Goal: Information Seeking & Learning: Learn about a topic

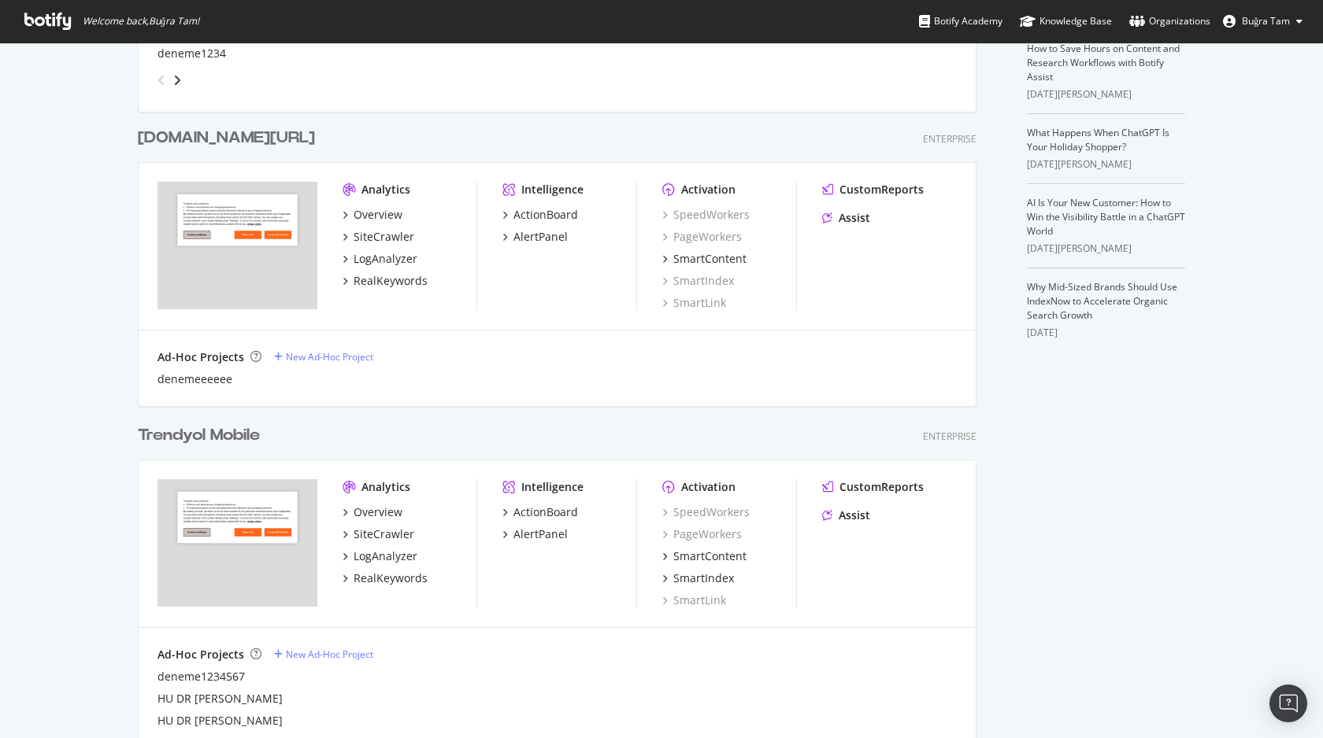
scroll to position [362, 0]
click at [372, 517] on div "Overview" at bounding box center [377, 512] width 49 height 16
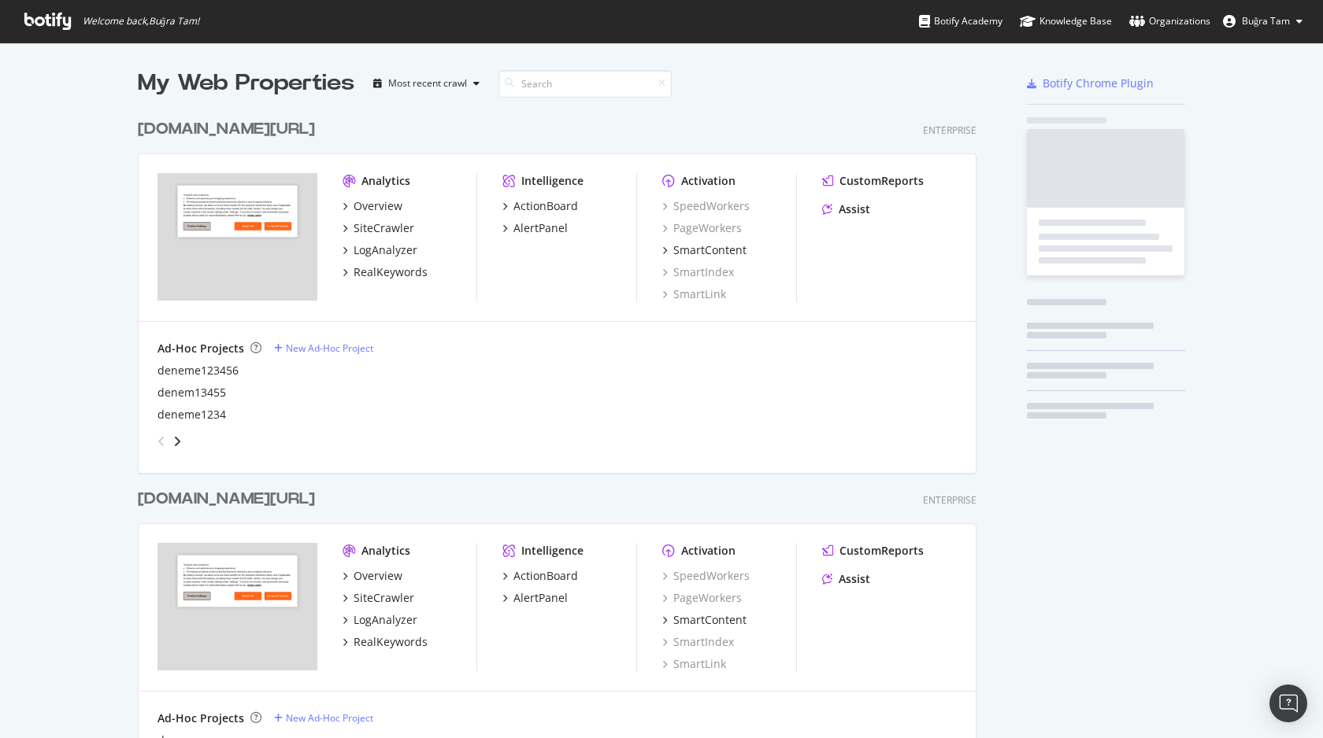
scroll to position [738, 1323]
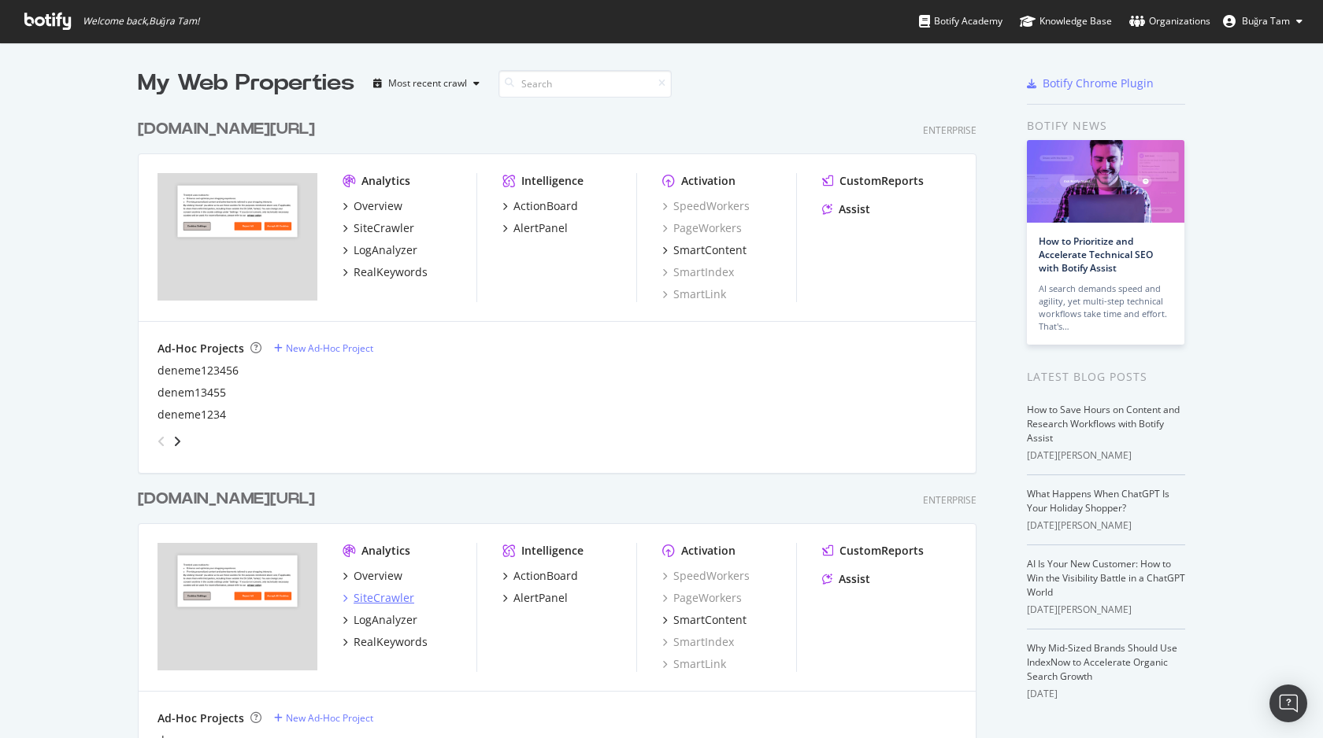
click at [374, 595] on div "SiteCrawler" at bounding box center [383, 598] width 61 height 16
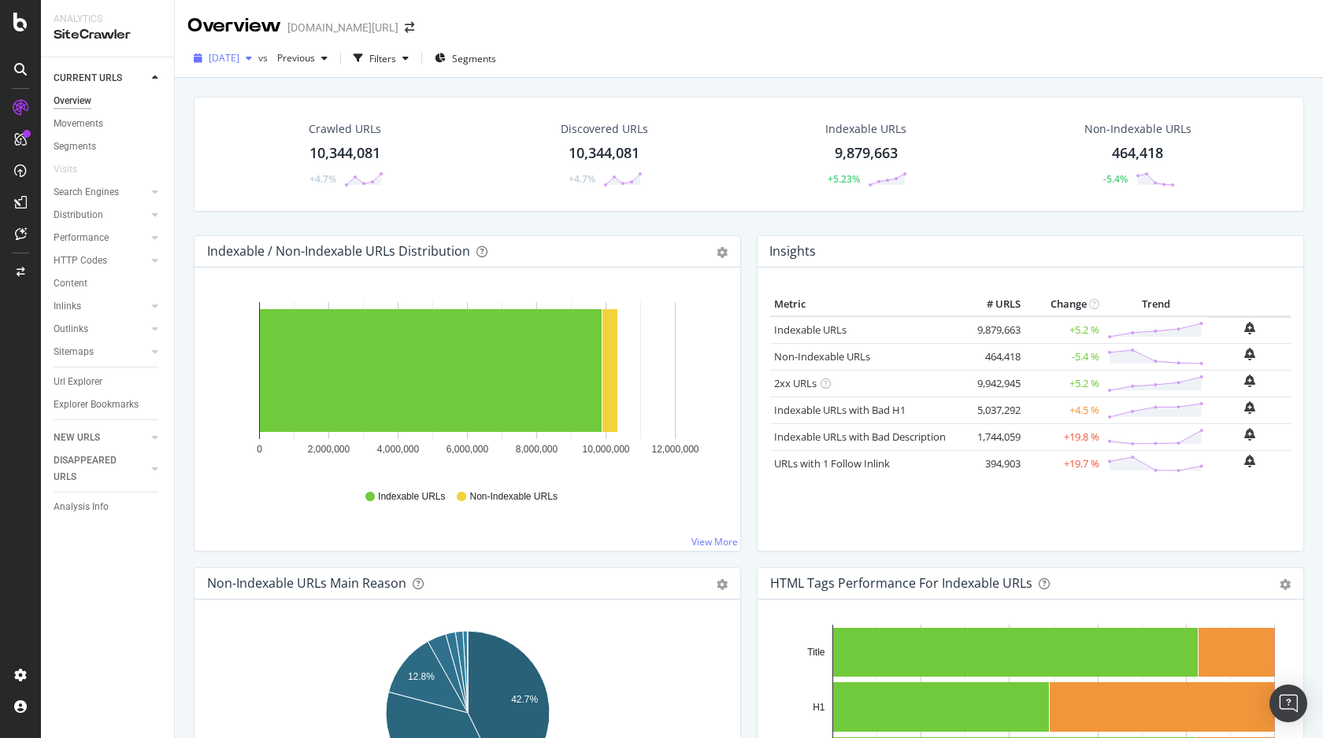
click at [239, 58] on span "[DATE]" at bounding box center [224, 57] width 31 height 13
click at [460, 118] on div "Crawled URLs 10,344,081 +4.7%" at bounding box center [345, 154] width 254 height 82
click at [396, 60] on div "Filters" at bounding box center [382, 58] width 27 height 13
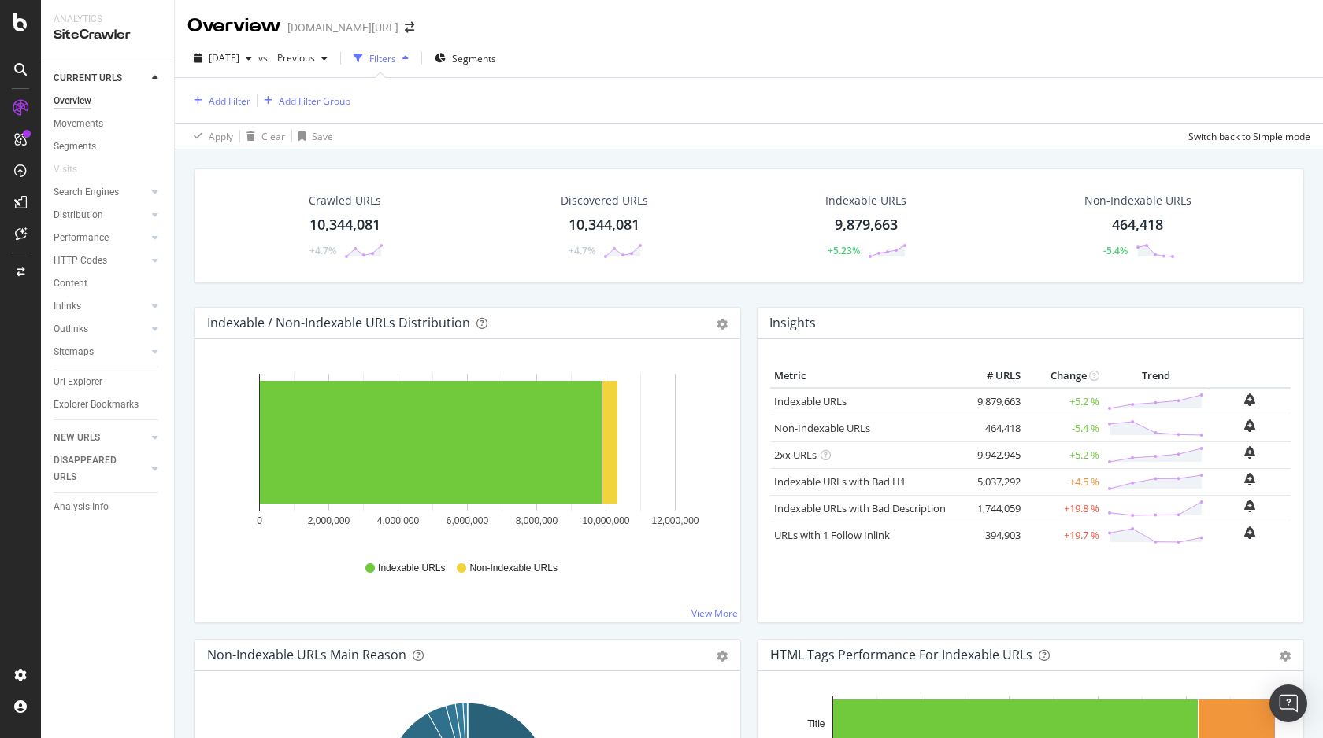
click at [396, 60] on div "Filters" at bounding box center [382, 58] width 27 height 13
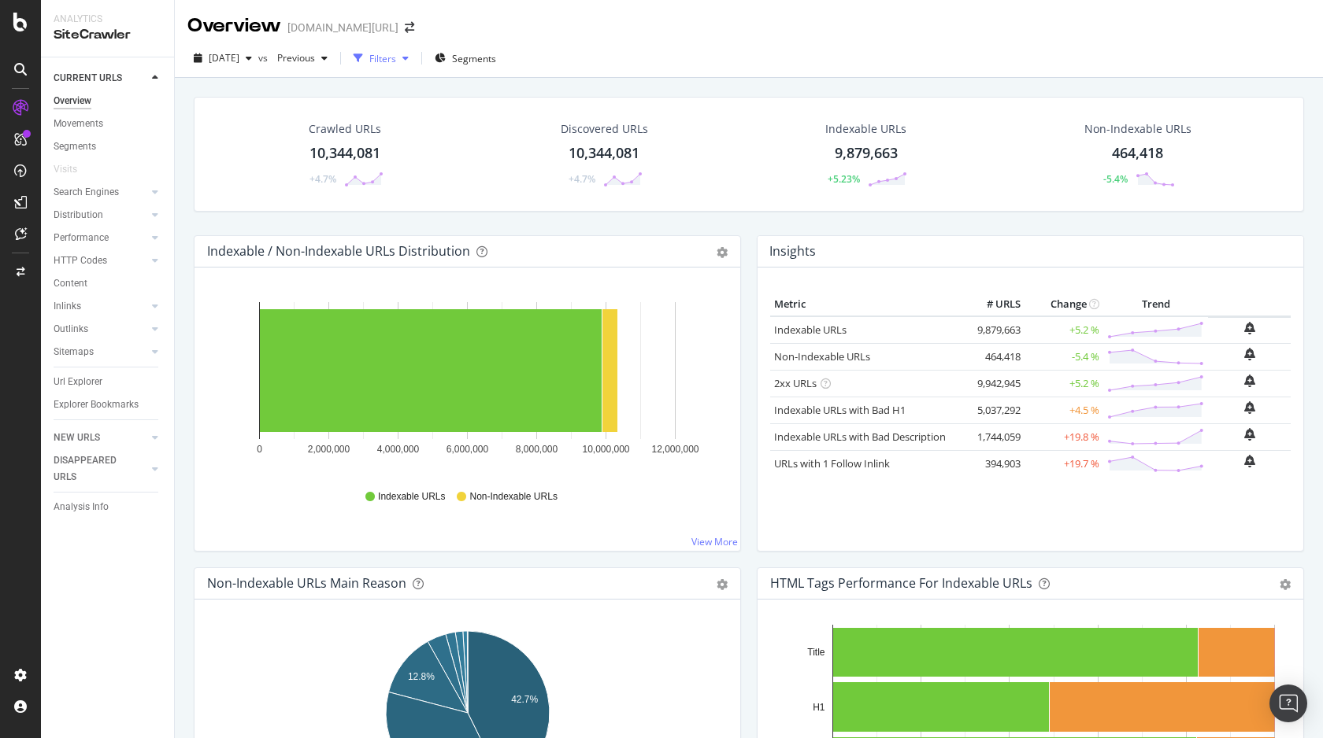
click at [396, 60] on div "Filters" at bounding box center [382, 58] width 27 height 13
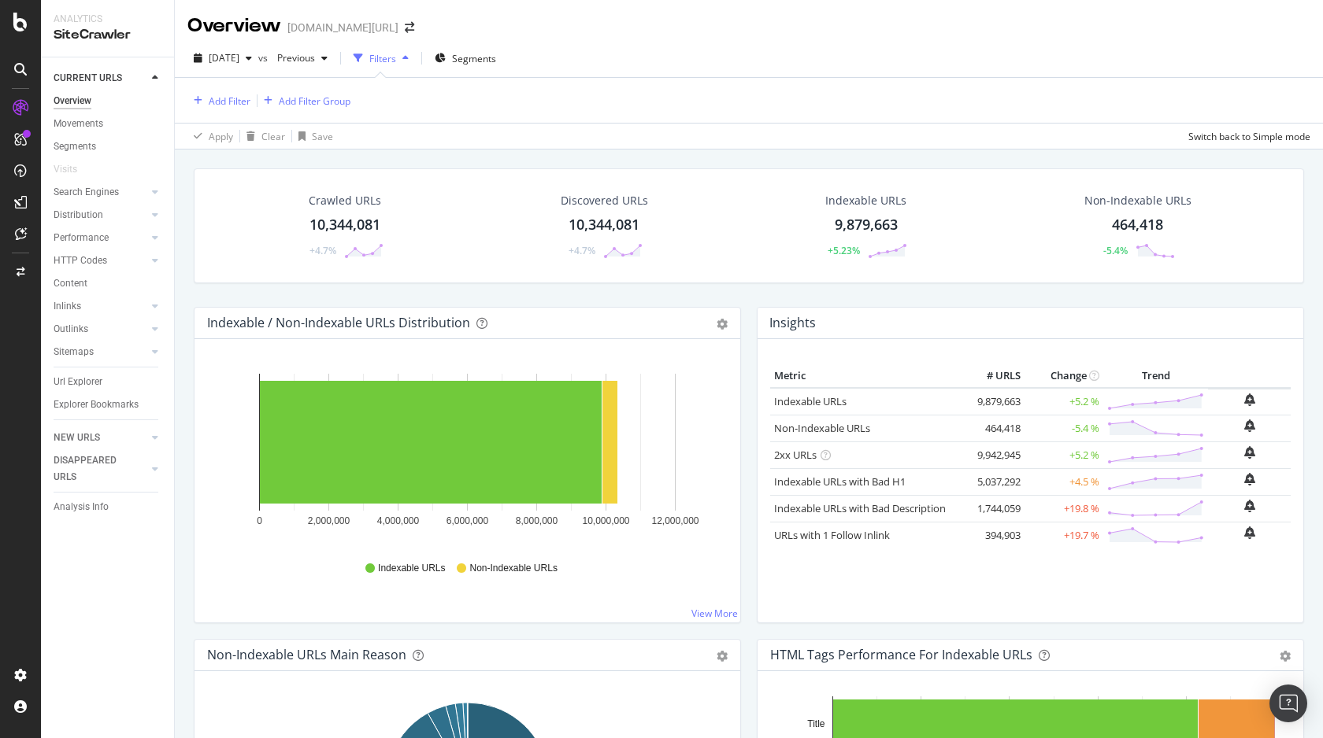
click at [396, 60] on div "Filters" at bounding box center [382, 58] width 27 height 13
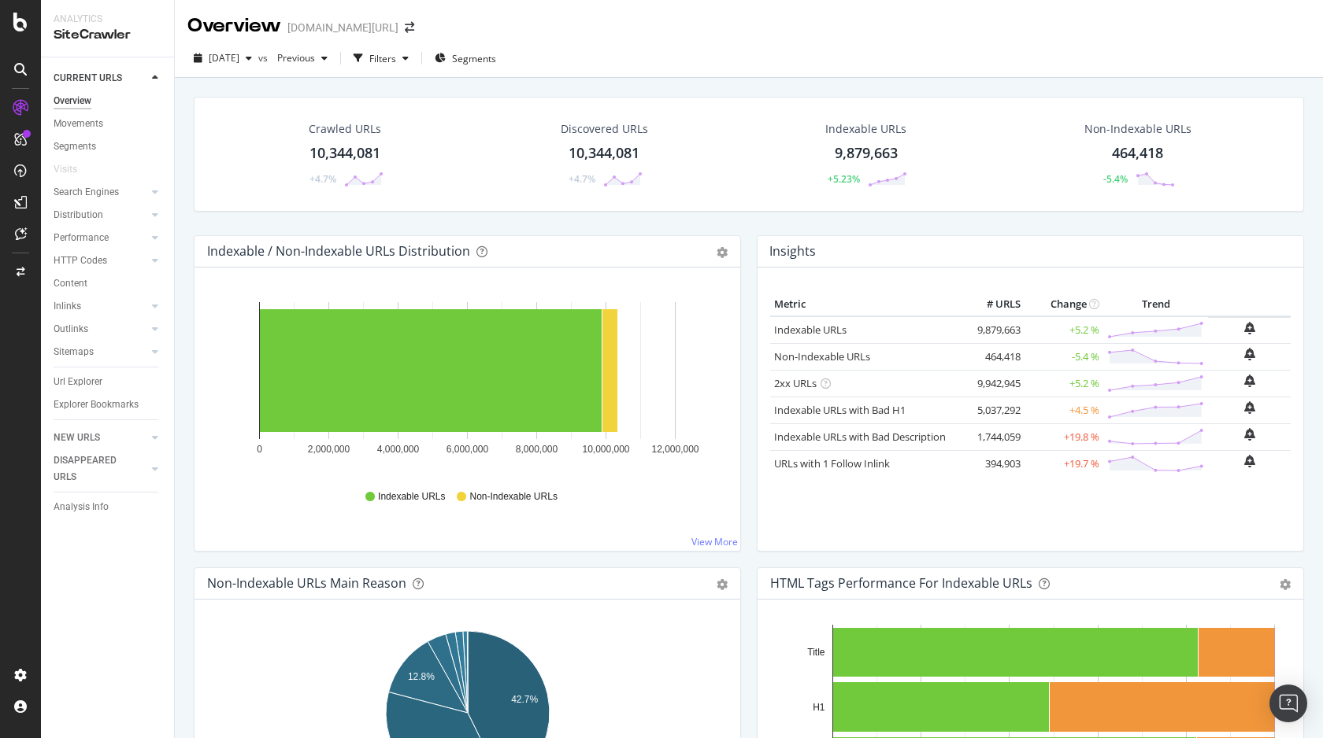
click at [354, 140] on div "Crawled URLs 10,344,081 +4.7%" at bounding box center [345, 154] width 109 height 82
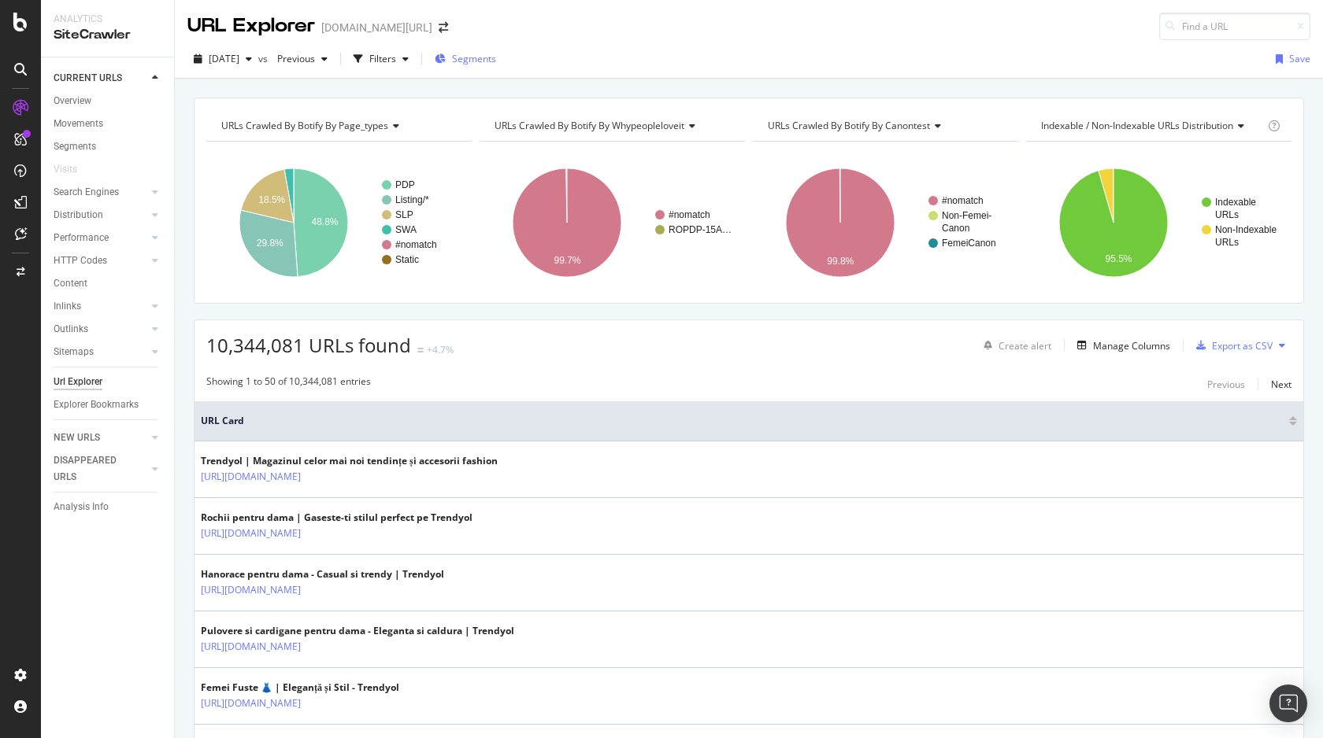
click at [496, 52] on span "Segments" at bounding box center [474, 58] width 44 height 13
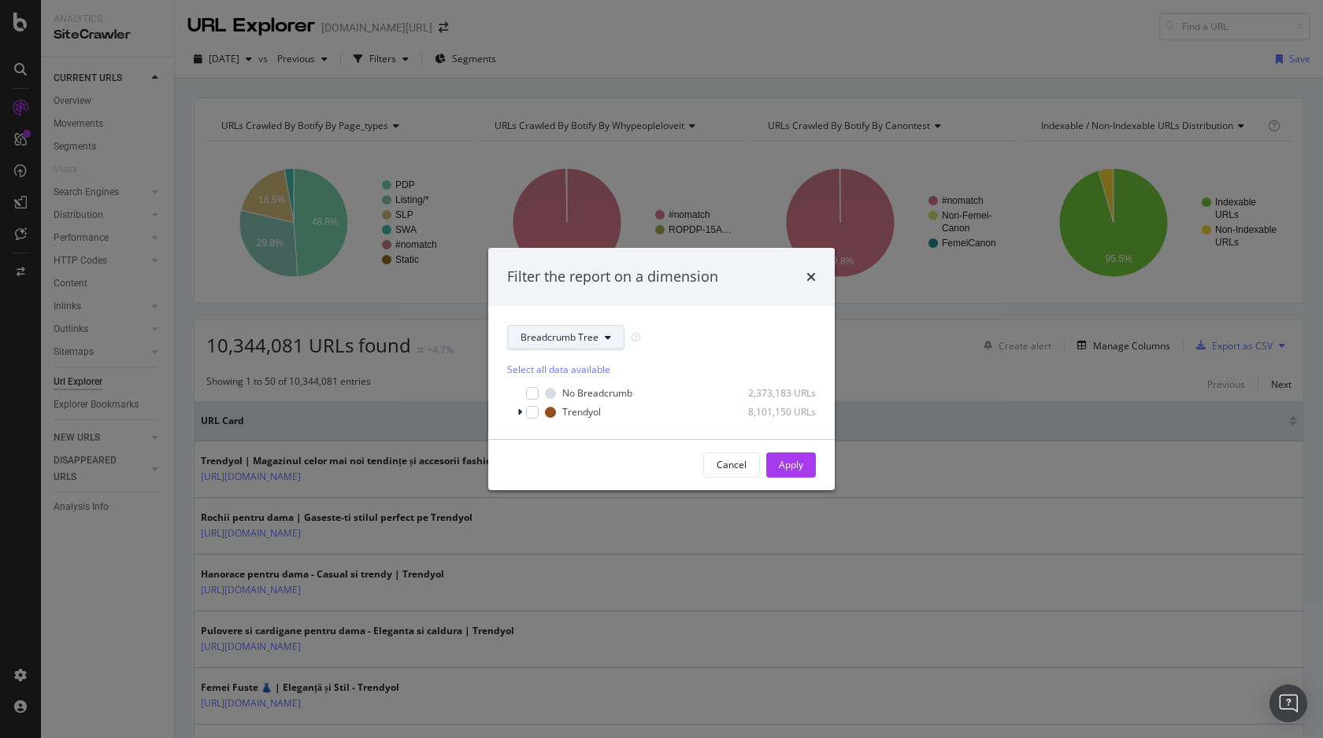
click at [587, 326] on button "Breadcrumb Tree" at bounding box center [565, 337] width 117 height 25
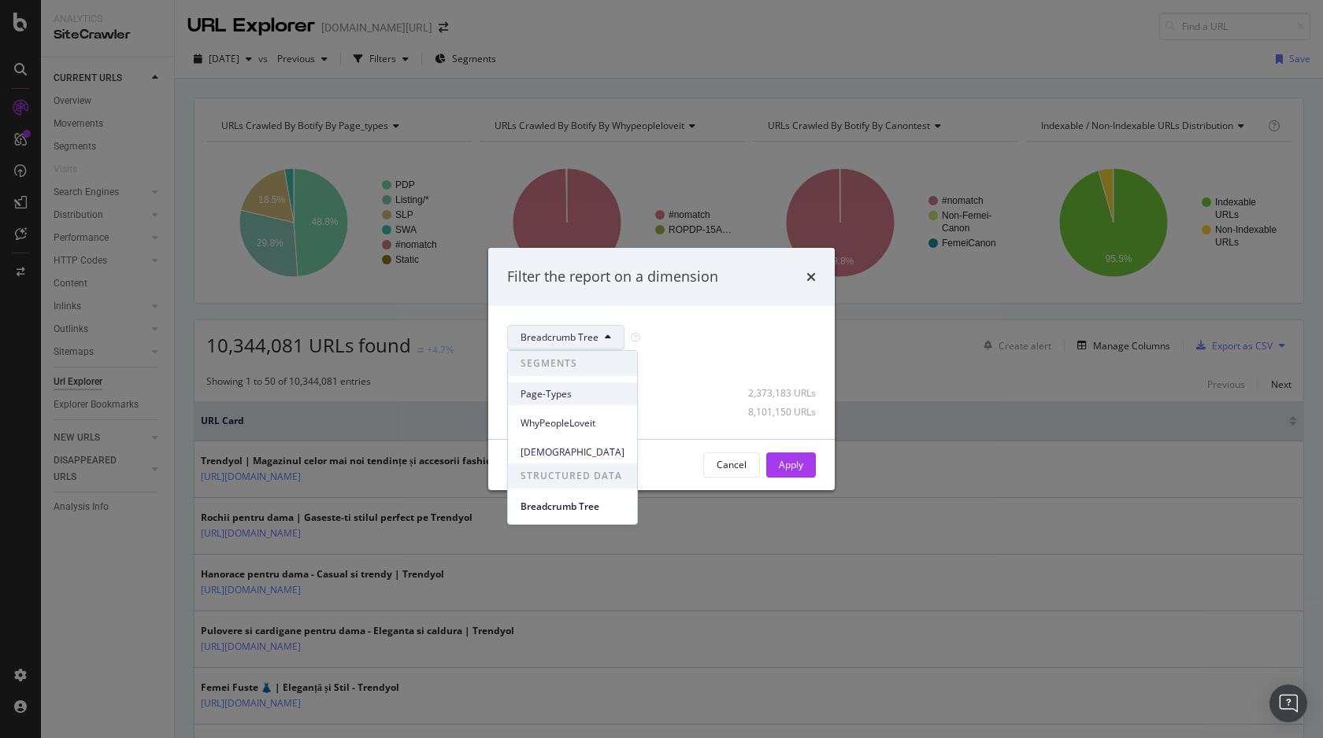
click at [543, 384] on div "Page-Types" at bounding box center [572, 394] width 129 height 23
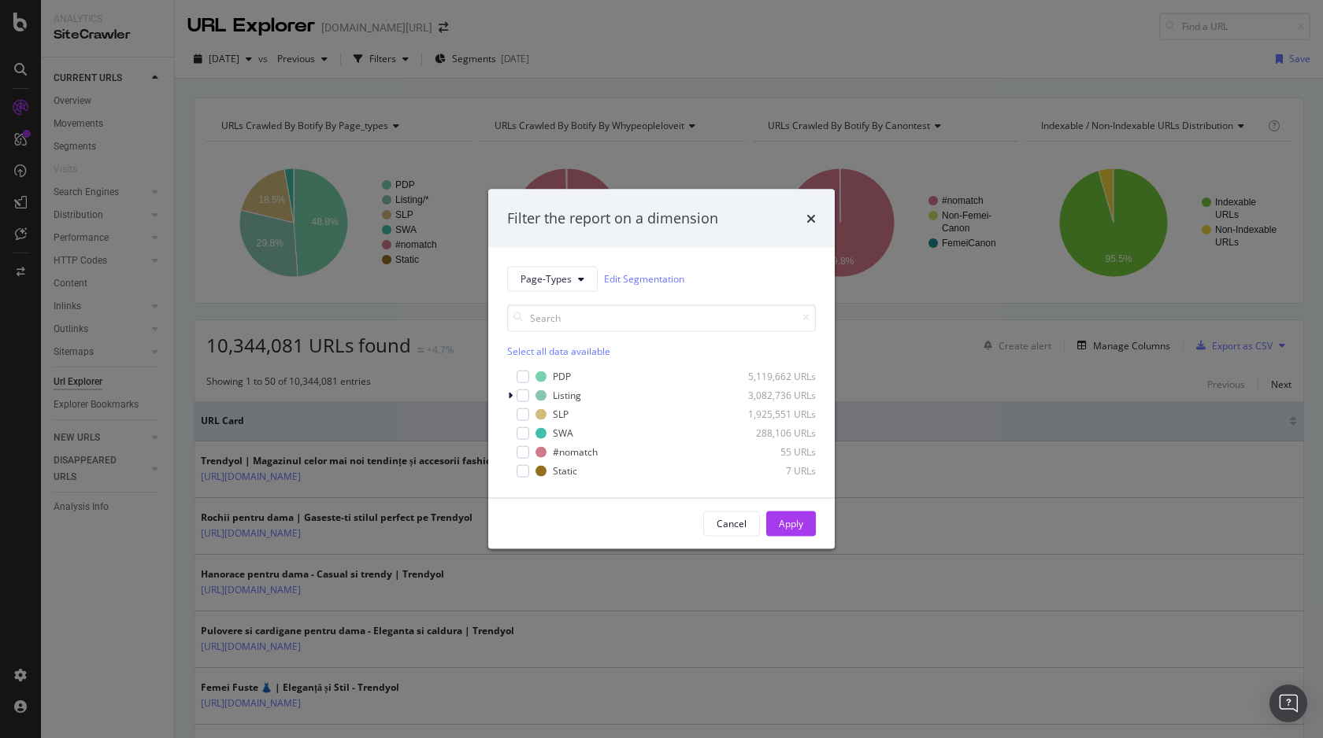
click at [406, 150] on div "Filter the report on a dimension Page-Types Edit Segmentation Select all data a…" at bounding box center [661, 369] width 1323 height 738
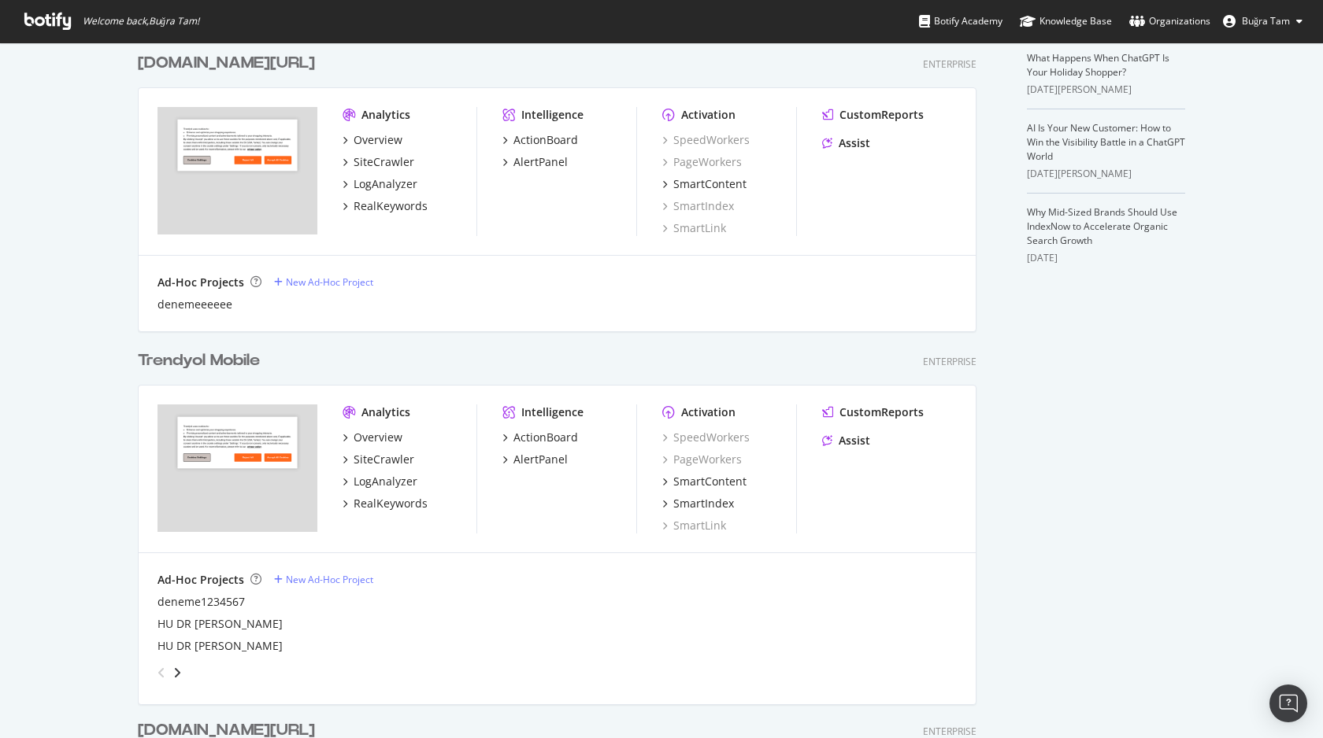
scroll to position [440, 0]
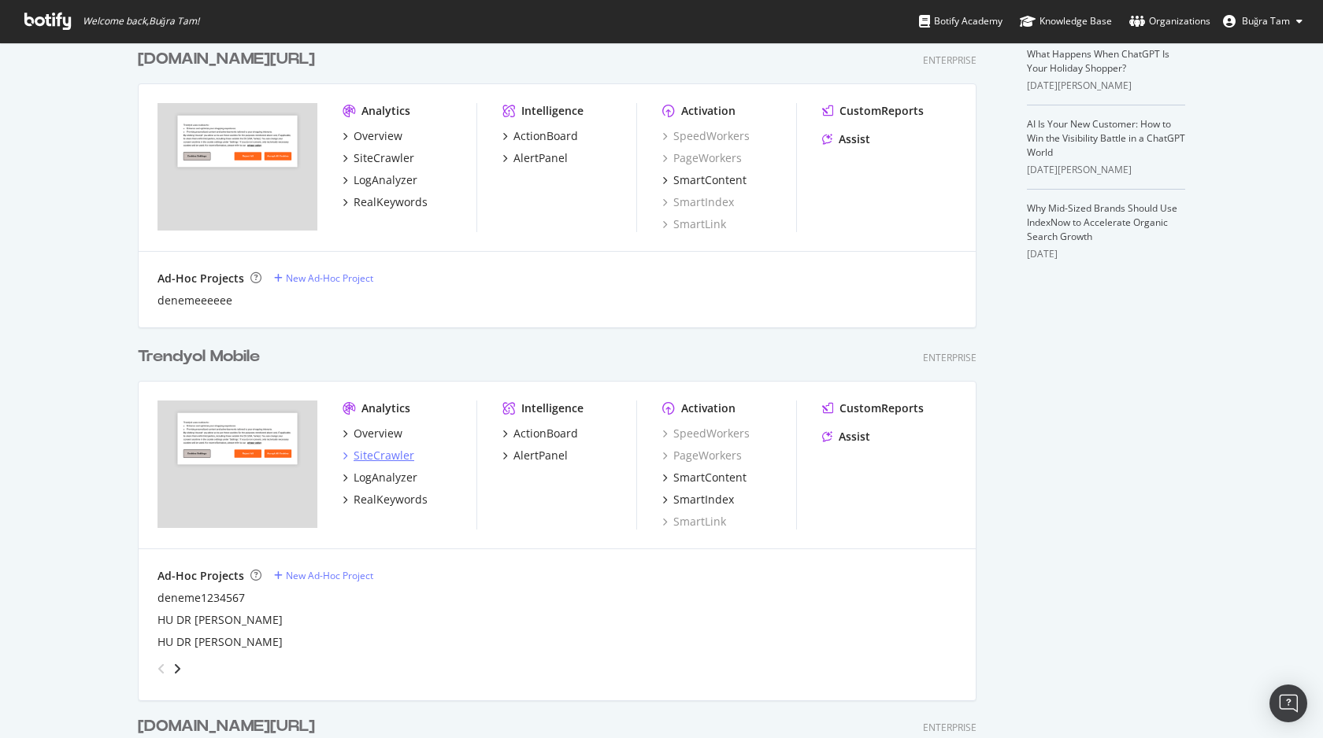
click at [377, 457] on div "SiteCrawler" at bounding box center [383, 456] width 61 height 16
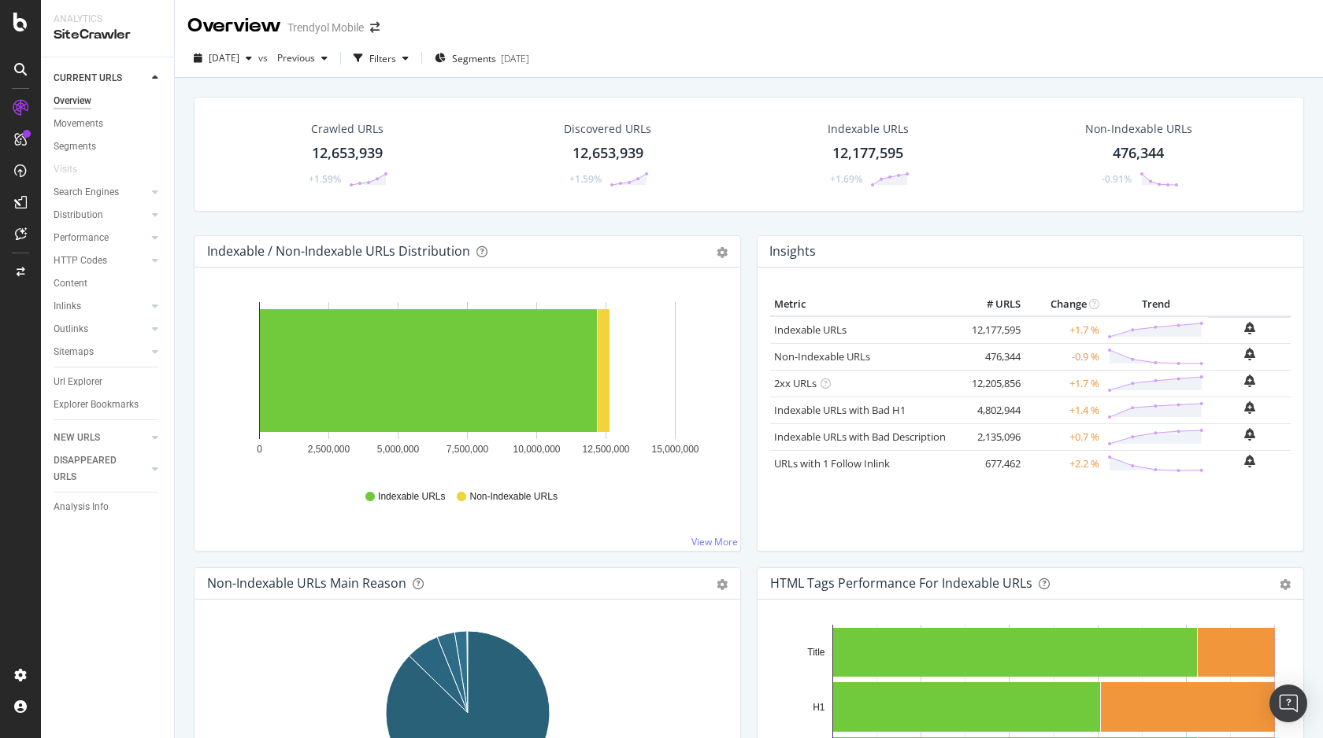
click at [349, 152] on div "12,653,939" at bounding box center [347, 153] width 71 height 20
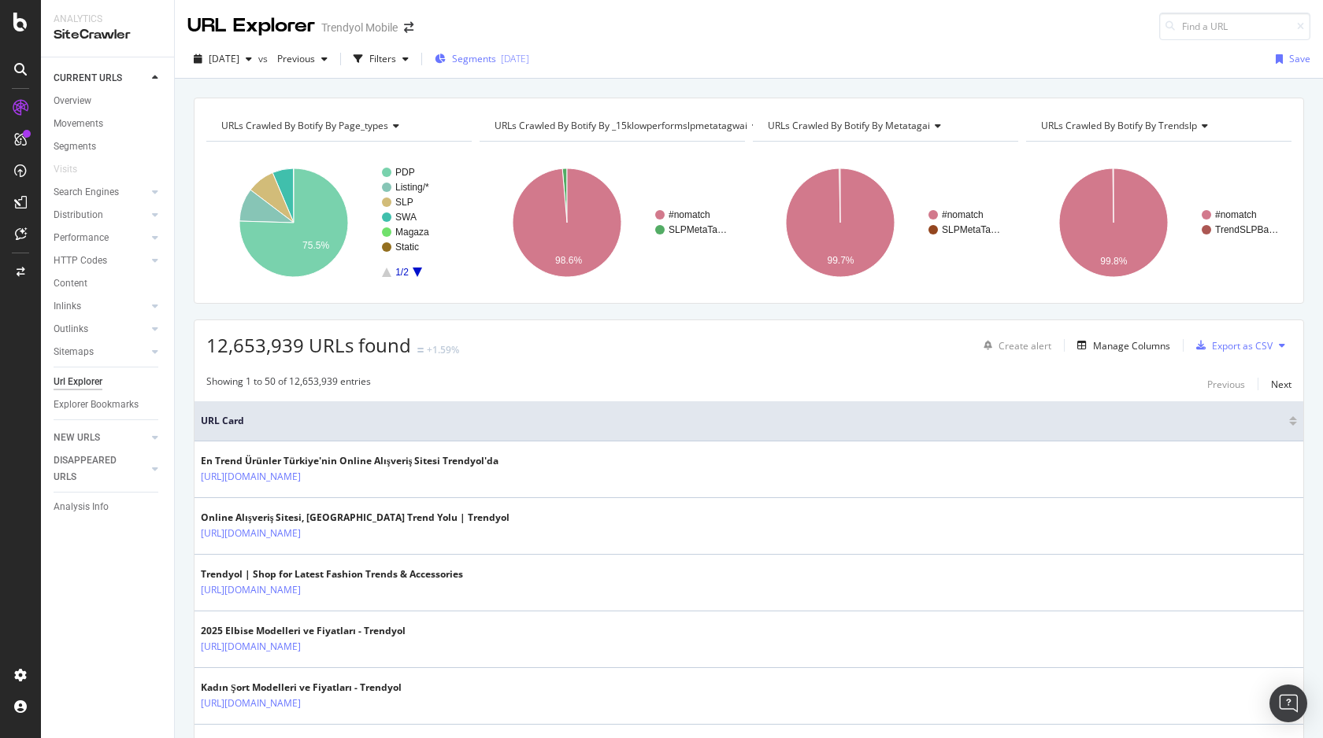
click at [509, 46] on button "Segments [DATE]" at bounding box center [481, 58] width 107 height 25
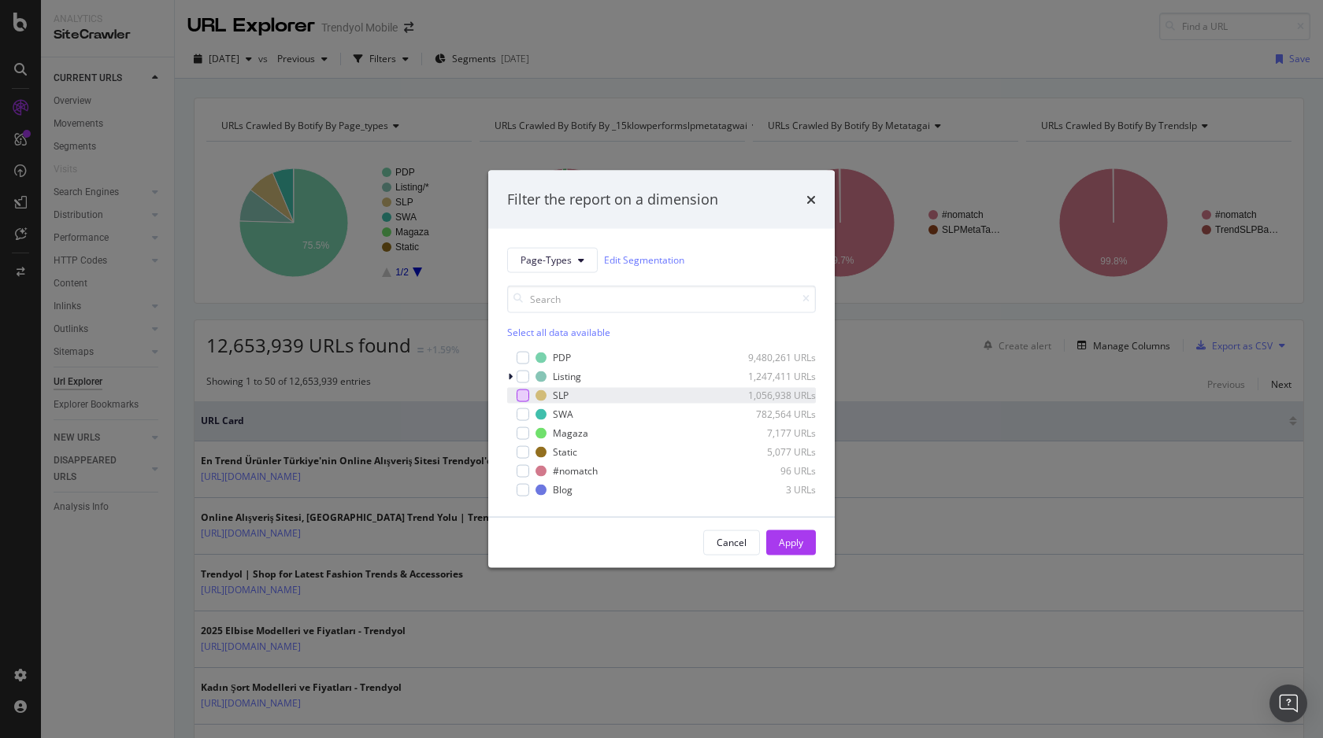
click at [521, 397] on div "modal" at bounding box center [522, 395] width 13 height 13
click at [791, 544] on div "Apply" at bounding box center [791, 542] width 24 height 13
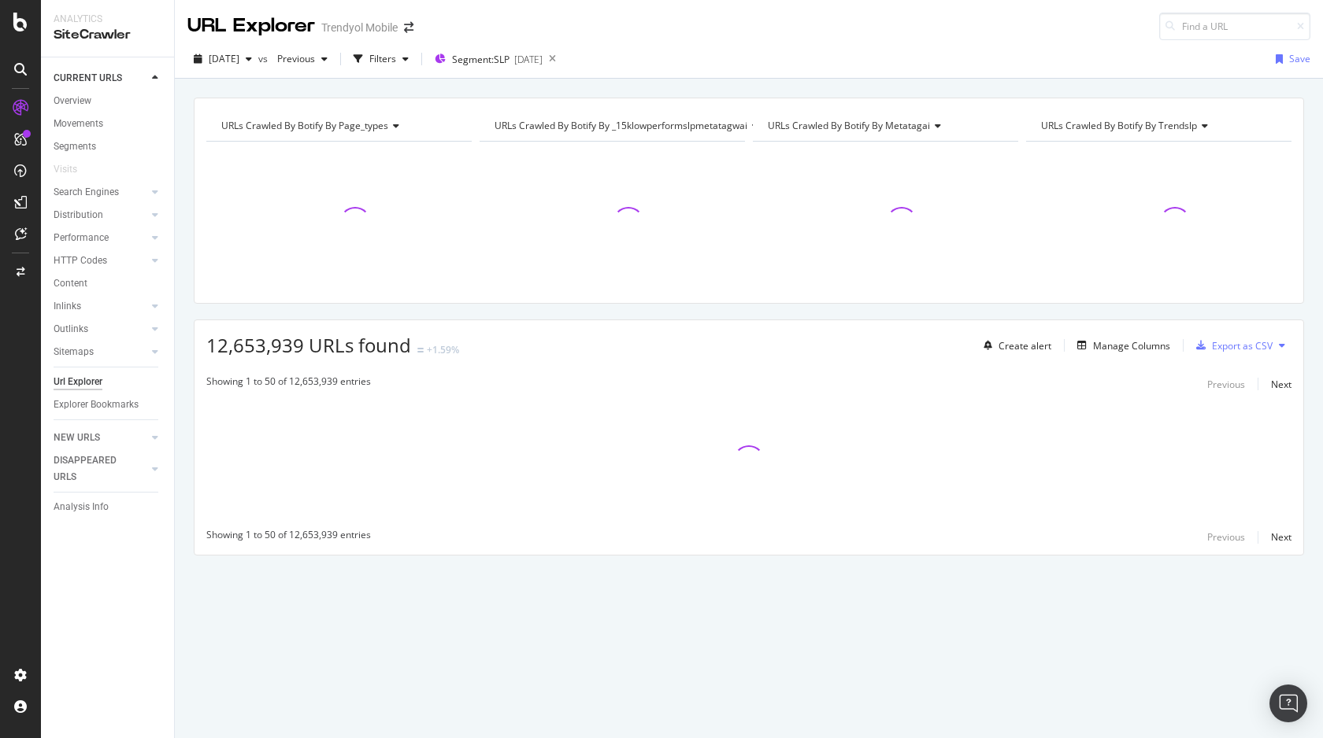
click at [420, 73] on div "[DATE] vs Previous Filters Segment: SLP [DATE] Save" at bounding box center [749, 61] width 1148 height 31
click at [396, 60] on div "Filters" at bounding box center [382, 58] width 27 height 13
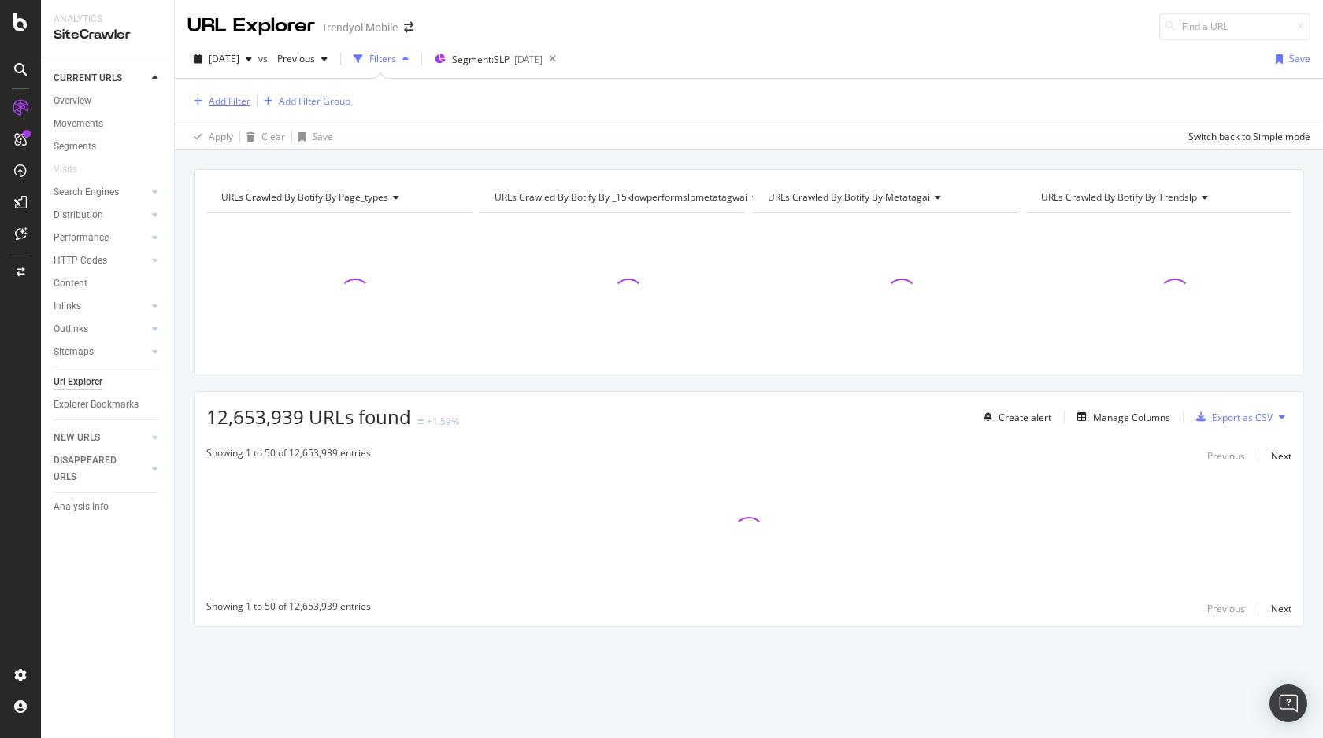
click at [237, 108] on div "Add Filter" at bounding box center [218, 101] width 63 height 17
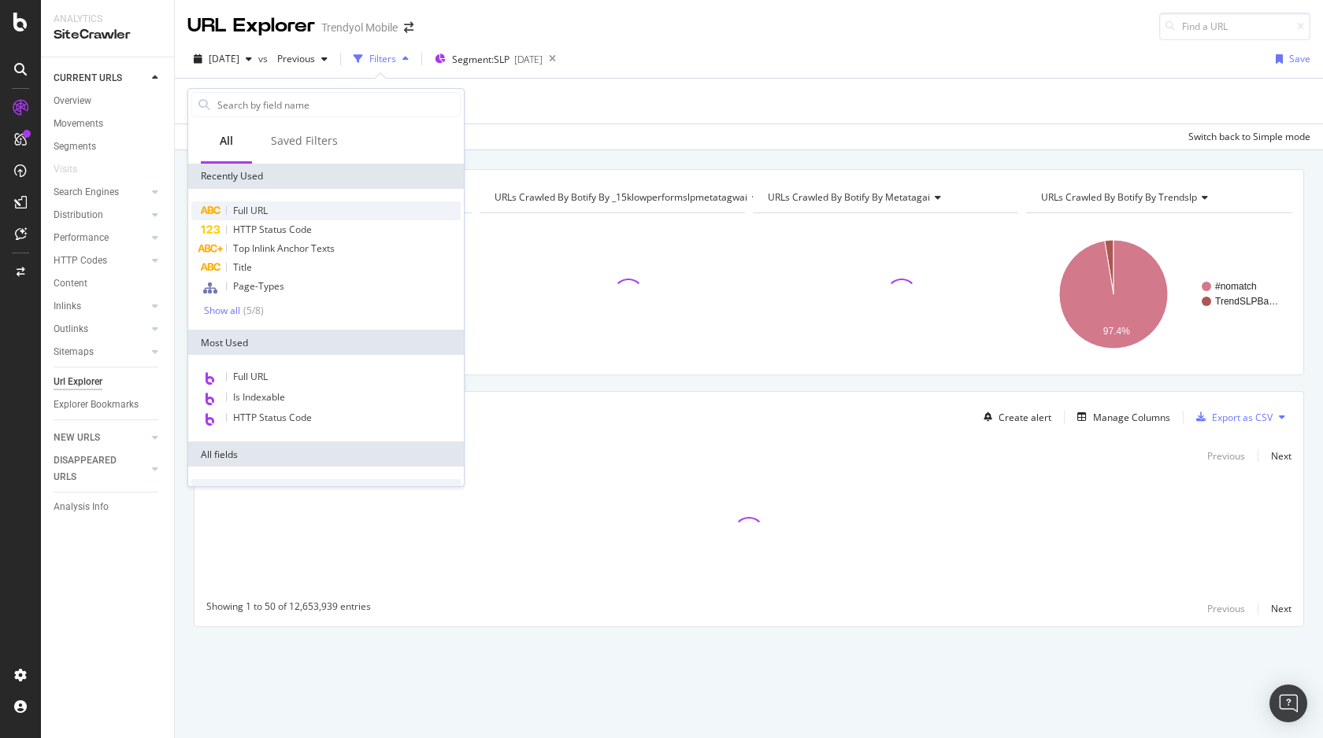
click at [268, 208] on div "Full URL" at bounding box center [325, 211] width 269 height 19
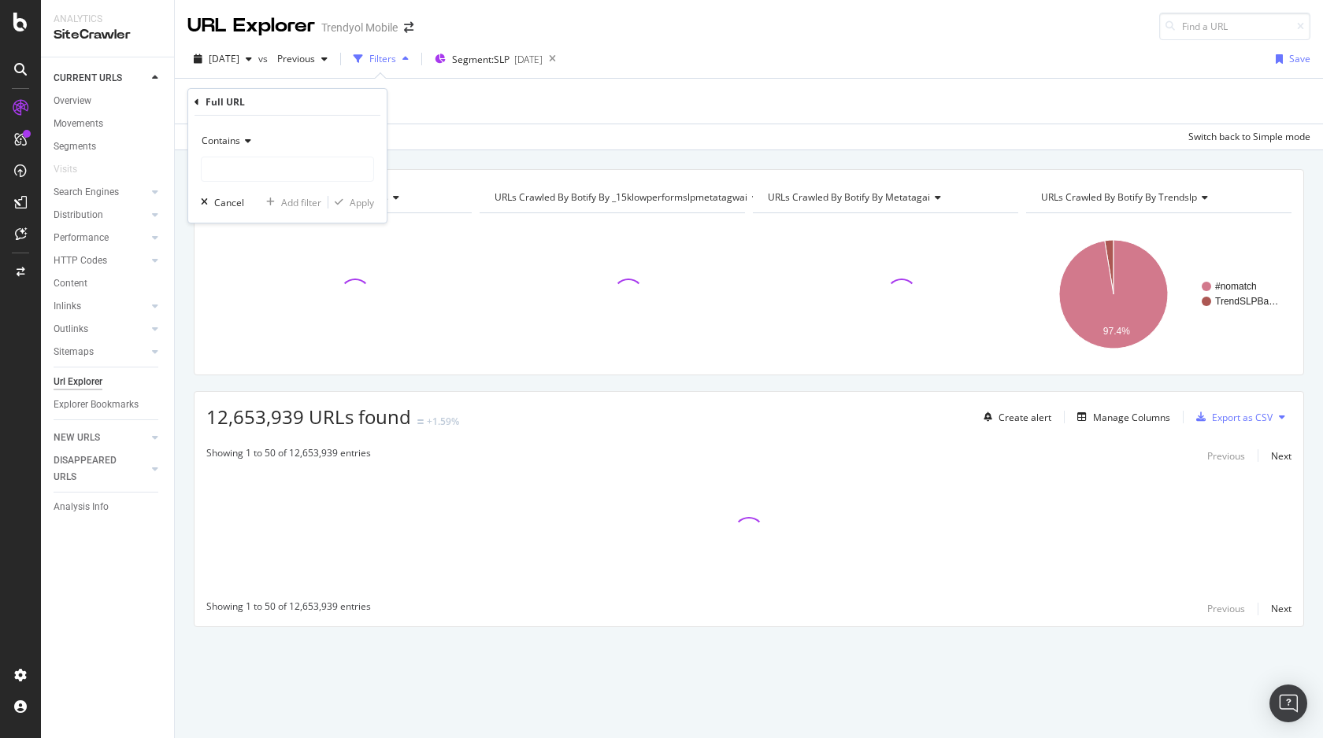
click at [241, 134] on div "Contains" at bounding box center [287, 140] width 173 height 25
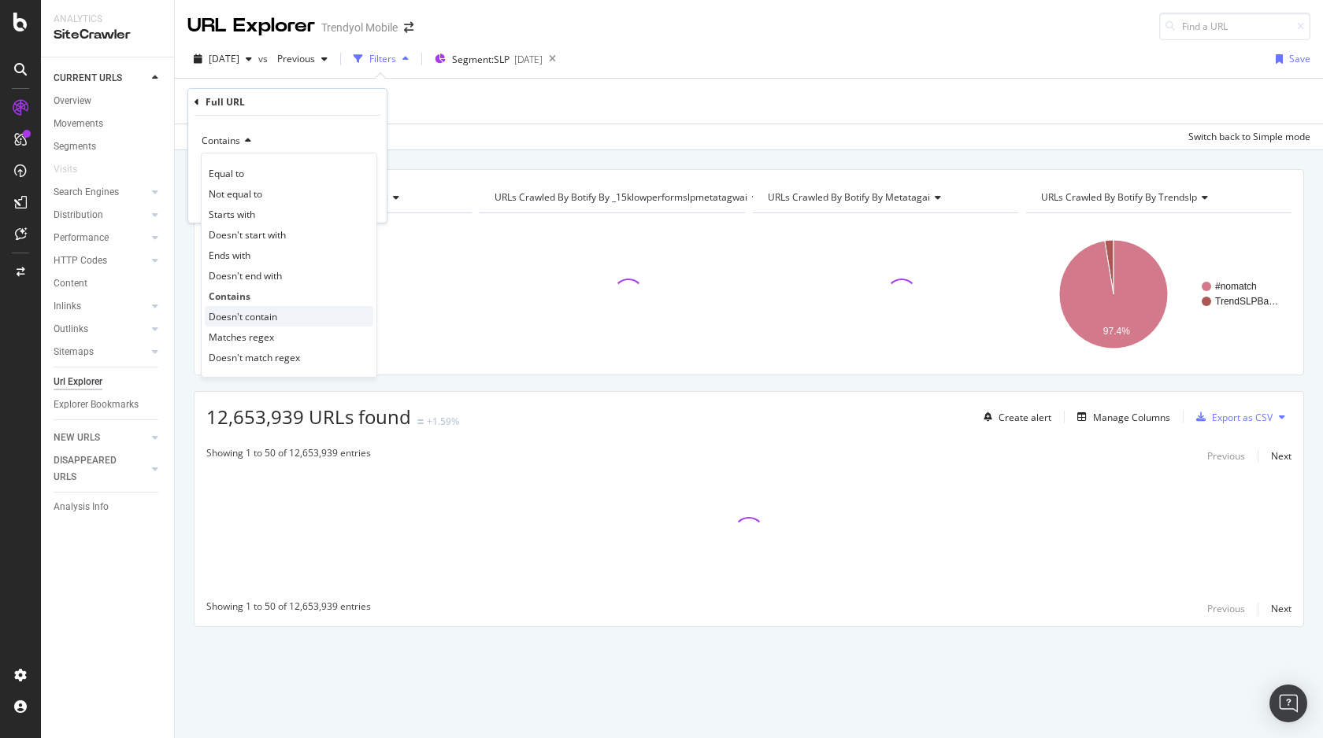
click at [265, 315] on span "Doesn't contain" at bounding box center [243, 316] width 68 height 13
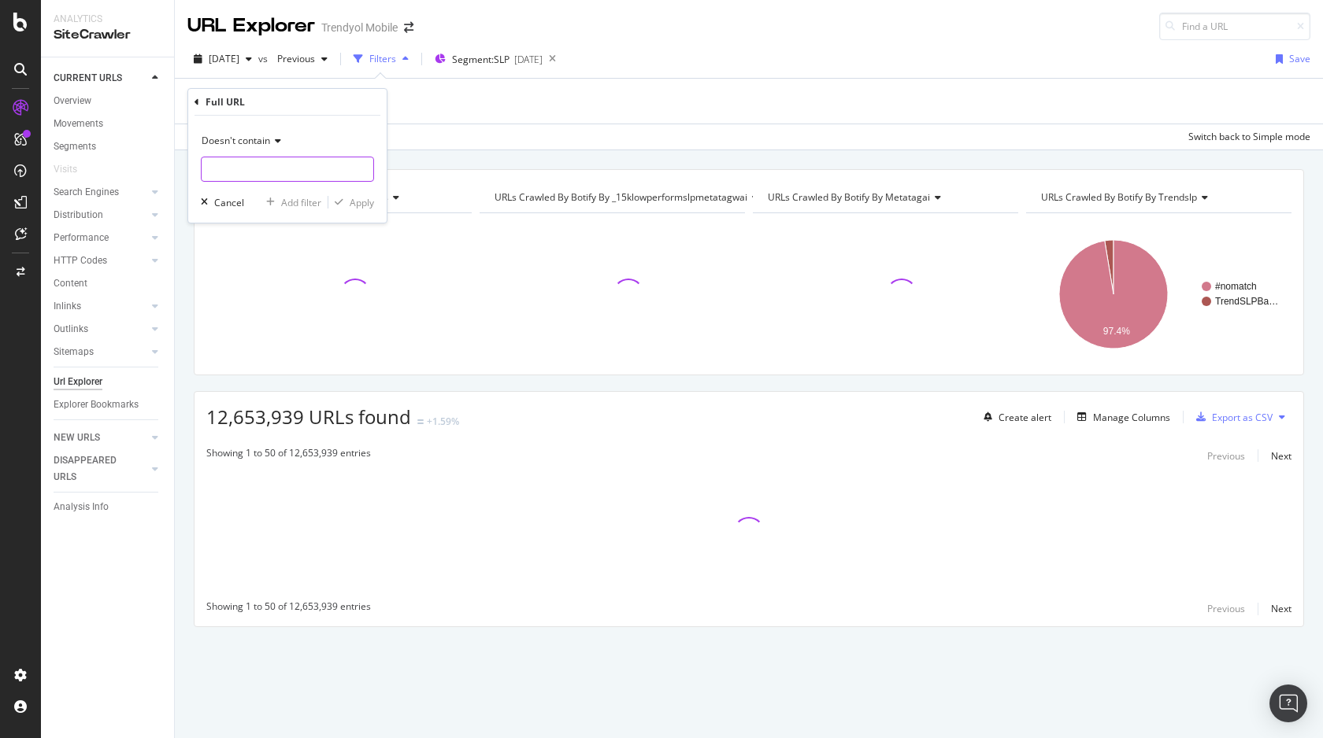
click at [267, 167] on input "text" at bounding box center [288, 169] width 172 height 25
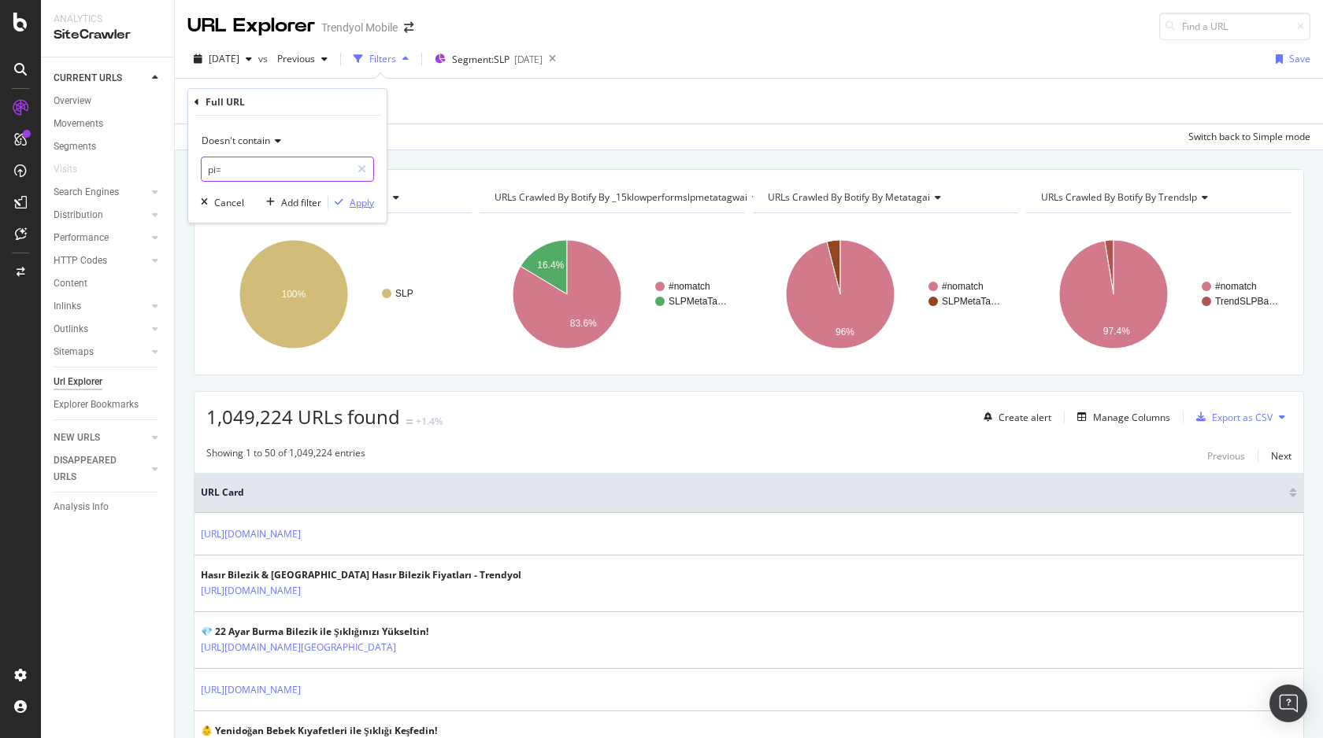
type input "pi="
click at [356, 203] on div "Apply" at bounding box center [362, 202] width 24 height 13
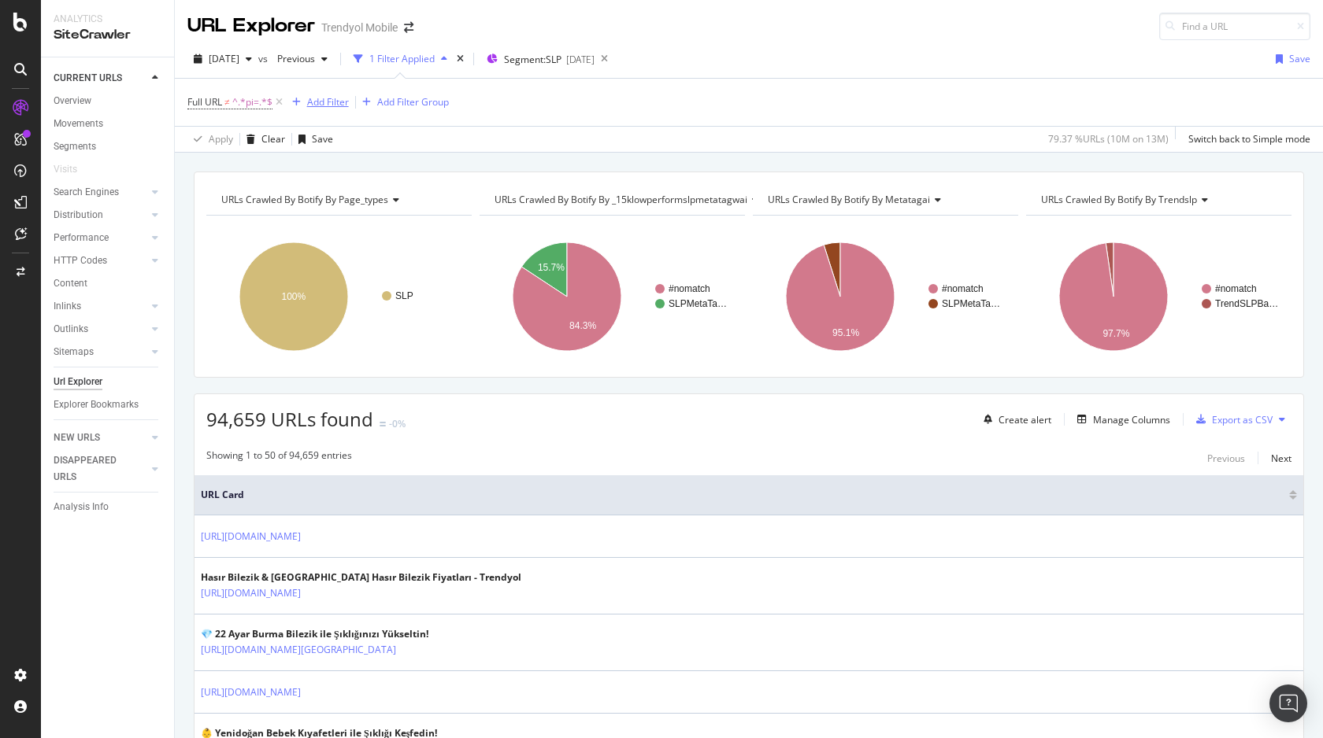
click at [316, 96] on div "Add Filter" at bounding box center [328, 101] width 42 height 13
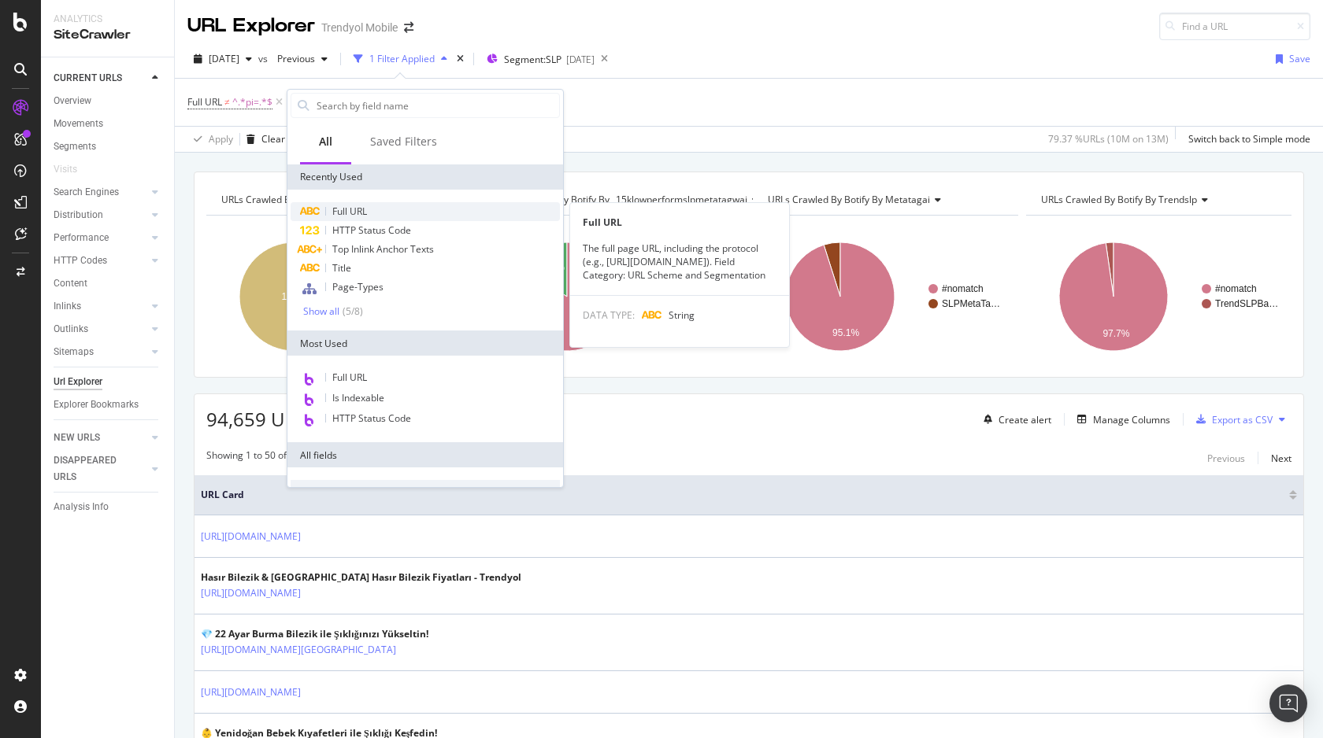
click at [334, 202] on div "Full URL" at bounding box center [425, 211] width 269 height 19
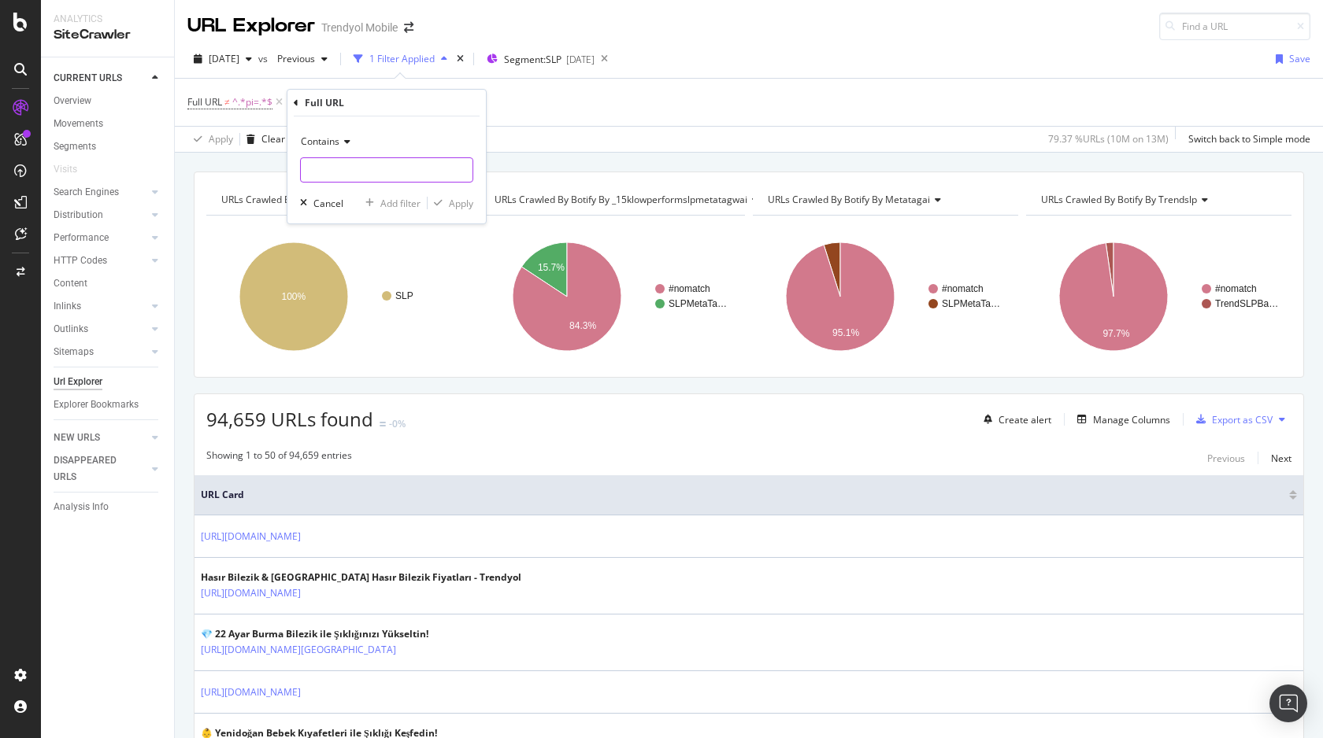
click at [360, 157] on input "text" at bounding box center [387, 169] width 172 height 25
type input "iphone"
click at [462, 200] on div "Apply" at bounding box center [461, 203] width 24 height 13
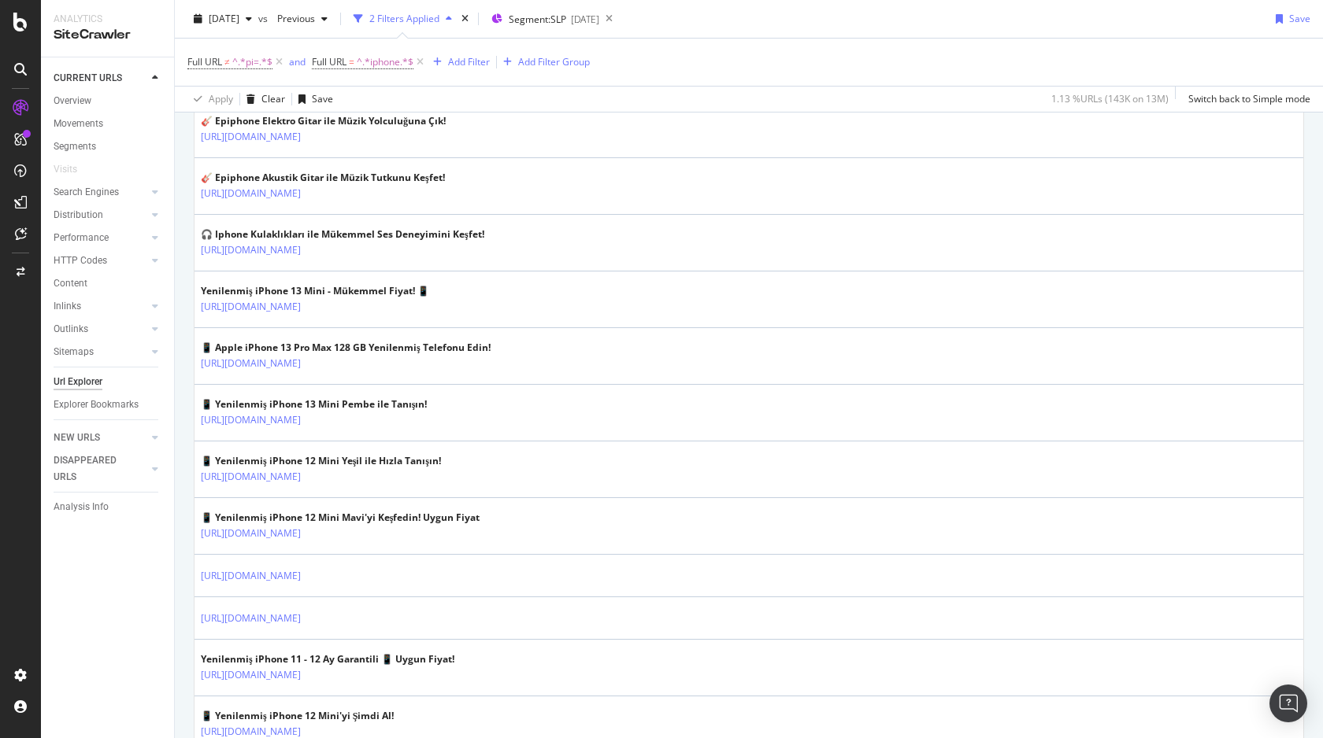
scroll to position [1937, 0]
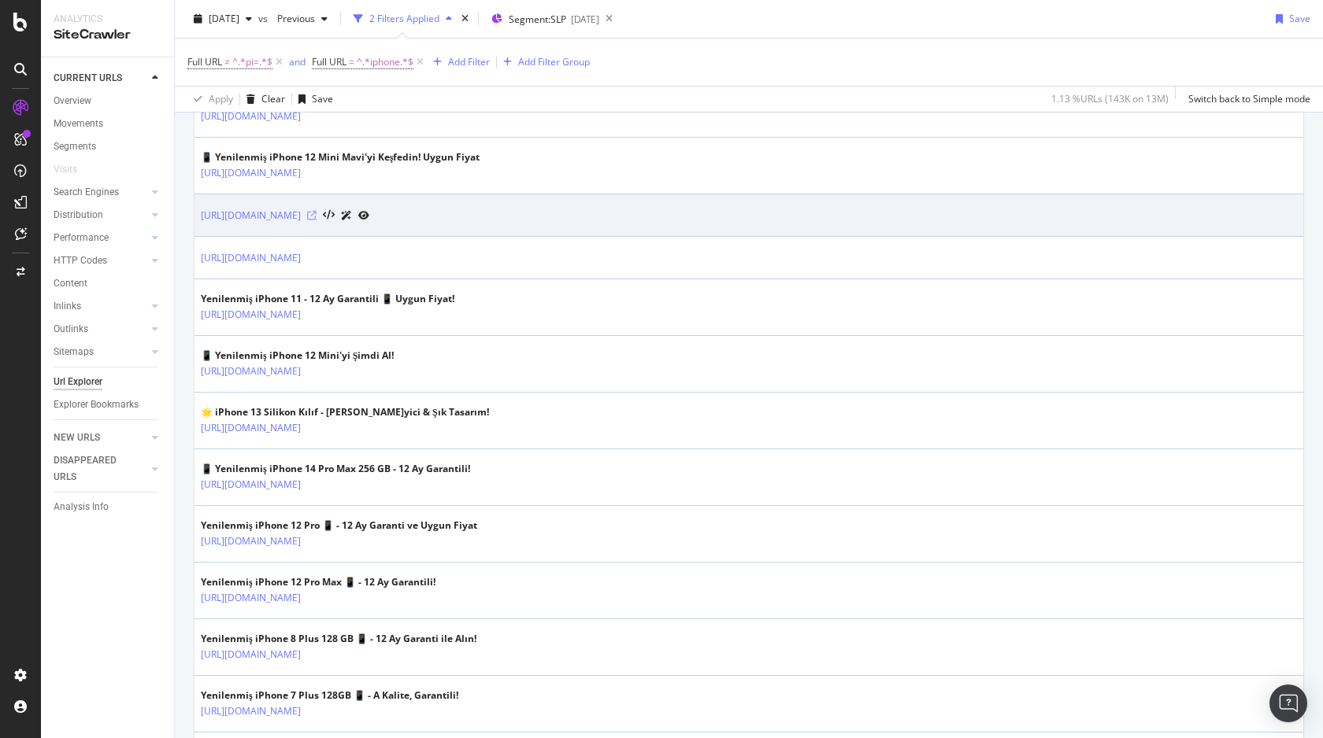
click at [316, 213] on icon at bounding box center [311, 215] width 9 height 9
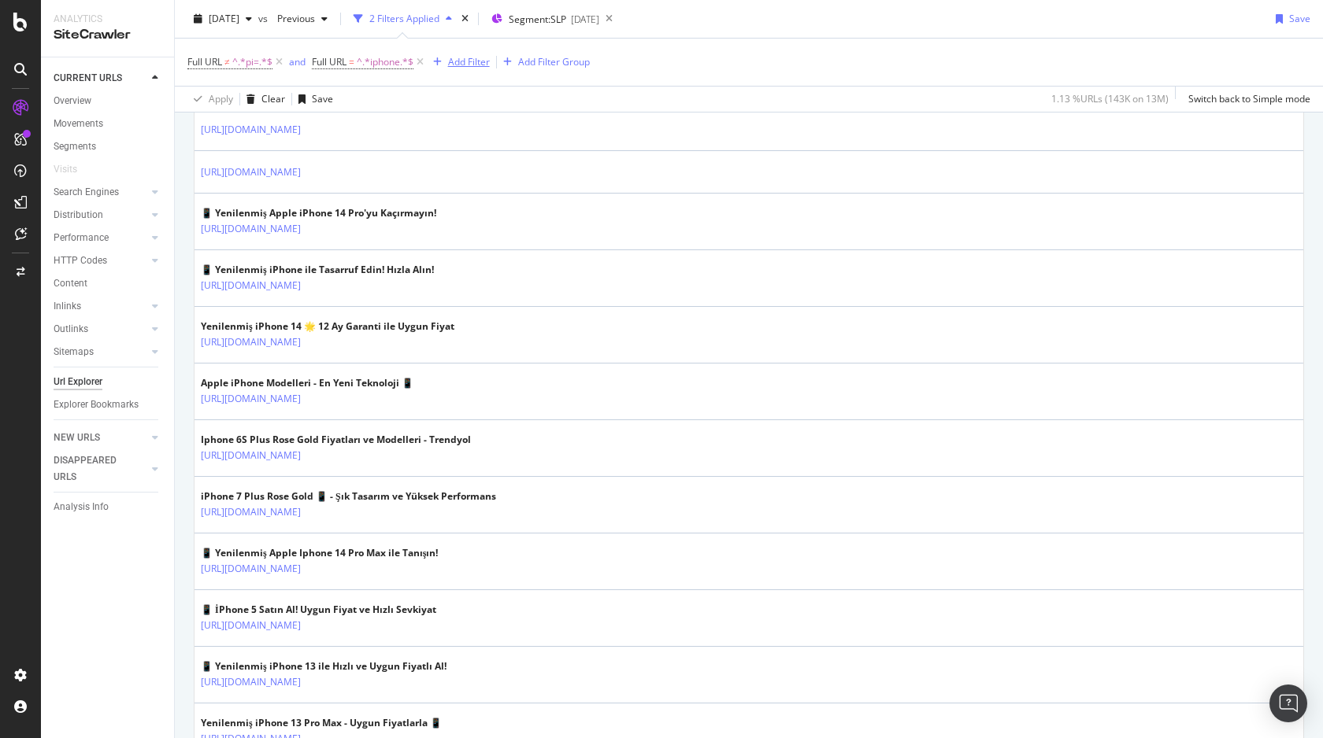
click at [462, 65] on div "Add Filter" at bounding box center [469, 61] width 42 height 13
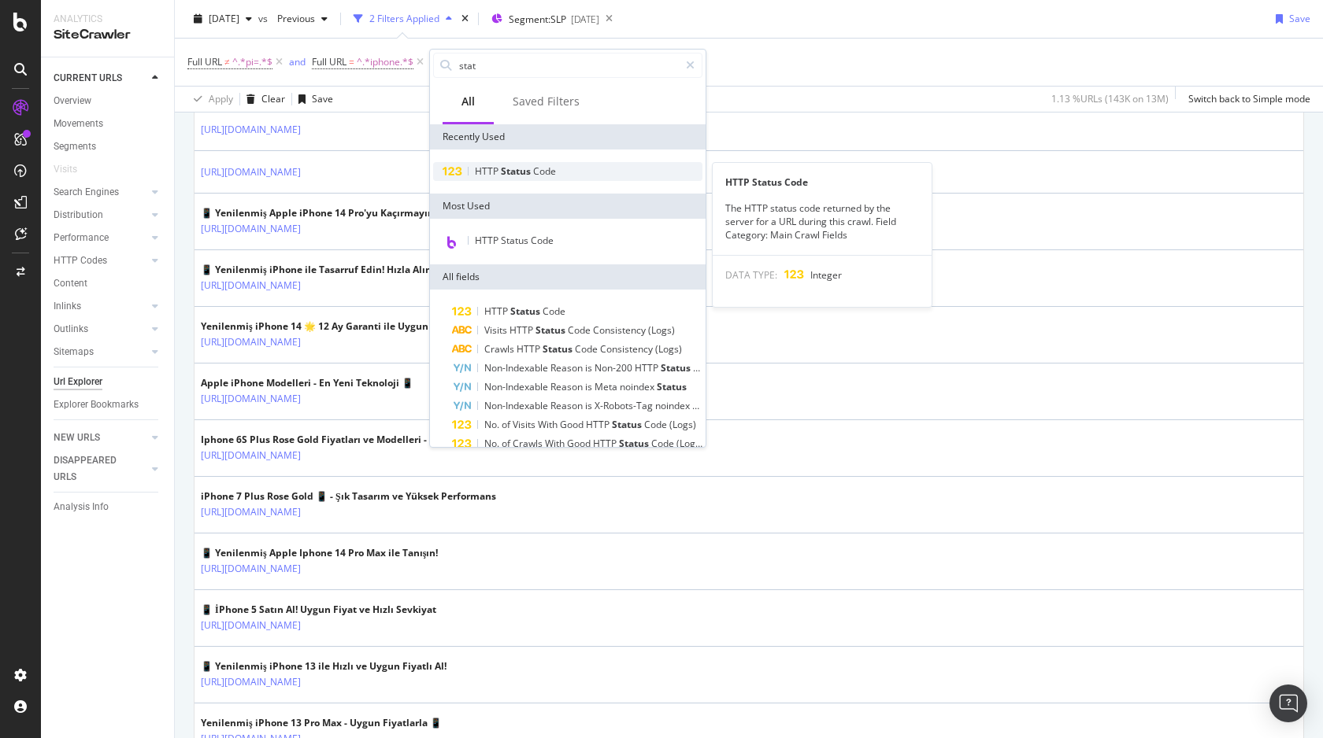
type input "stat"
click at [505, 167] on span "Status" at bounding box center [517, 171] width 32 height 13
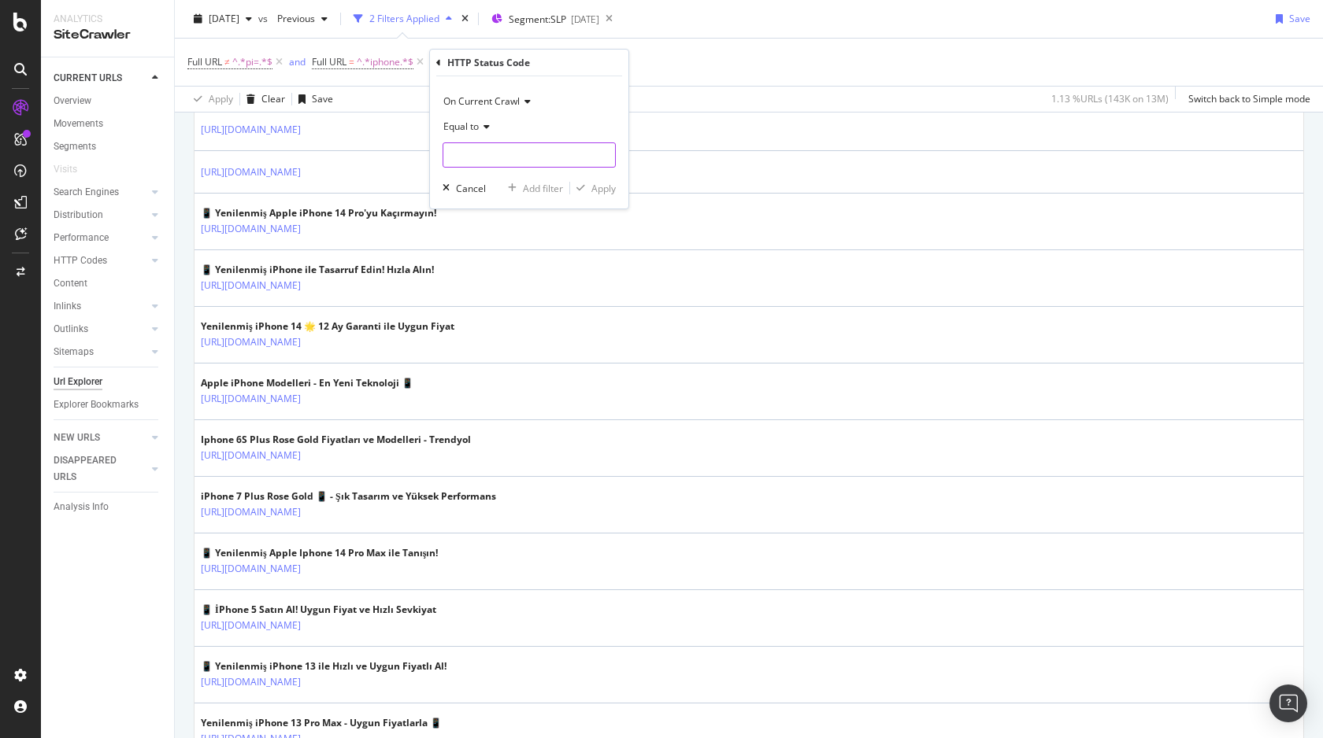
click at [548, 160] on input "number" at bounding box center [528, 154] width 173 height 25
type input "200"
click at [574, 177] on span "12,205,856 URLS" at bounding box center [578, 175] width 72 height 13
click at [600, 183] on div "Apply" at bounding box center [603, 188] width 24 height 13
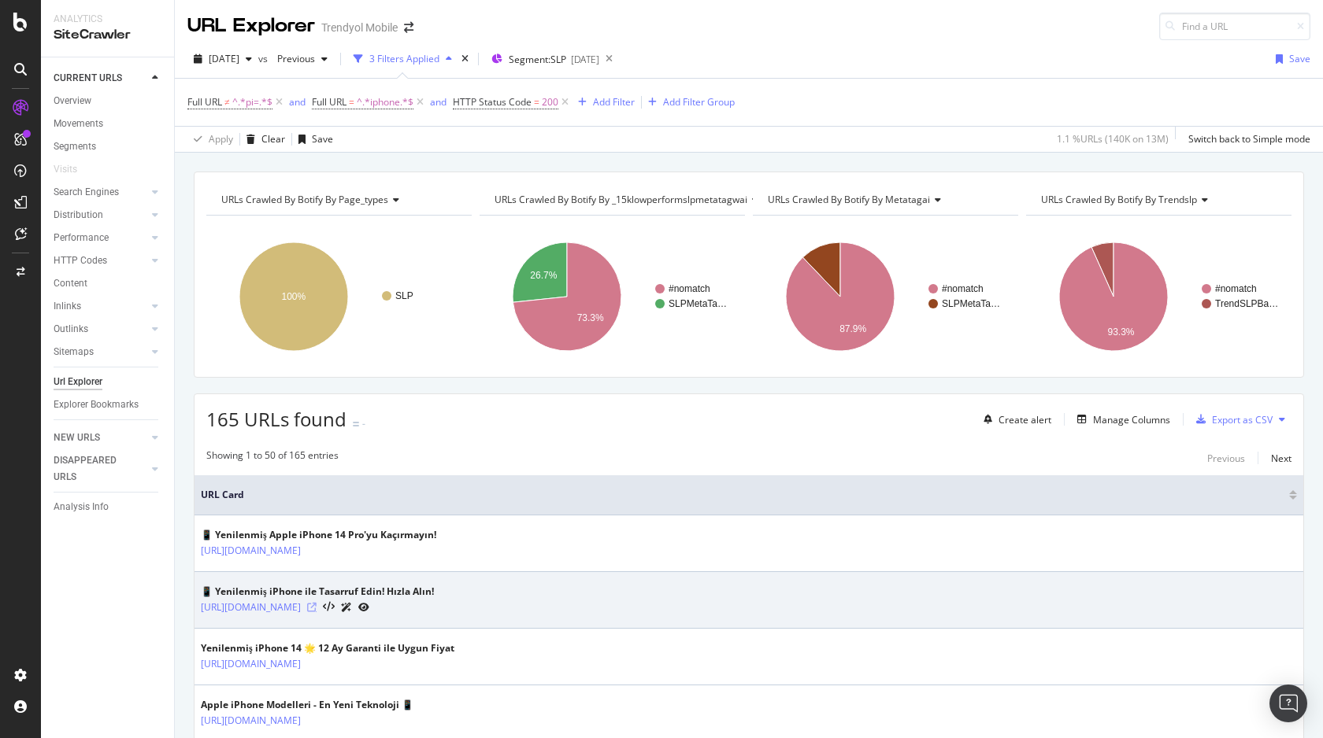
click at [316, 605] on icon at bounding box center [311, 607] width 9 height 9
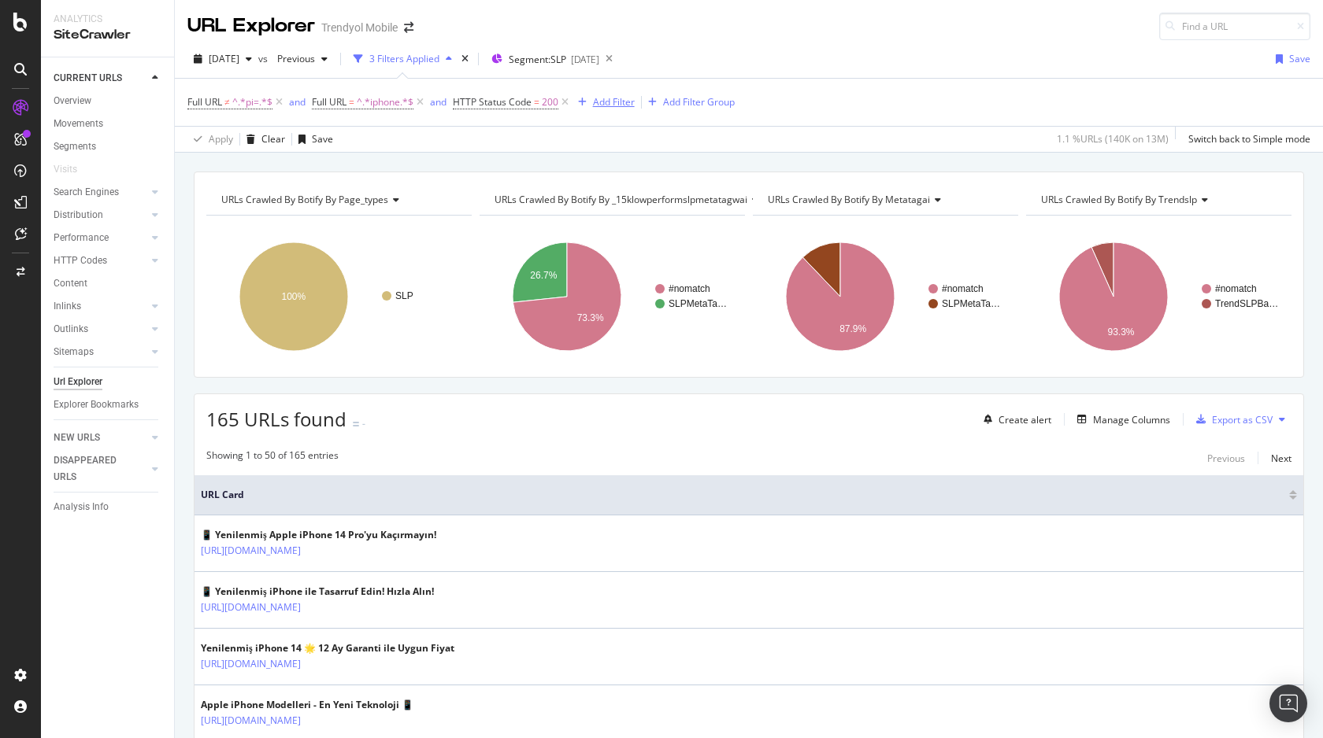
click at [619, 100] on div "Add Filter" at bounding box center [614, 101] width 42 height 13
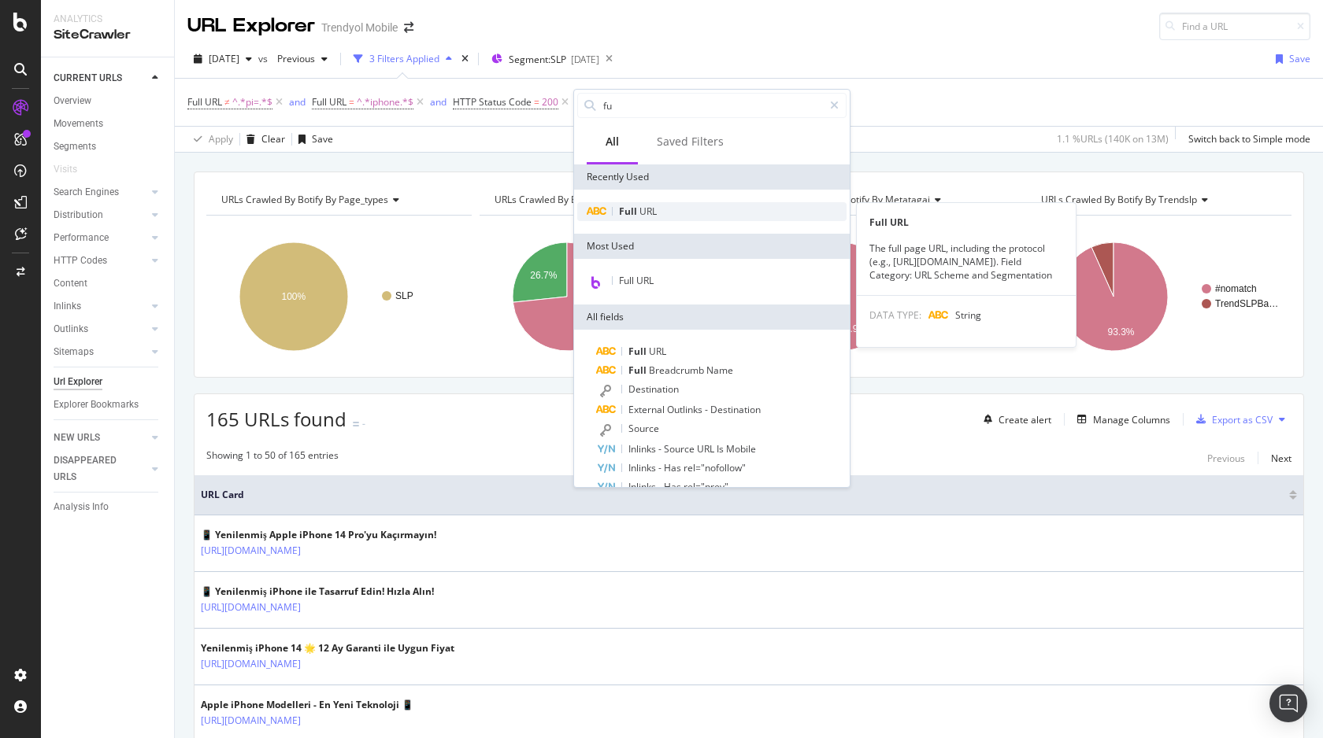
type input "fu"
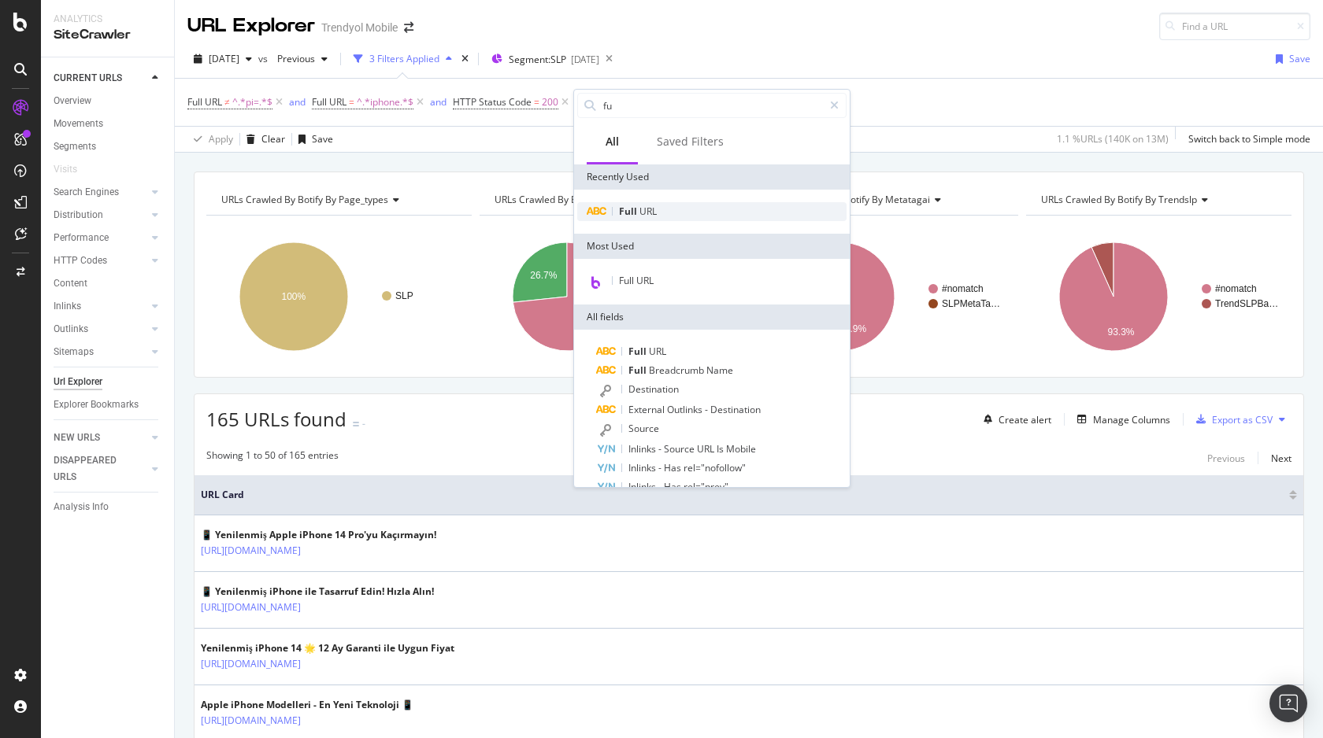
click at [657, 216] on div "Full URL" at bounding box center [711, 211] width 269 height 19
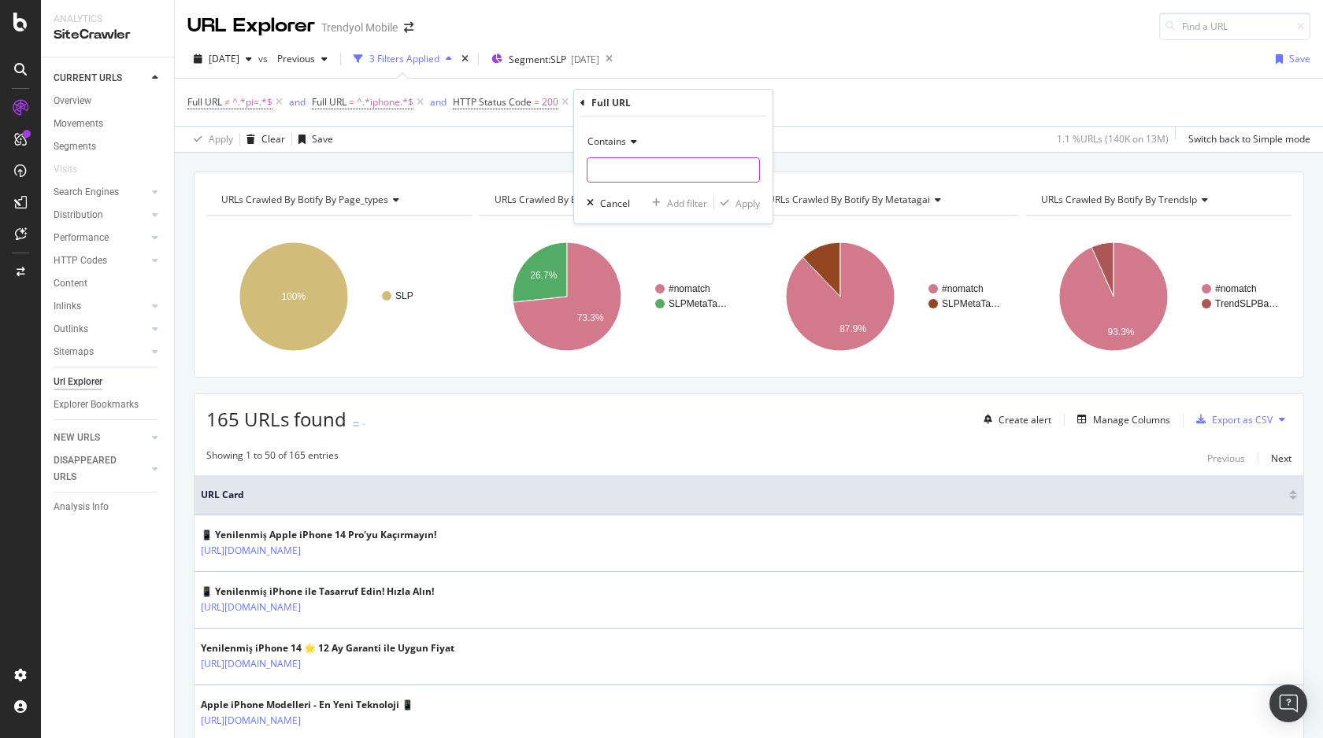
click at [631, 171] on input "text" at bounding box center [673, 169] width 172 height 25
click at [631, 146] on div "Contains" at bounding box center [673, 141] width 173 height 25
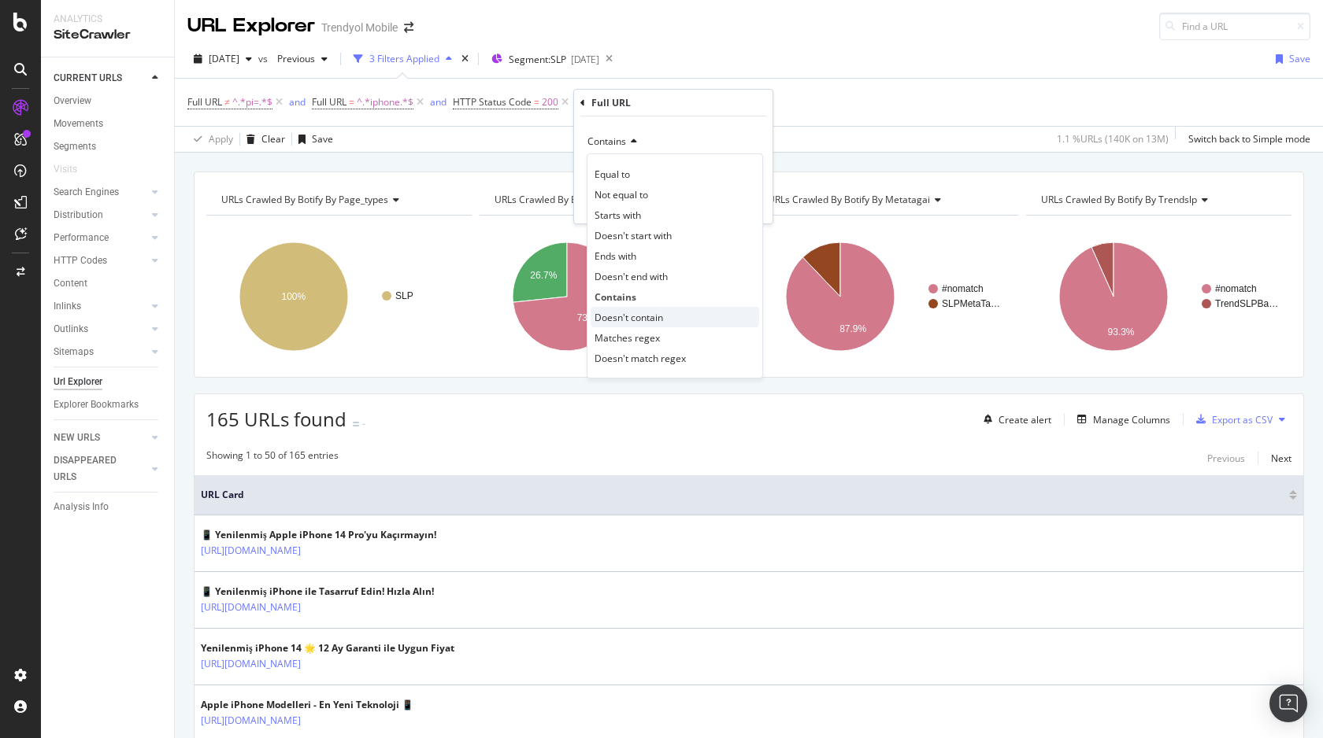
click at [634, 307] on div "Doesn't contain" at bounding box center [674, 317] width 168 height 20
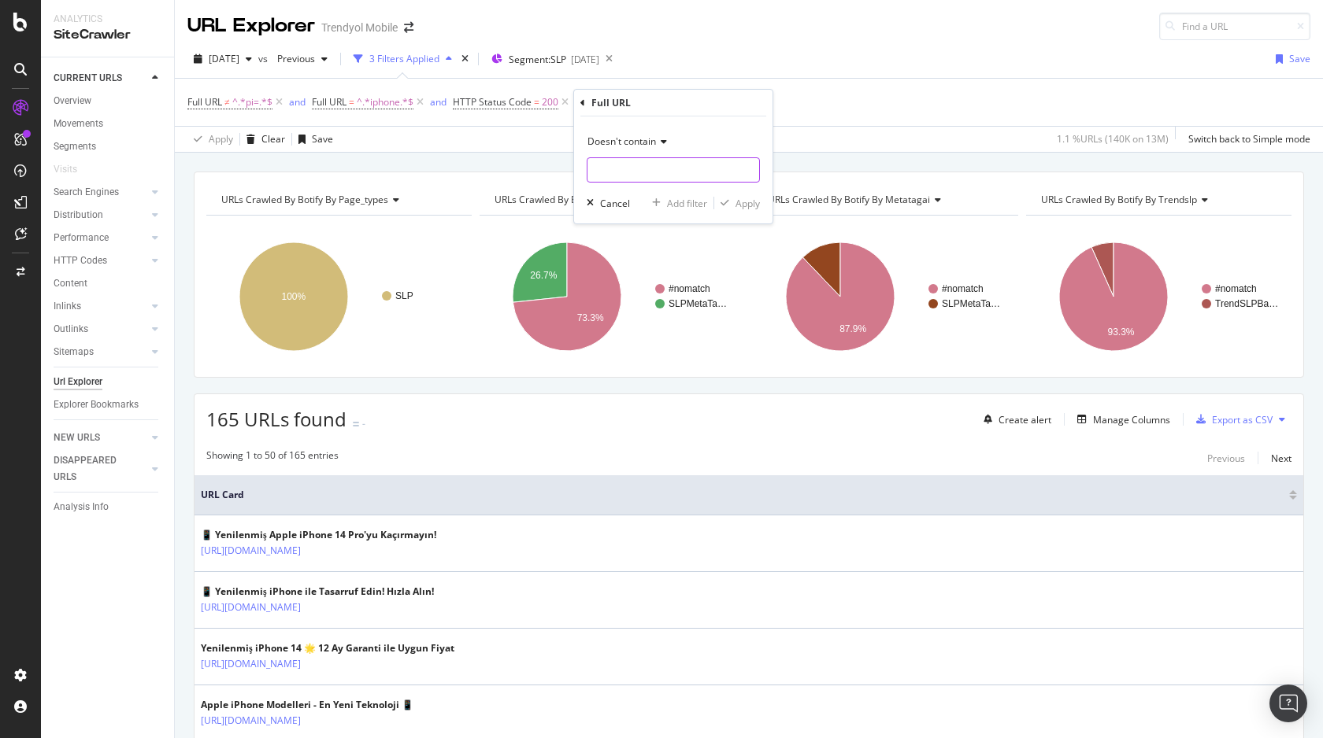
click at [650, 168] on input "text" at bounding box center [673, 169] width 172 height 25
paste input "yenilenmis"
type input "yenilenmis"
click at [750, 199] on div "Apply" at bounding box center [747, 203] width 24 height 13
click at [772, 99] on div "Add Filter" at bounding box center [771, 101] width 42 height 13
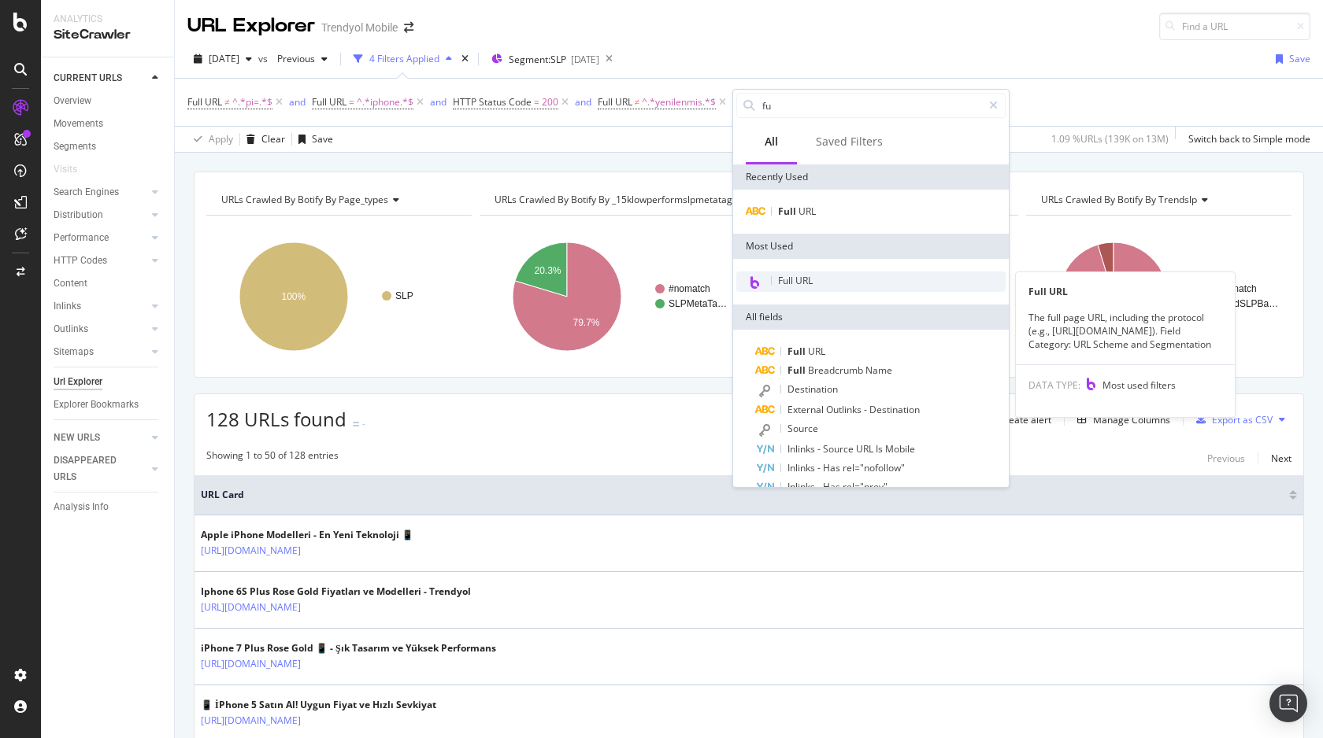
click at [803, 285] on span "Full URL" at bounding box center [795, 280] width 35 height 13
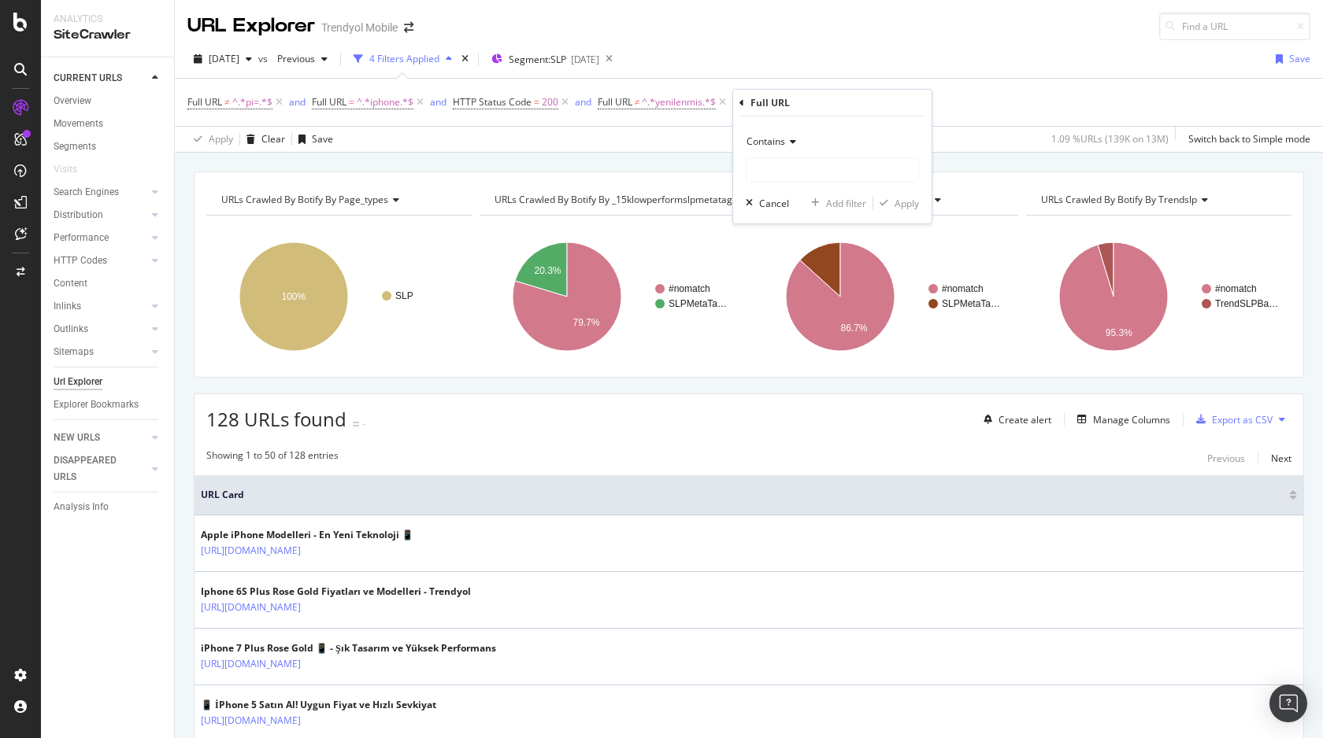
click at [794, 142] on icon at bounding box center [790, 141] width 11 height 9
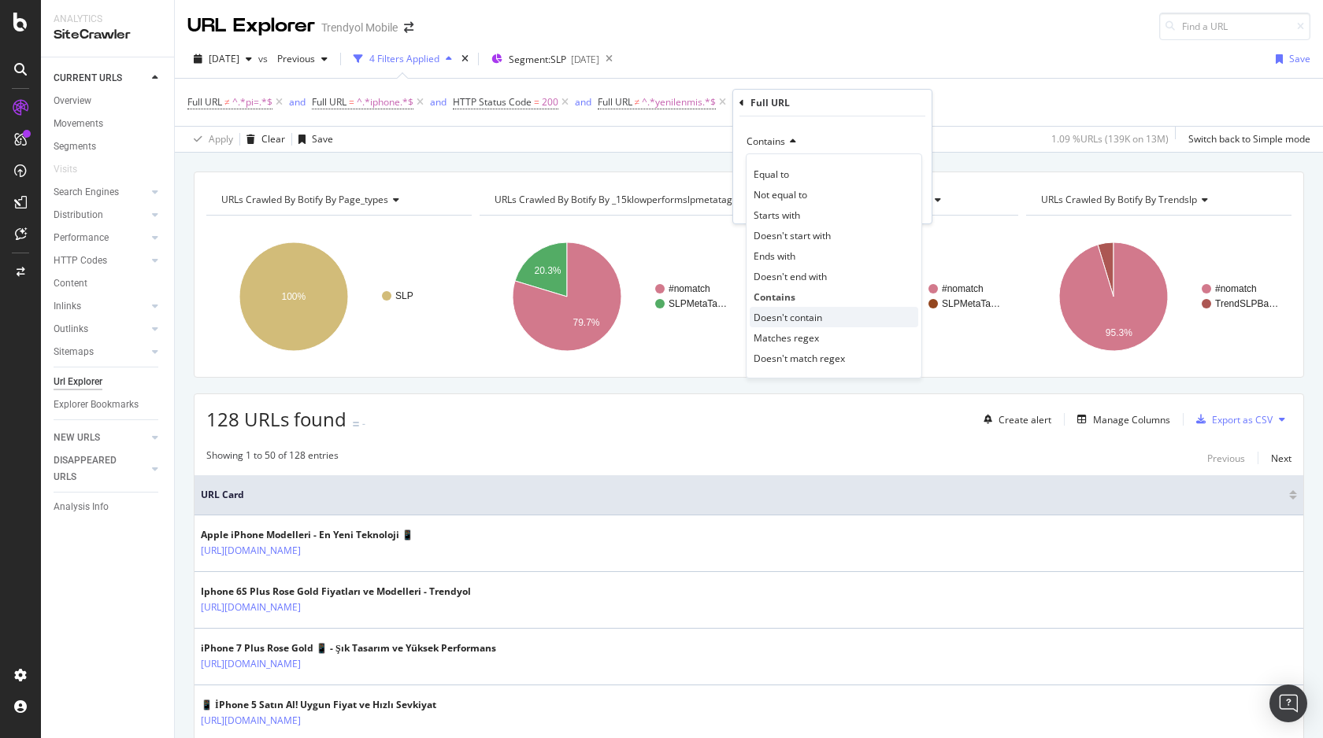
click at [783, 315] on span "Doesn't contain" at bounding box center [787, 317] width 68 height 13
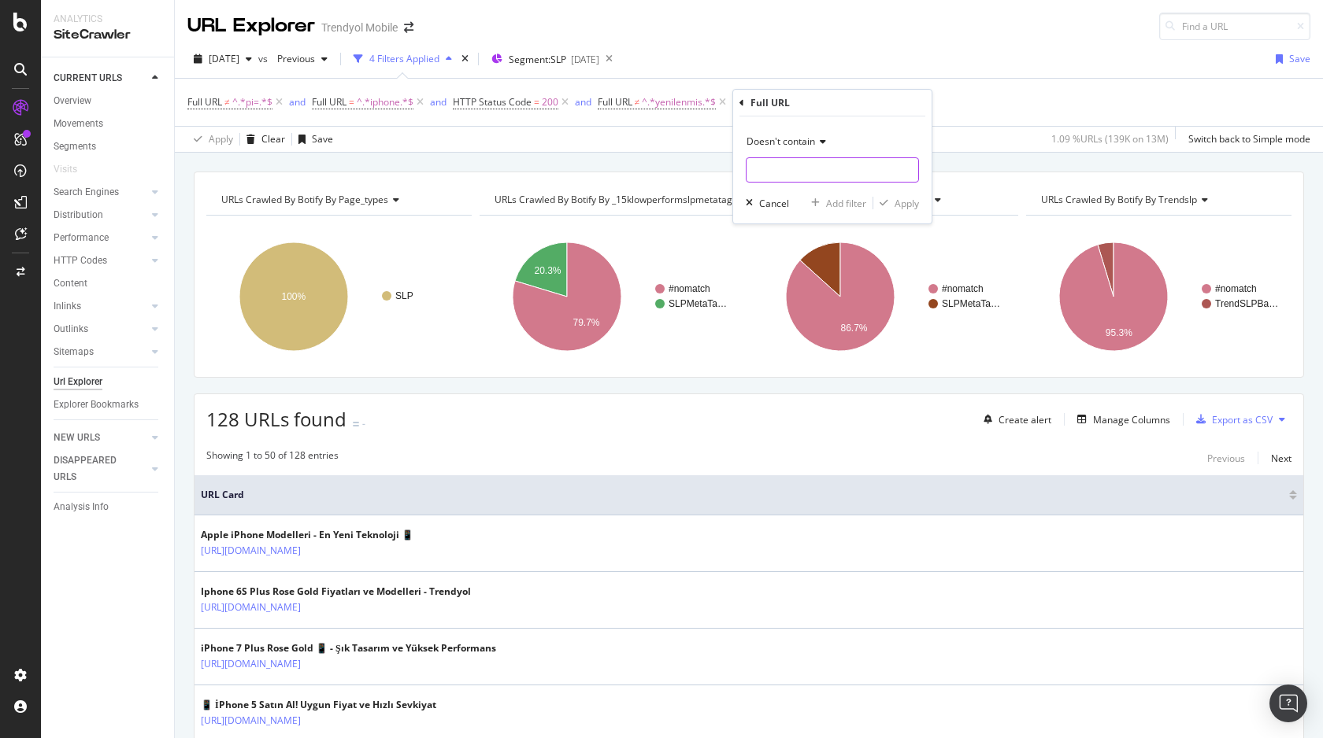
click at [789, 164] on input "text" at bounding box center [832, 169] width 172 height 25
type input "kilif"
click at [901, 207] on div "Apply" at bounding box center [906, 203] width 24 height 13
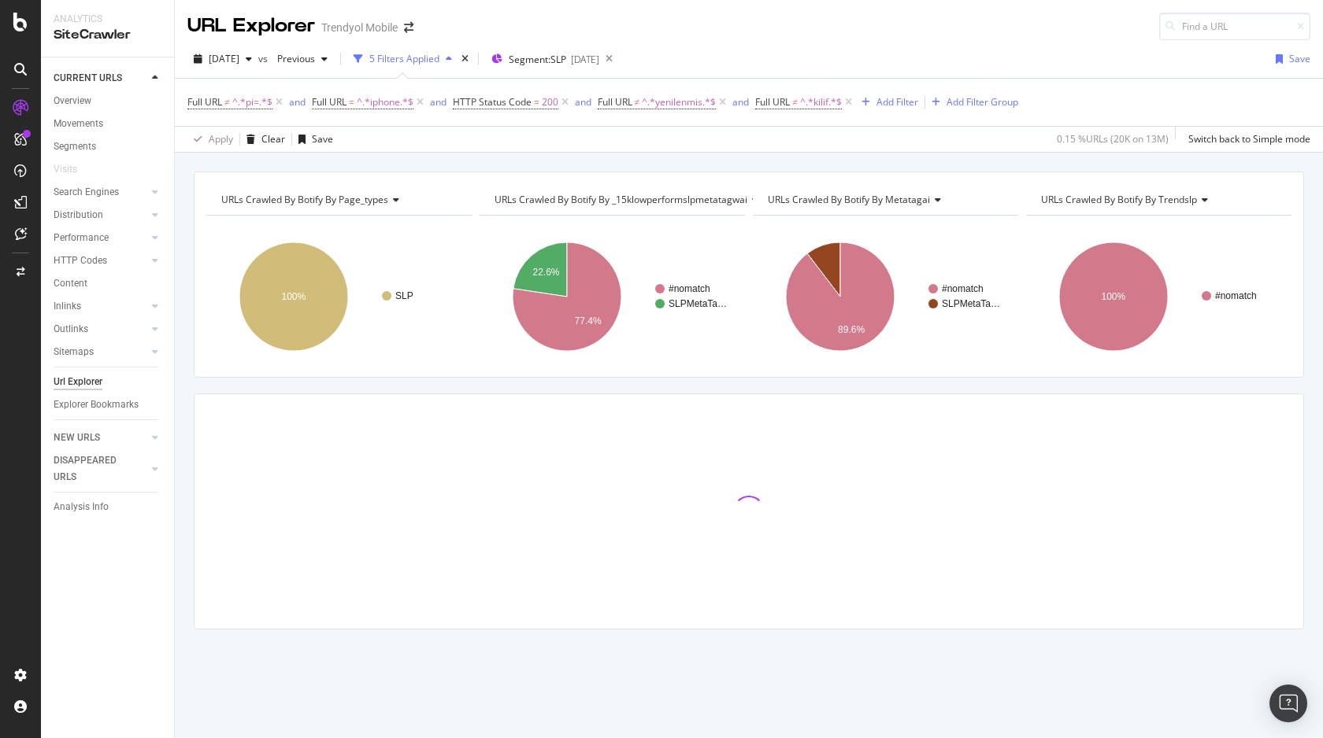
click at [798, 110] on span "Full URL ≠ ^.*kilif.*$" at bounding box center [805, 102] width 100 height 22
click at [805, 102] on span "^.*kilif.*$" at bounding box center [821, 102] width 42 height 22
click at [843, 46] on div "[DATE] vs Previous 5 Filters Applied Segment: SLP [DATE] Save" at bounding box center [749, 61] width 1148 height 31
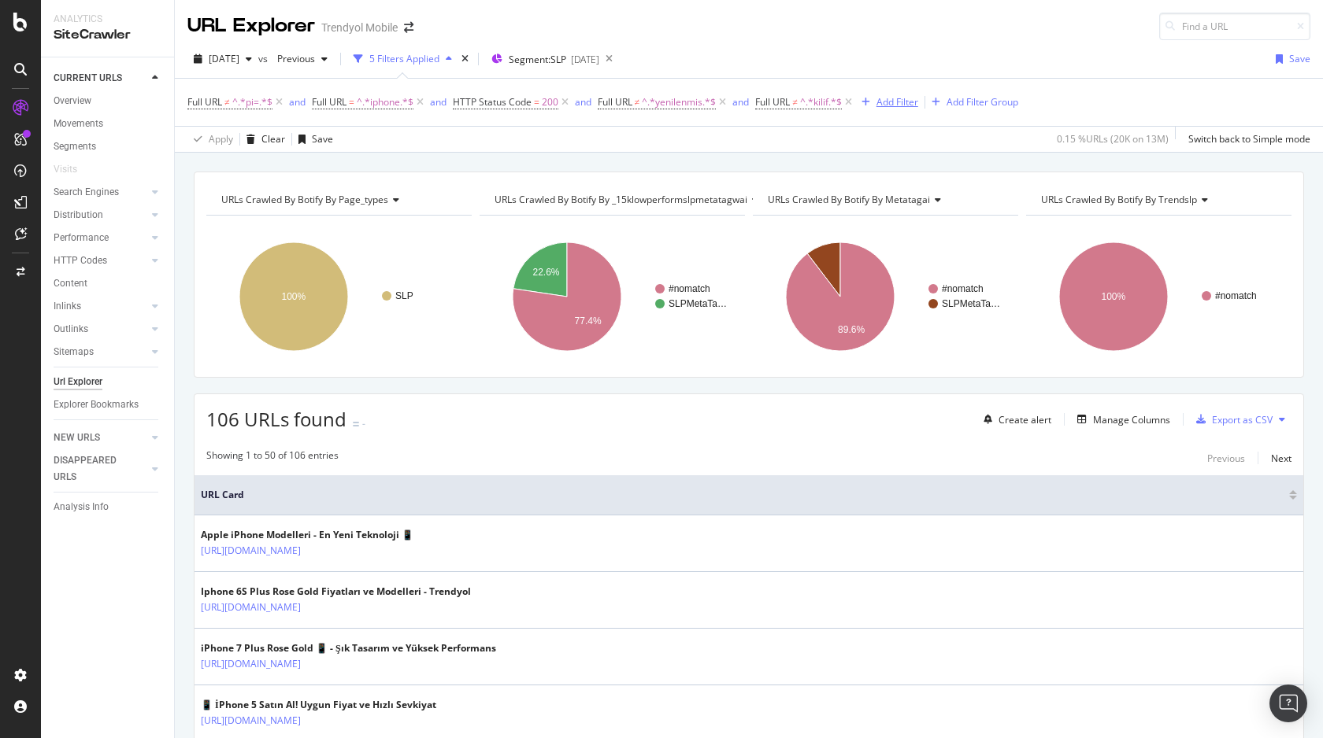
click at [882, 107] on div "Add Filter" at bounding box center [897, 101] width 42 height 13
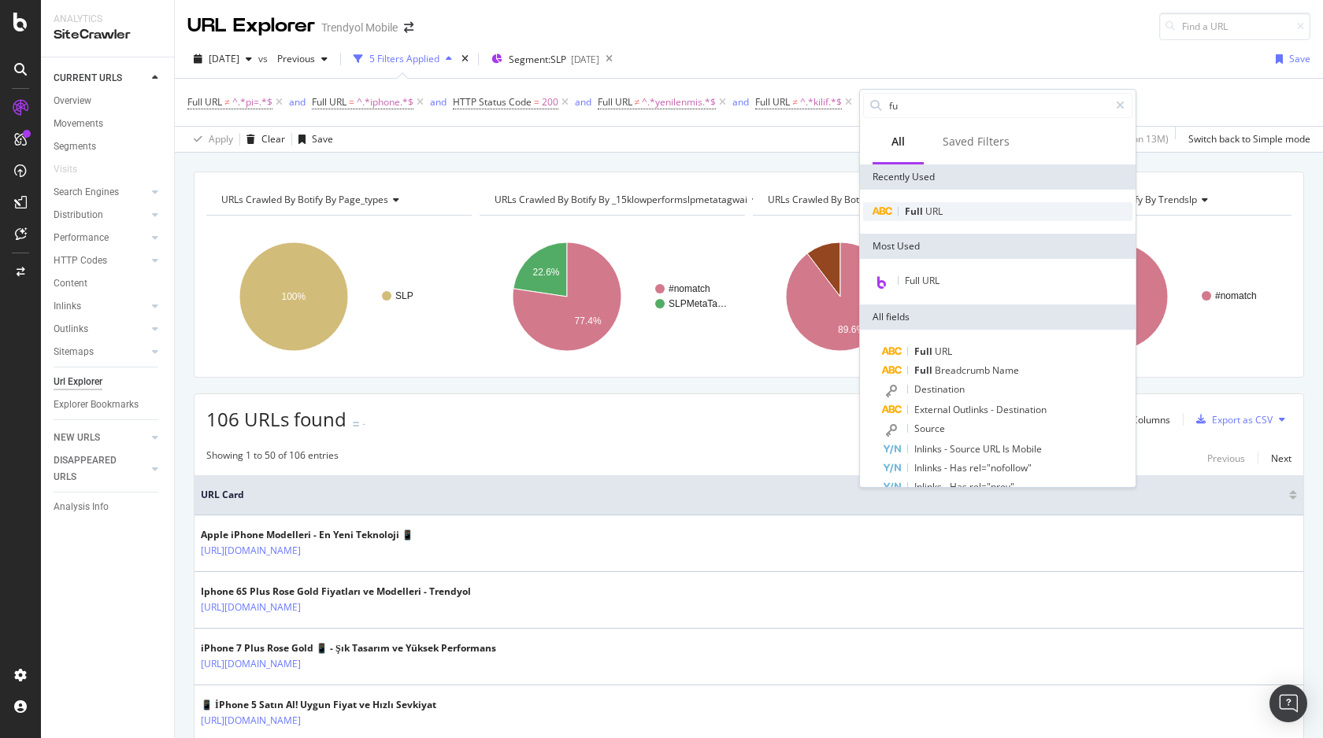
click at [925, 214] on span "URL" at bounding box center [933, 211] width 17 height 13
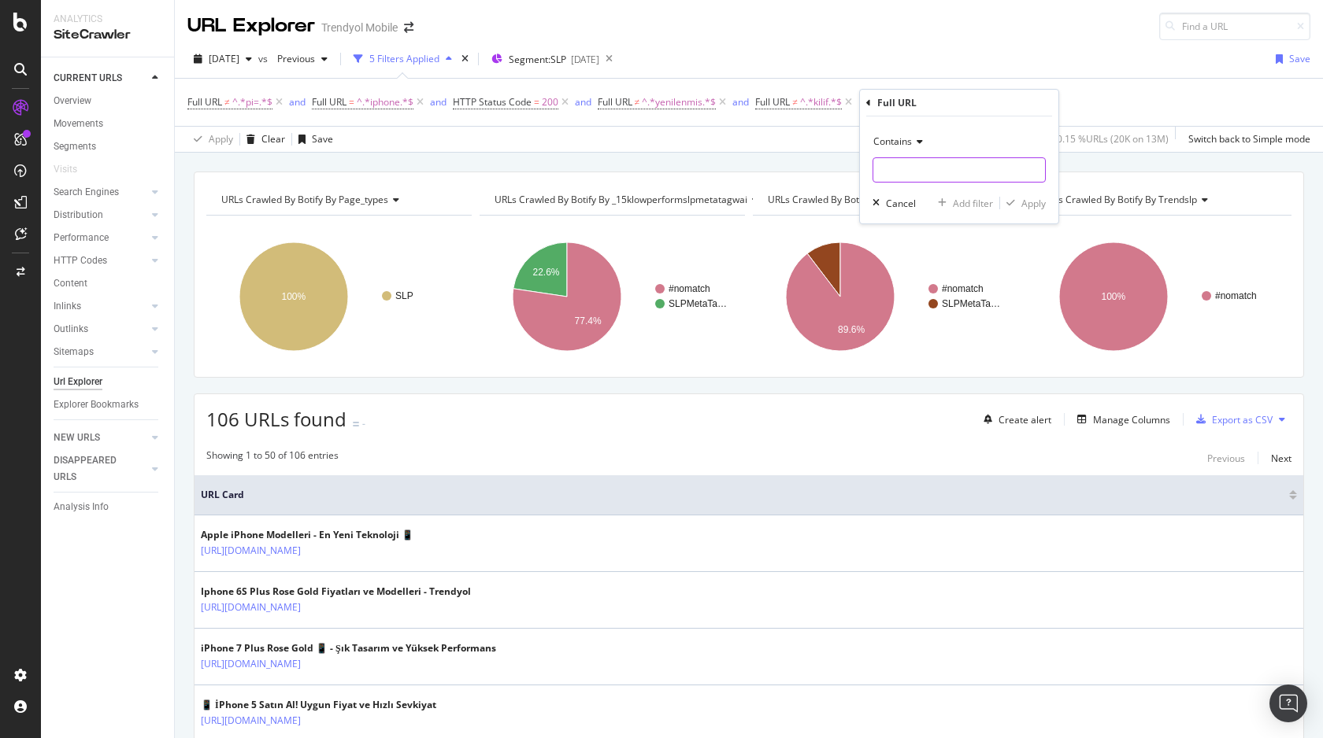
click at [901, 160] on input "text" at bounding box center [959, 169] width 172 height 25
click at [902, 150] on div "Contains" at bounding box center [958, 141] width 173 height 25
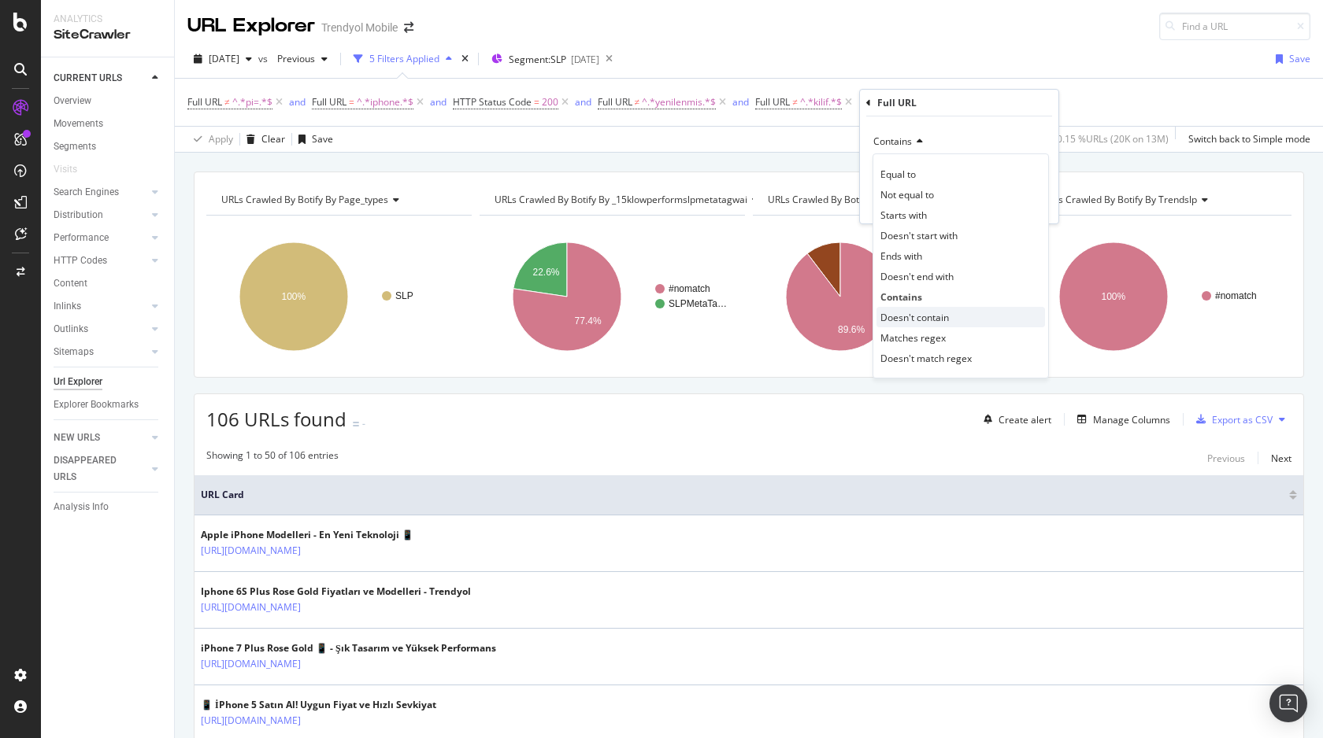
click at [927, 312] on span "Doesn't contain" at bounding box center [914, 317] width 68 height 13
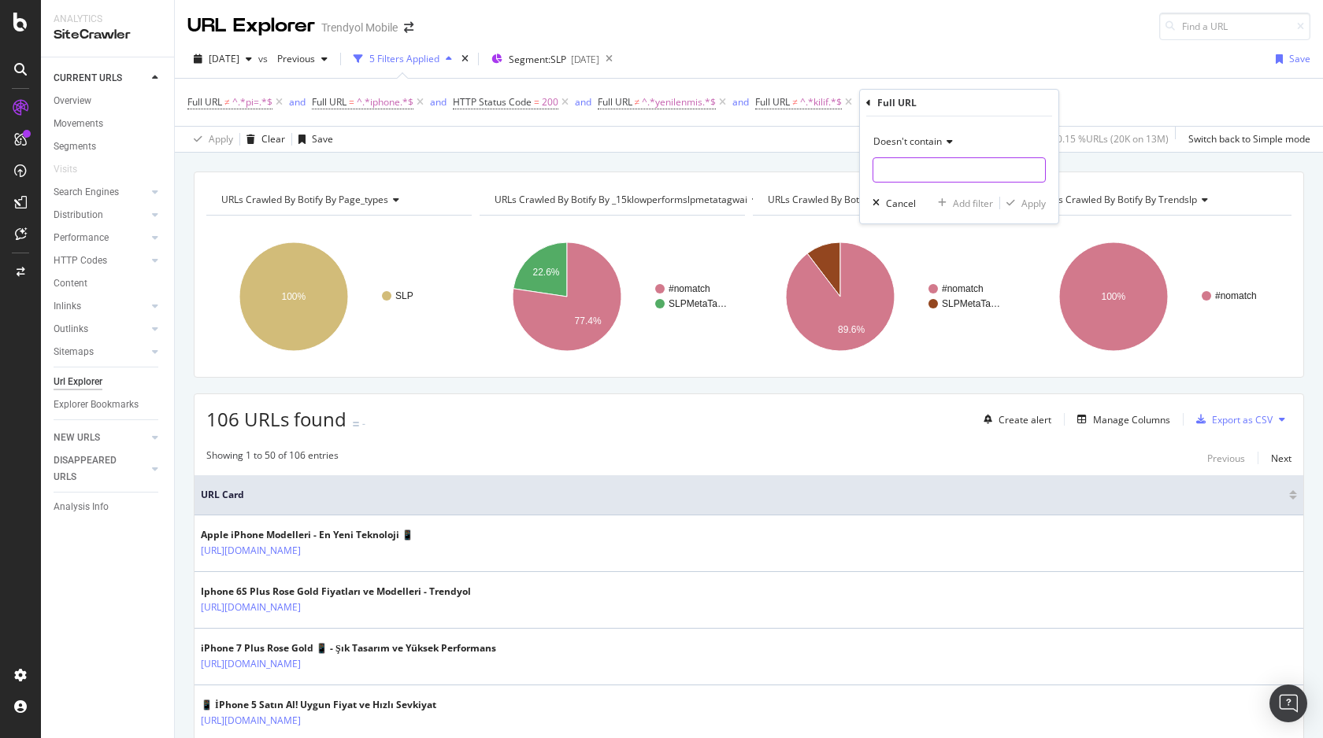
click at [936, 177] on input "text" at bounding box center [959, 169] width 172 height 25
type input "xs"
click at [1036, 200] on div "Apply" at bounding box center [1033, 203] width 24 height 13
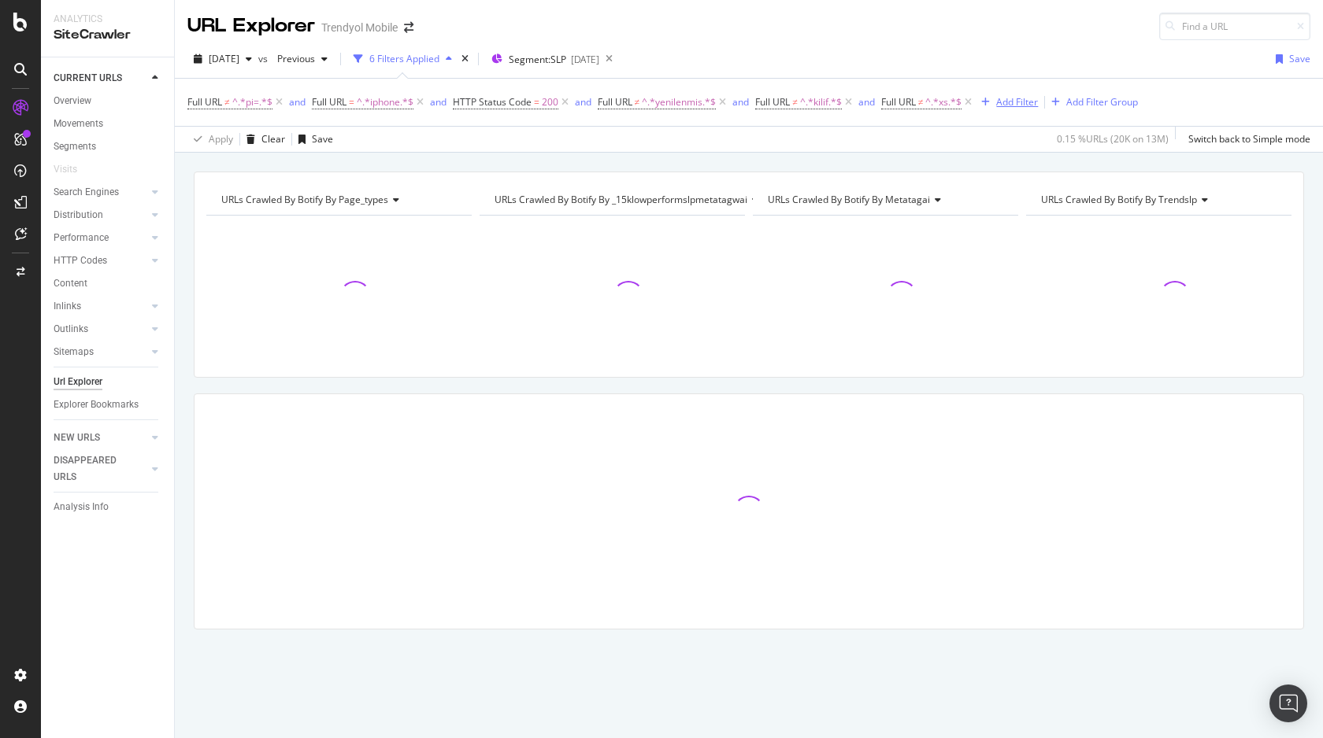
click at [1015, 107] on div "Add Filter" at bounding box center [1017, 101] width 42 height 13
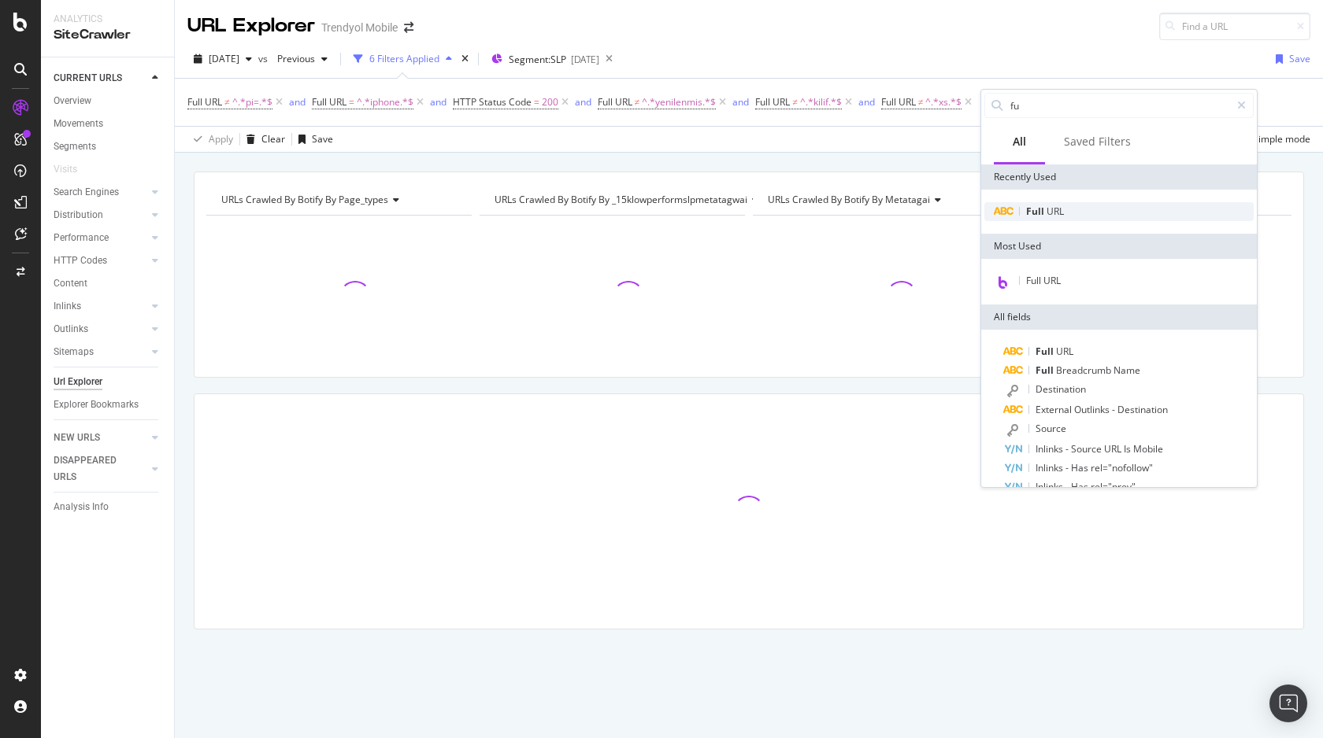
click at [1042, 209] on span "Full" at bounding box center [1036, 211] width 20 height 13
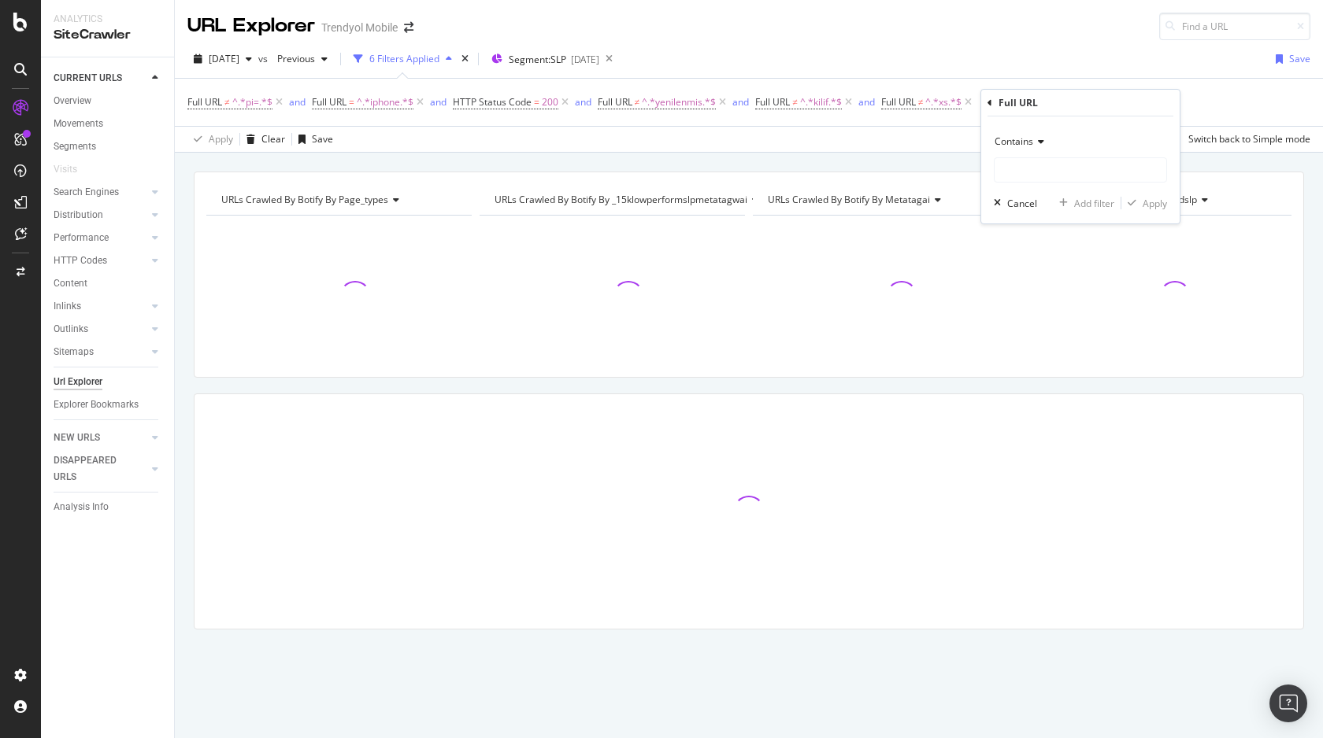
click at [1027, 146] on span "Contains" at bounding box center [1013, 141] width 39 height 13
click at [1058, 322] on span "Doesn't contain" at bounding box center [1035, 317] width 68 height 13
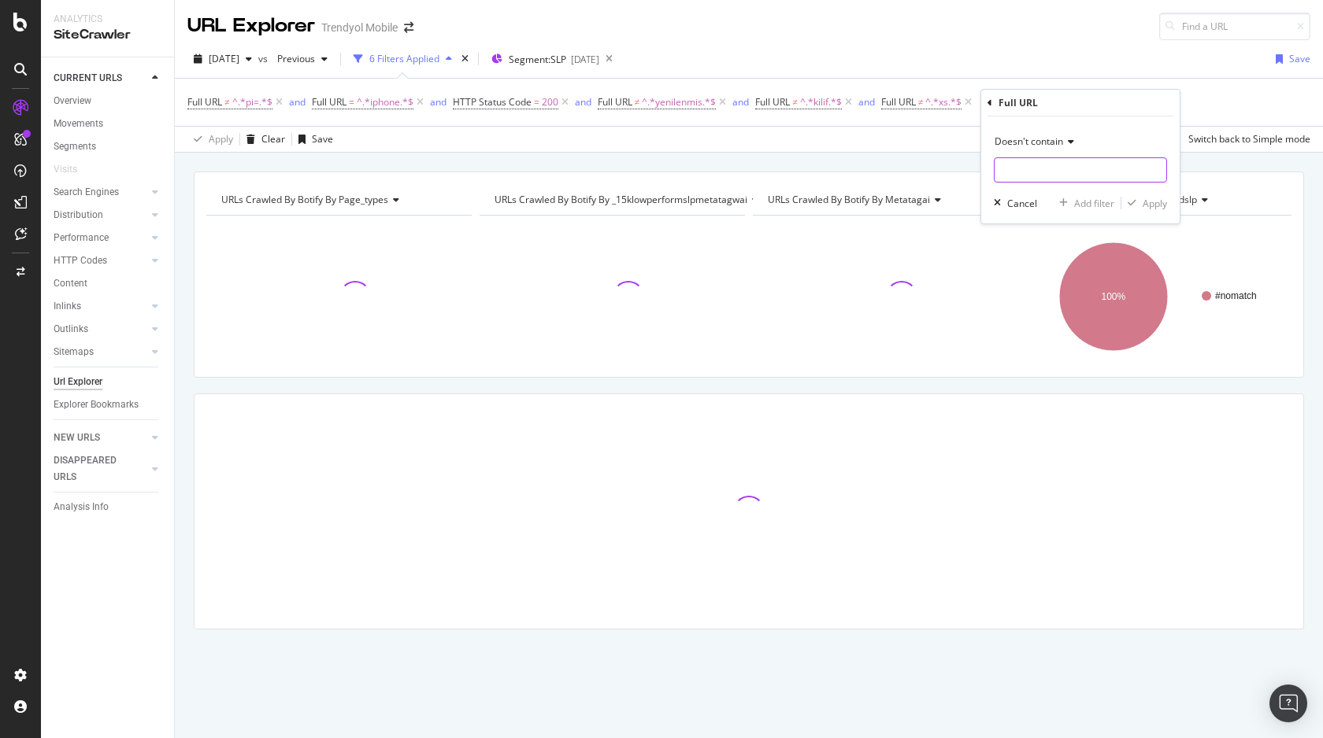
click at [1031, 162] on input "text" at bounding box center [1080, 169] width 172 height 25
type input "7"
click at [1158, 198] on div "Apply" at bounding box center [1154, 203] width 24 height 13
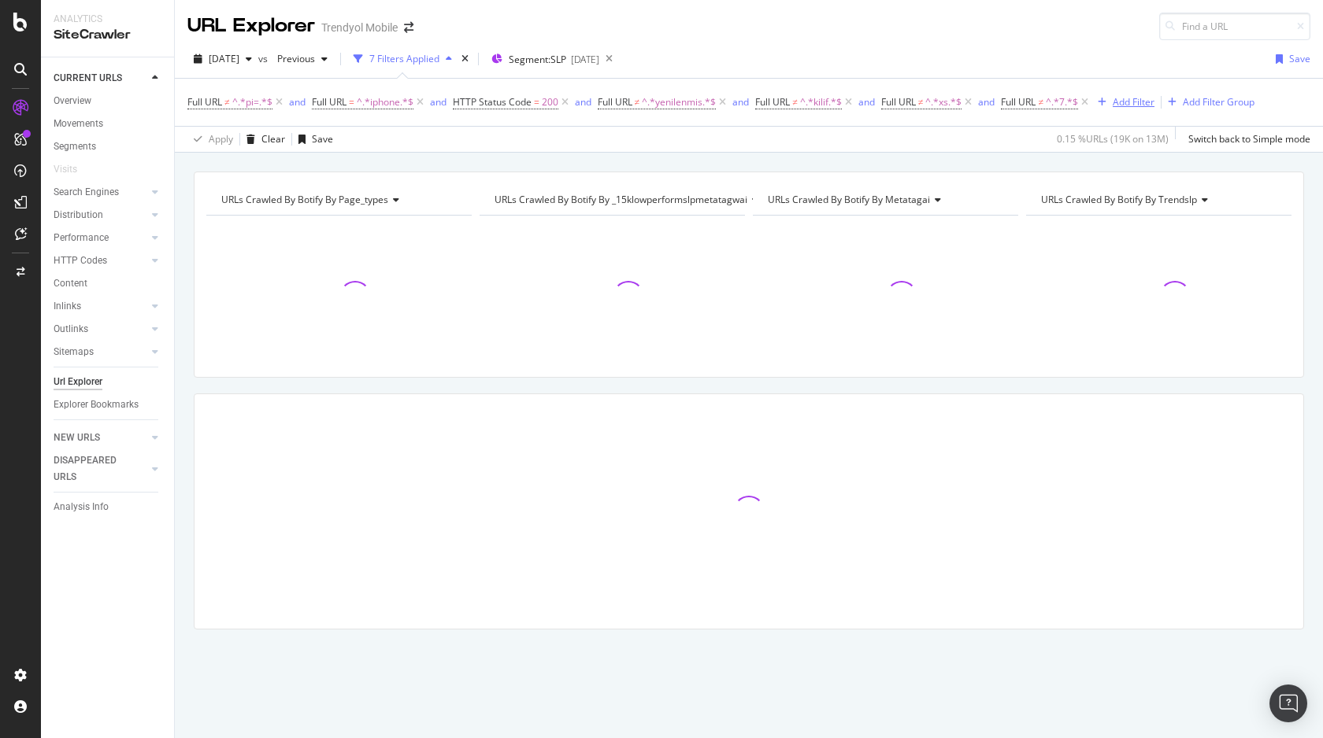
click at [1140, 102] on div "Add Filter" at bounding box center [1133, 101] width 42 height 13
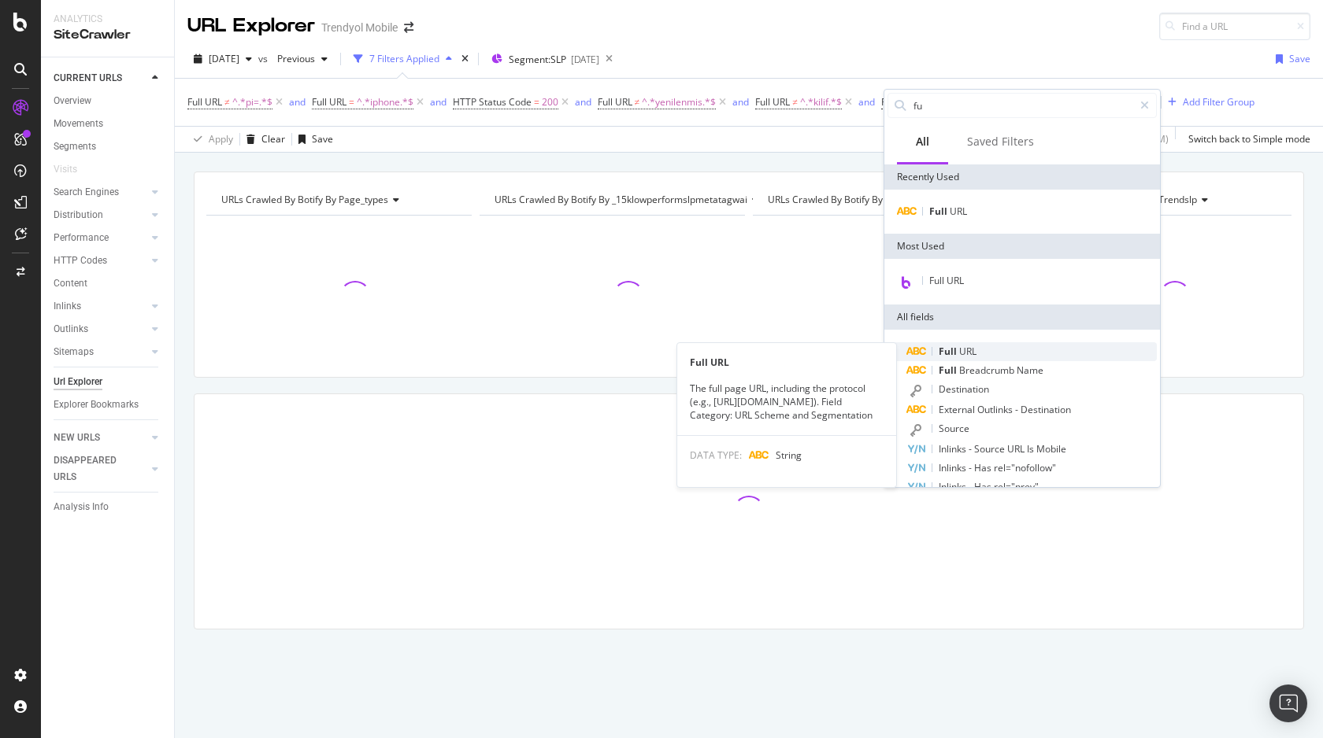
click at [977, 359] on div "Full URL" at bounding box center [1031, 351] width 250 height 19
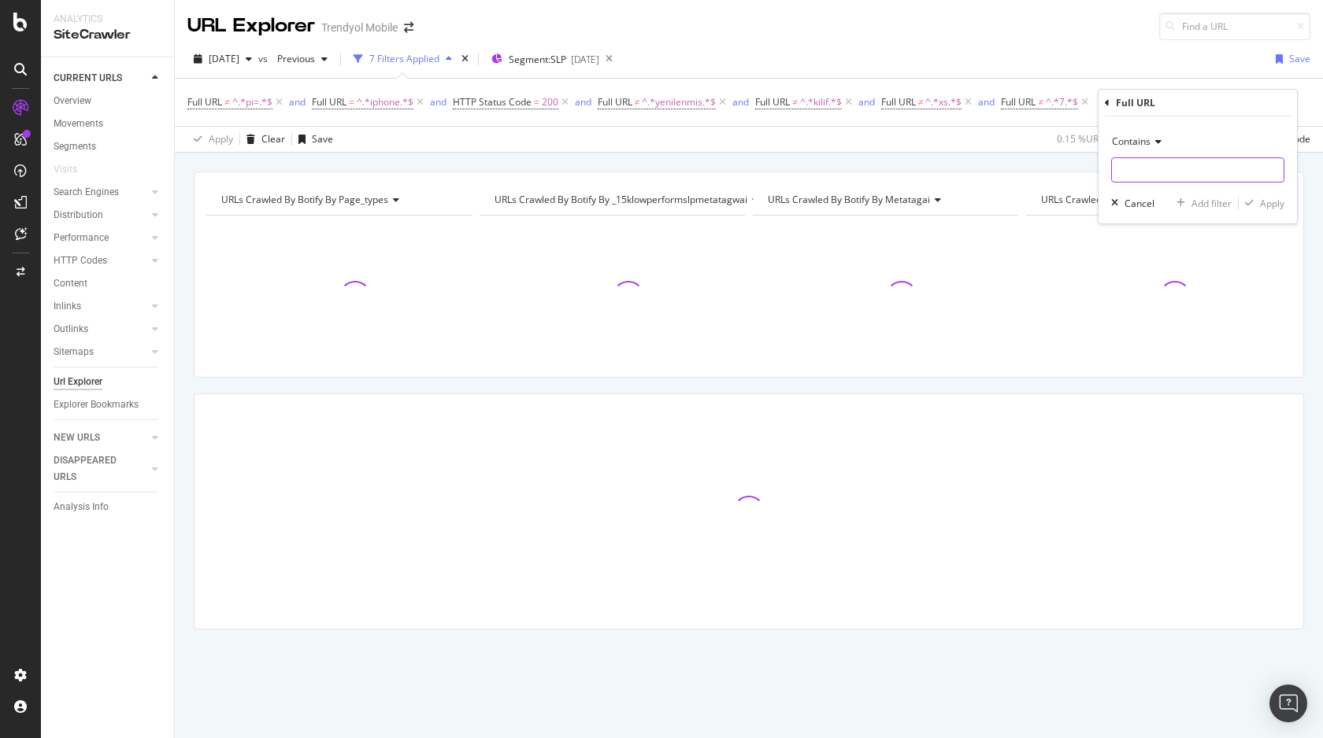
click at [1134, 169] on input "text" at bounding box center [1198, 169] width 172 height 25
click at [1142, 146] on span "Contains" at bounding box center [1131, 141] width 39 height 13
click at [1159, 316] on span "Doesn't contain" at bounding box center [1153, 317] width 68 height 13
click at [1164, 170] on input "text" at bounding box center [1198, 169] width 172 height 25
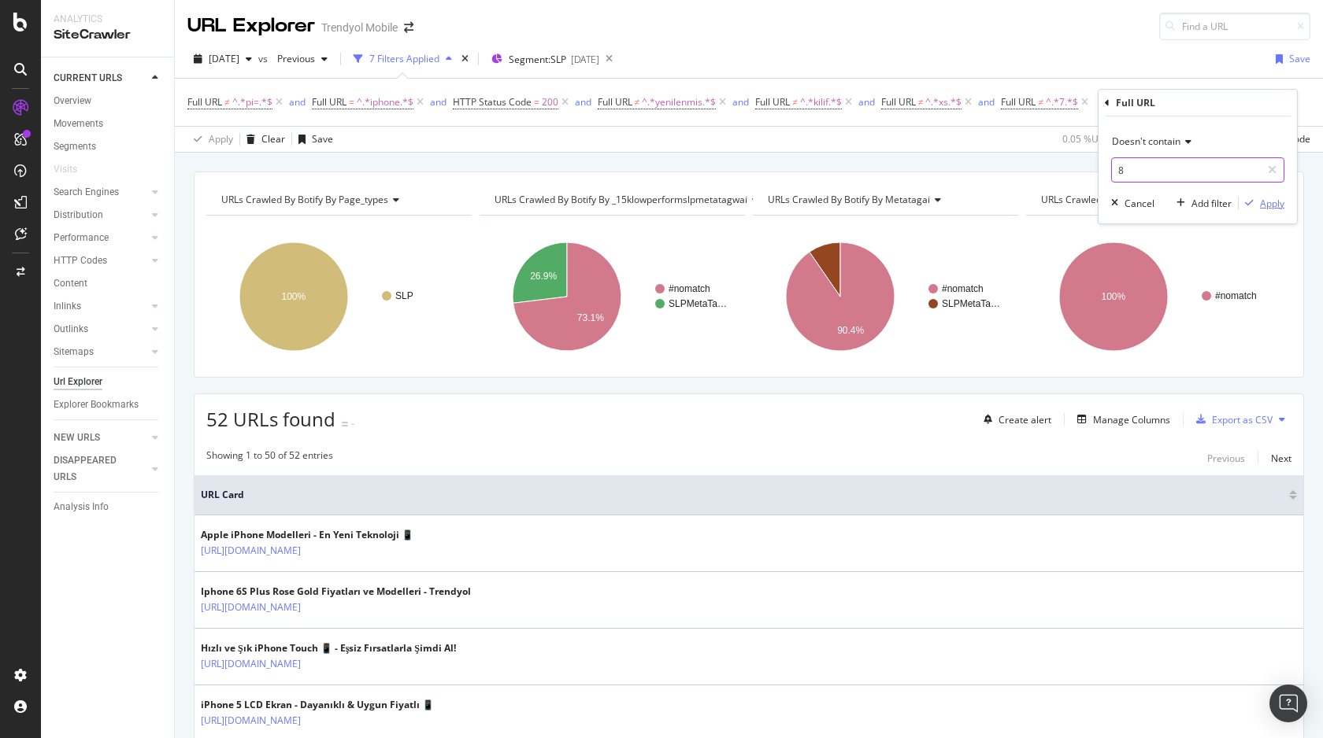
type input "8"
click at [1268, 208] on div "Apply" at bounding box center [1272, 203] width 24 height 13
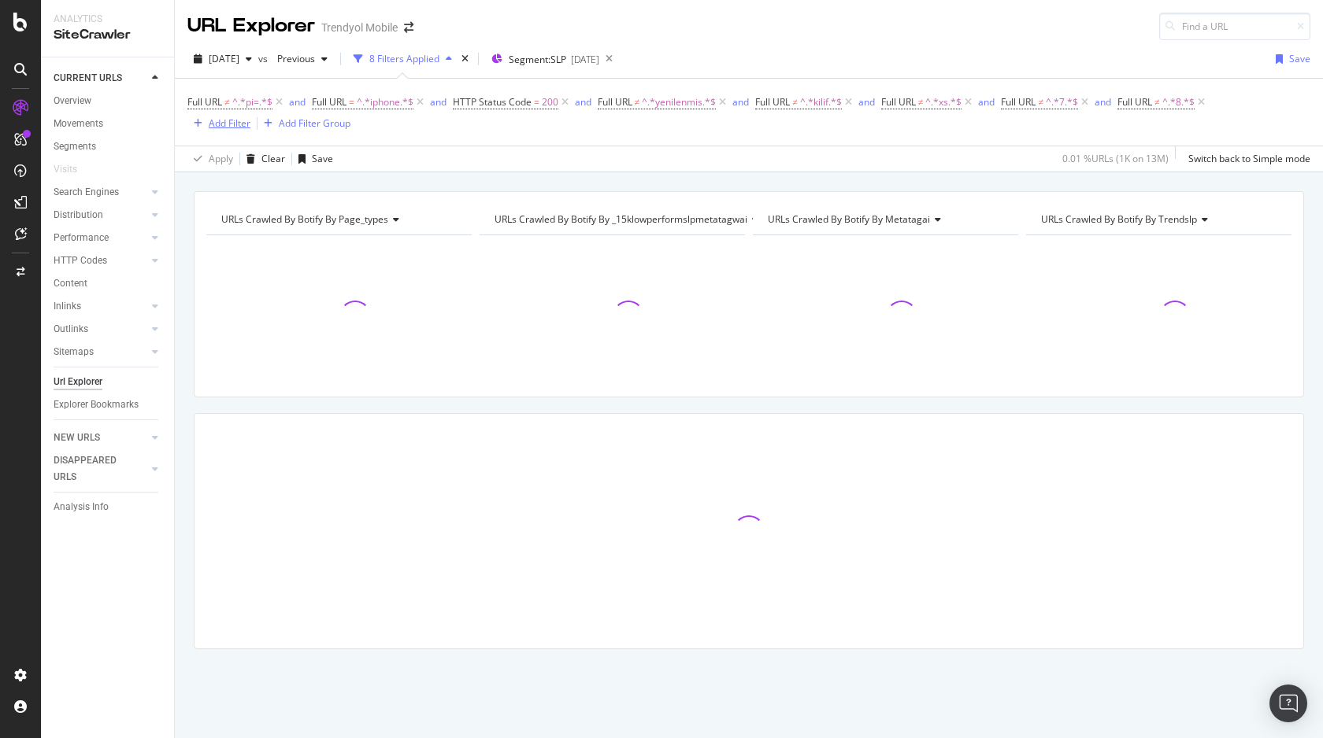
click at [235, 126] on div "Add Filter" at bounding box center [230, 123] width 42 height 13
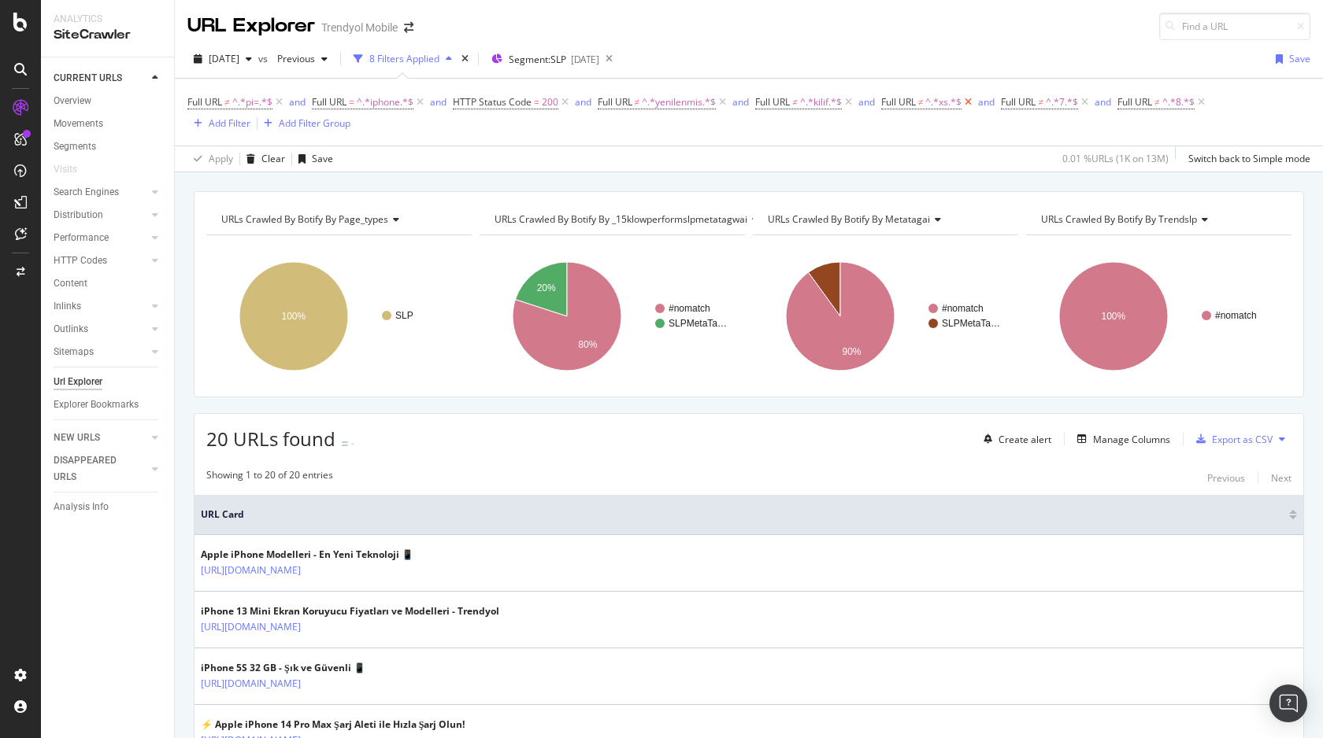
click at [975, 104] on icon at bounding box center [967, 102] width 13 height 16
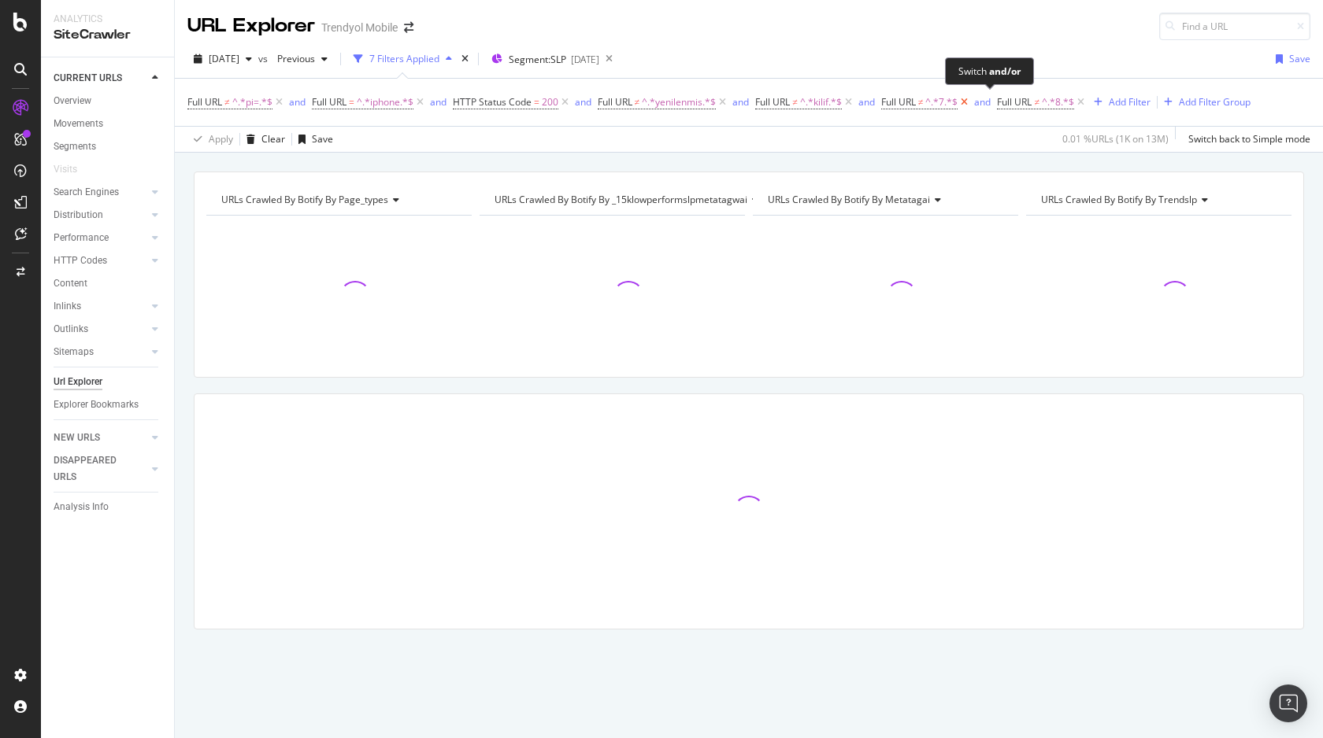
click at [976, 104] on span "and" at bounding box center [984, 102] width 26 height 22
click at [971, 102] on icon at bounding box center [963, 102] width 13 height 16
click at [564, 101] on icon at bounding box center [564, 102] width 13 height 16
click at [564, 101] on span "^.*yenilenmis.*$" at bounding box center [534, 102] width 74 height 22
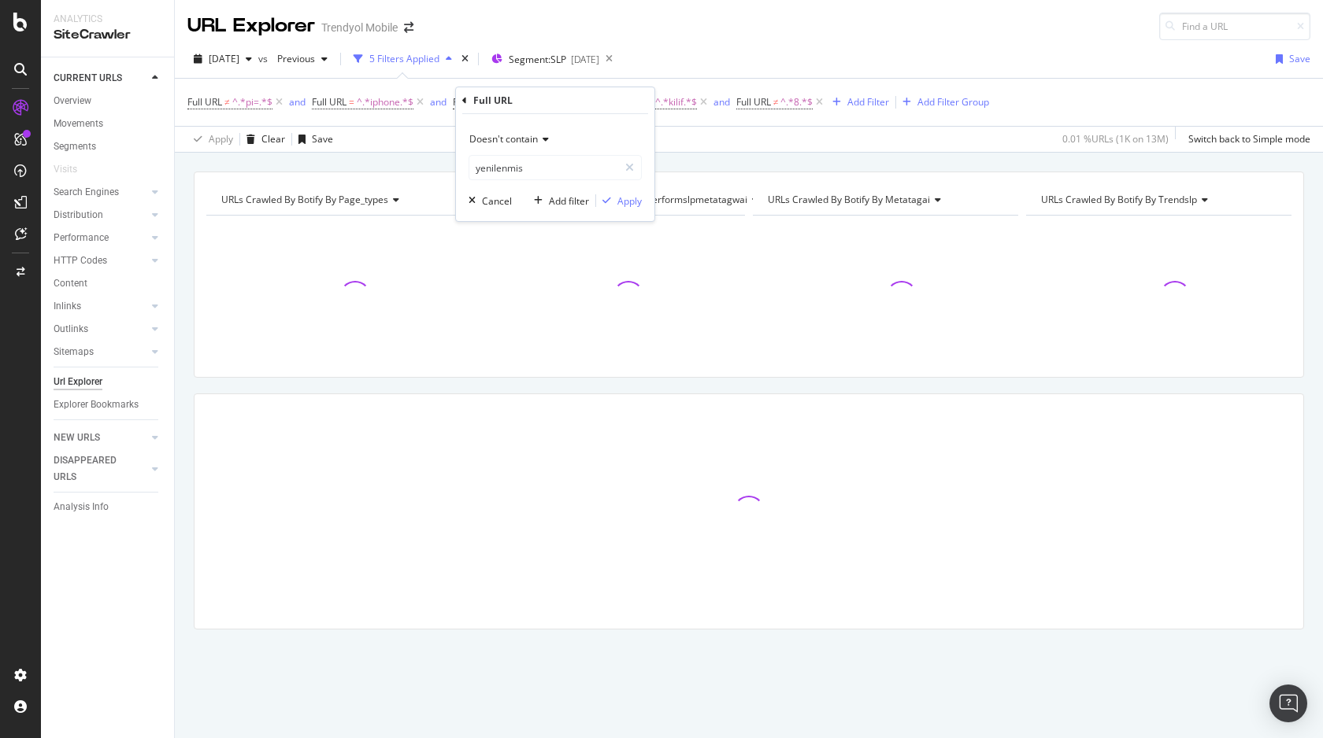
click at [693, 139] on div "Apply Clear Save 0.01 % URLs ( 1K on 13M ) Switch back to Simple mode" at bounding box center [749, 139] width 1148 height 26
click at [579, 101] on icon at bounding box center [577, 102] width 13 height 16
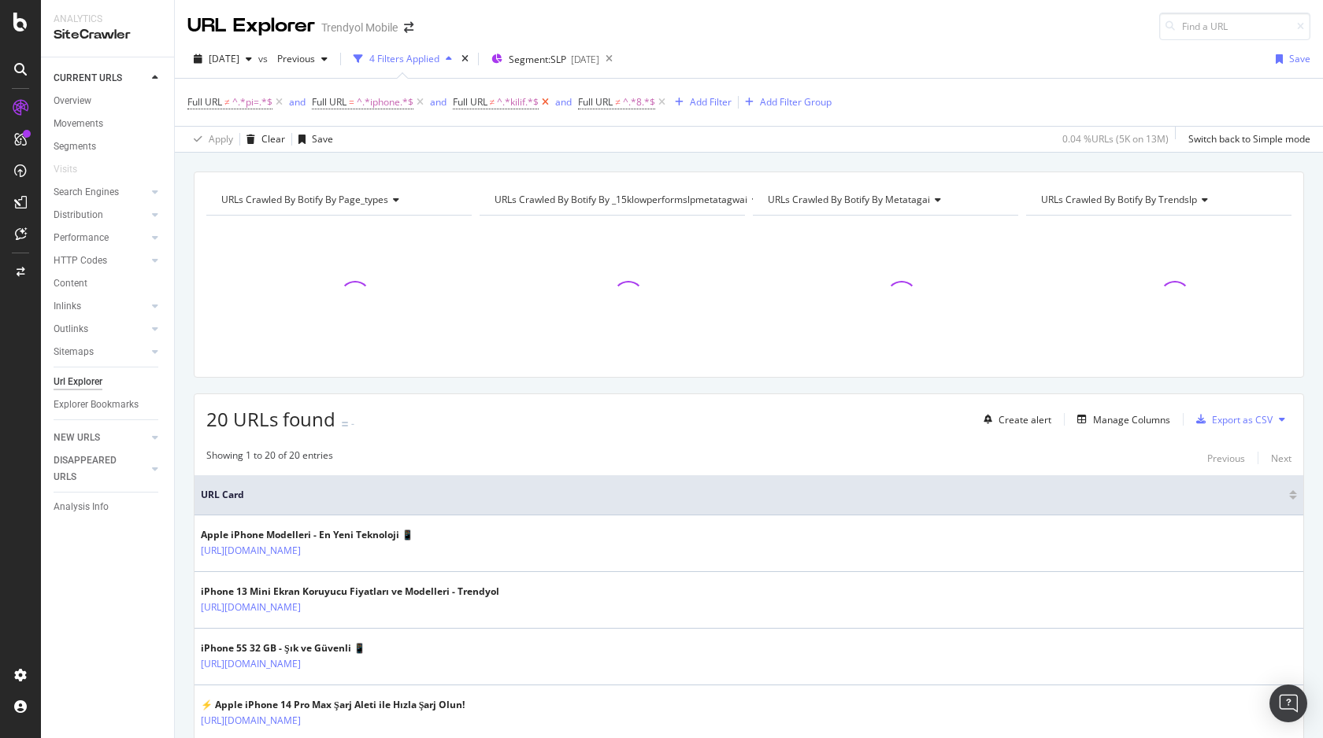
click at [550, 101] on icon at bounding box center [544, 102] width 13 height 16
click at [539, 101] on icon at bounding box center [535, 102] width 13 height 16
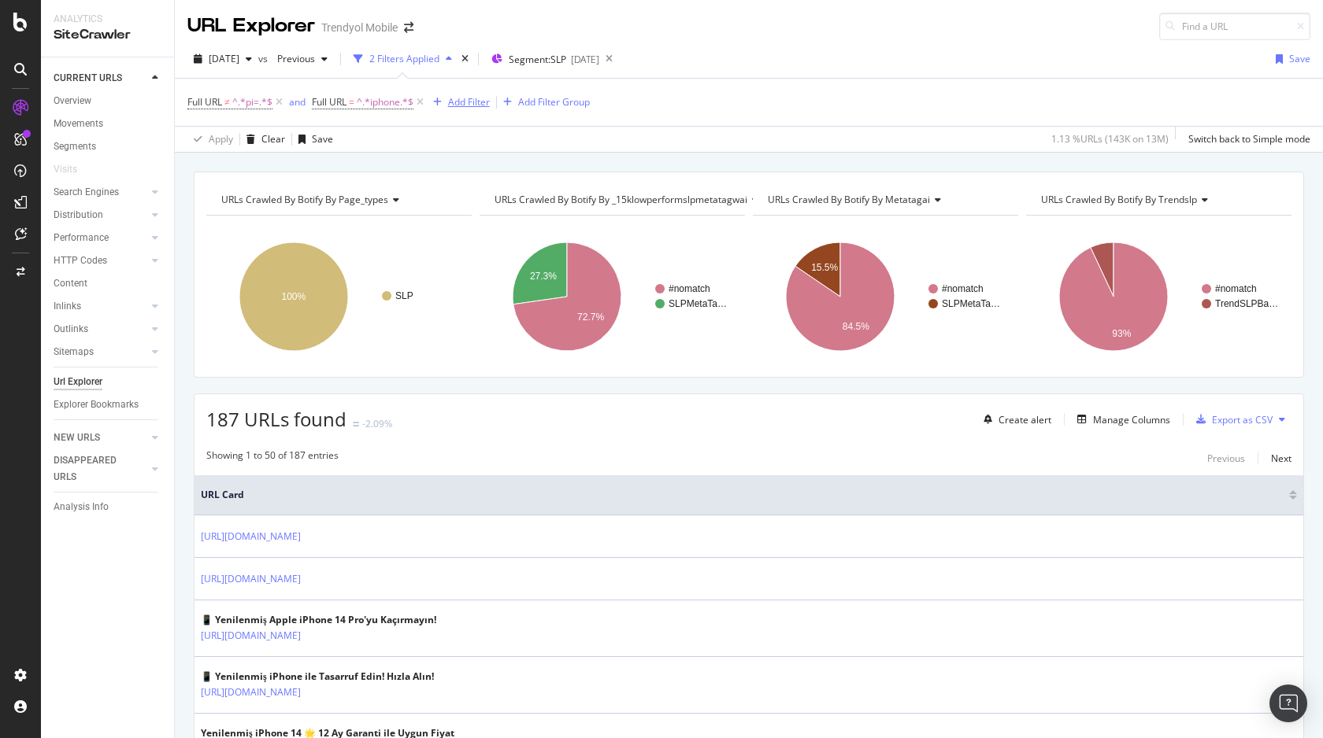
click at [481, 94] on div "Add Filter" at bounding box center [458, 102] width 63 height 17
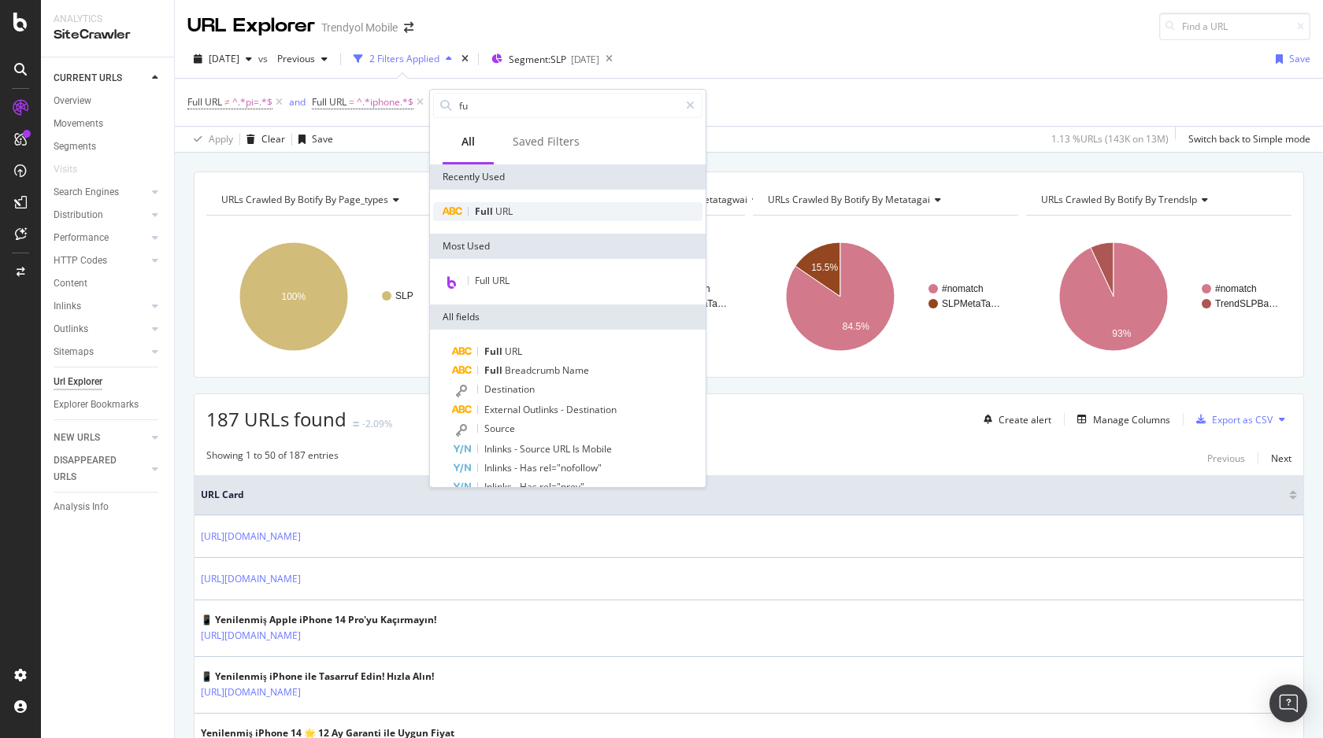
click at [506, 215] on span "URL" at bounding box center [503, 211] width 17 height 13
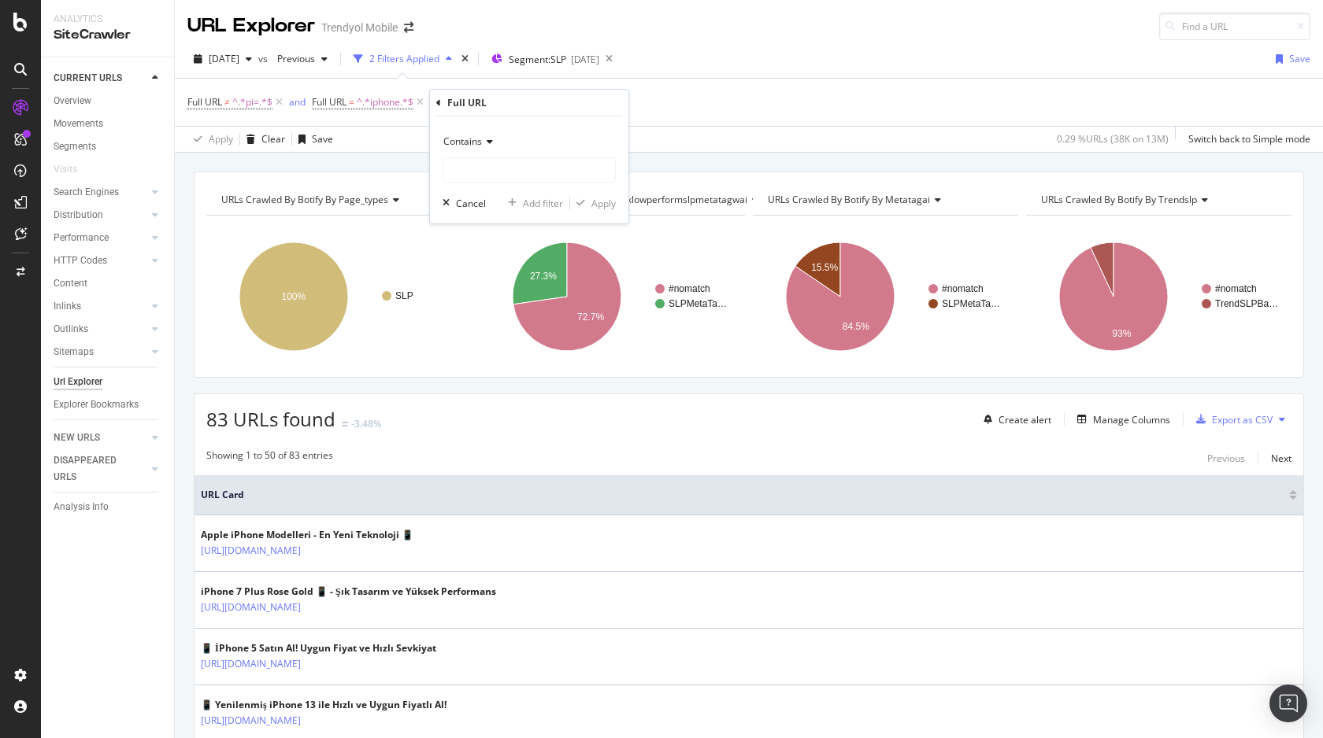
click at [498, 90] on div "Full URL" at bounding box center [529, 103] width 186 height 27
click at [437, 106] on icon at bounding box center [438, 102] width 5 height 9
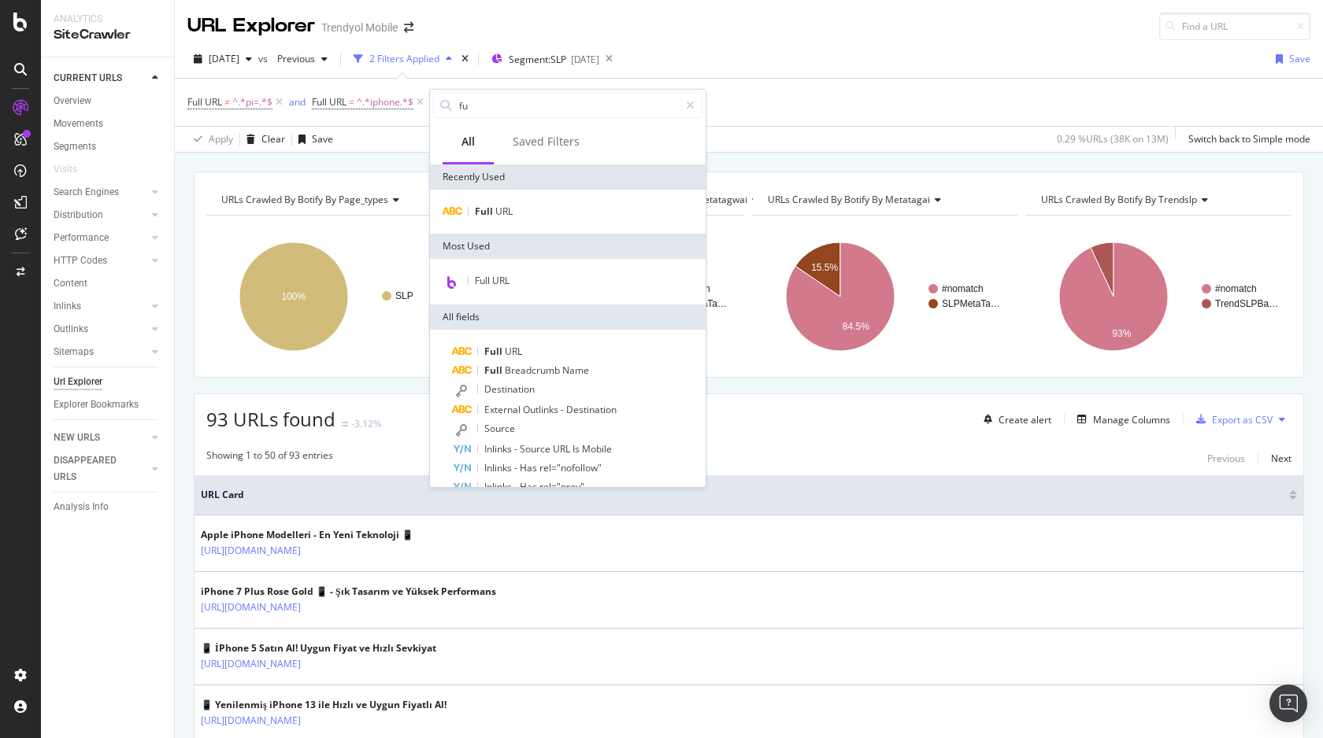
click at [417, 147] on div "Apply Clear Save 0.29 % URLs ( 38K on 13M ) Switch back to Simple mode" at bounding box center [749, 139] width 1148 height 26
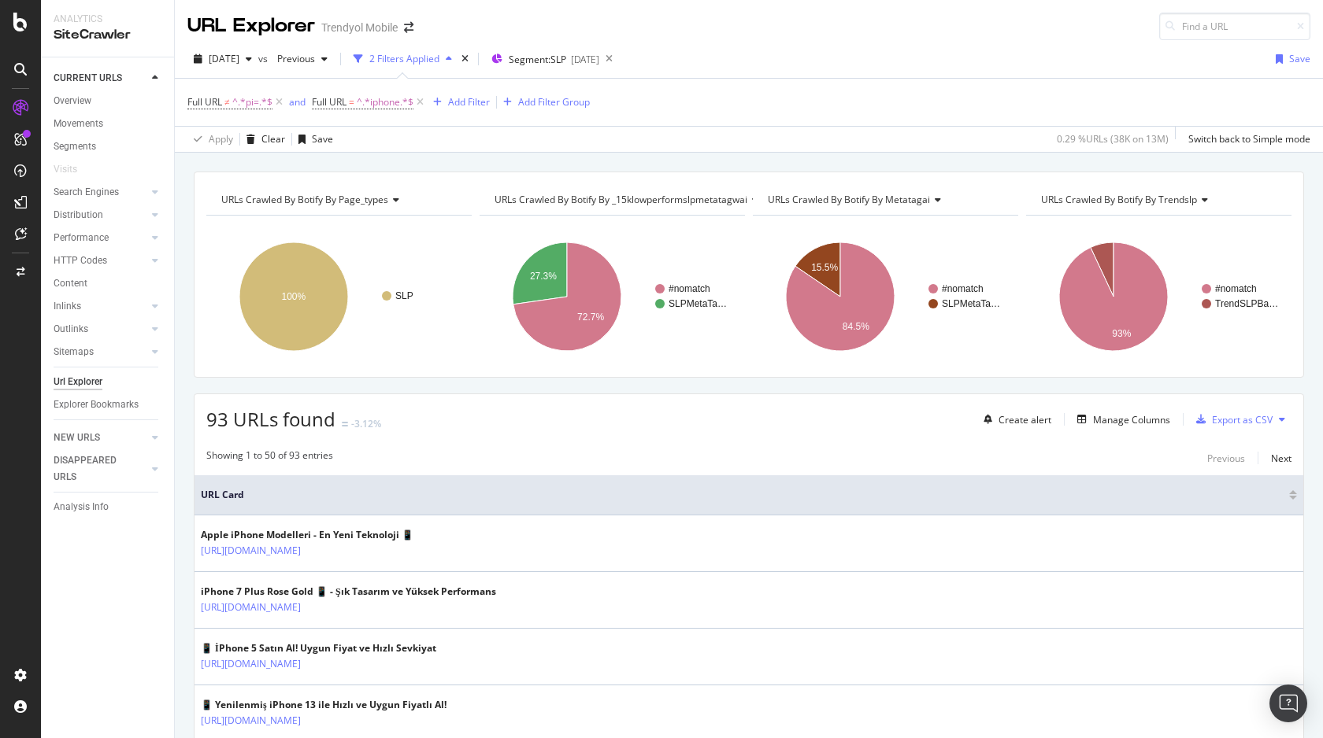
click at [472, 113] on div "Full URL ≠ ^.*pi=.*$ and Full URL = ^.*iphone.*$ Add Filter Add Filter Group" at bounding box center [388, 102] width 402 height 22
click at [472, 102] on div "Add Filter" at bounding box center [469, 101] width 42 height 13
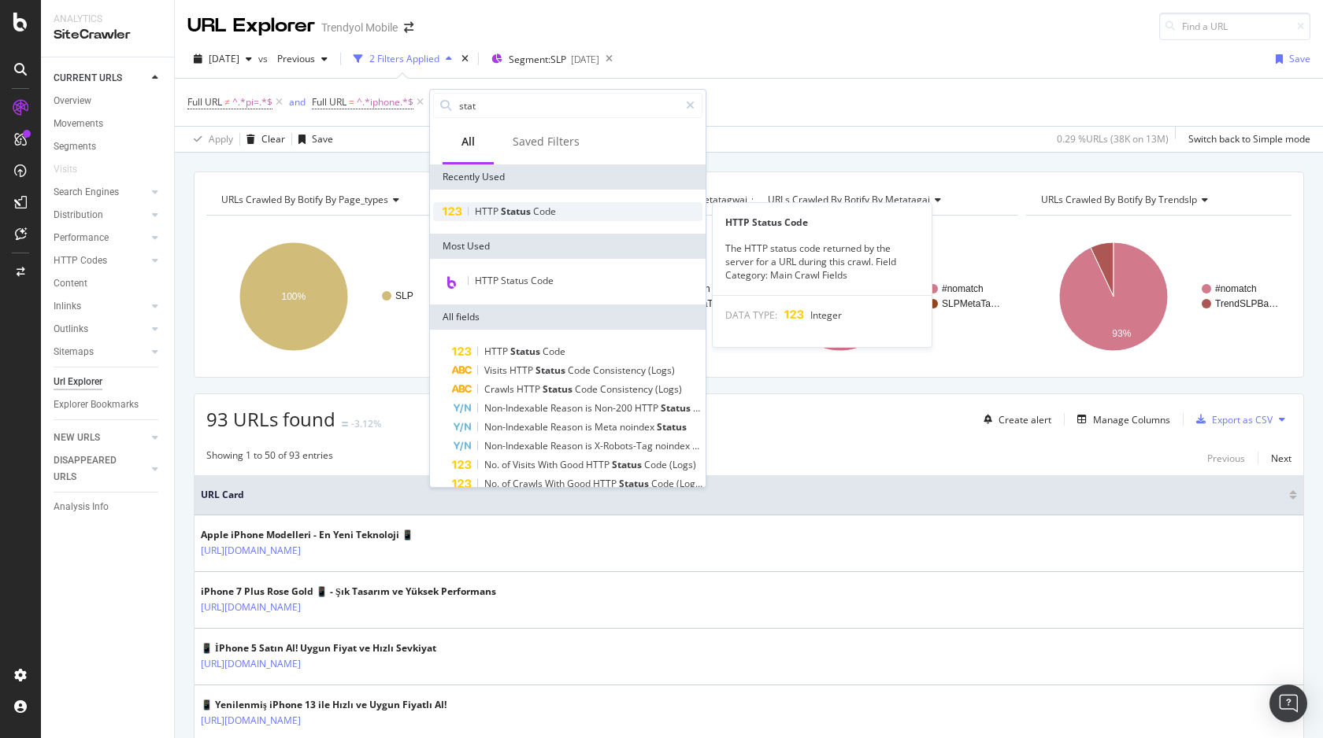
type input "stat"
click at [486, 213] on span "HTTP" at bounding box center [488, 211] width 26 height 13
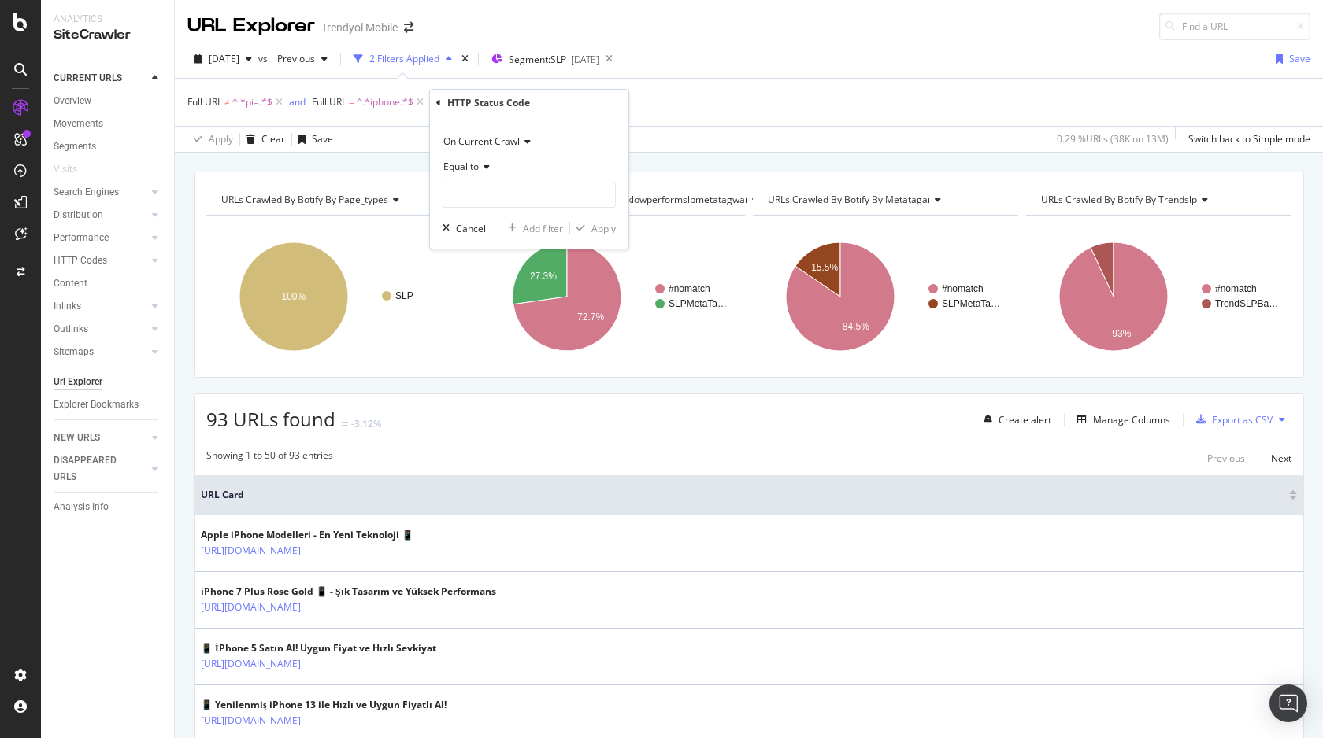
click at [480, 180] on div "Equal to" at bounding box center [528, 181] width 173 height 54
click at [480, 168] on icon at bounding box center [484, 166] width 11 height 9
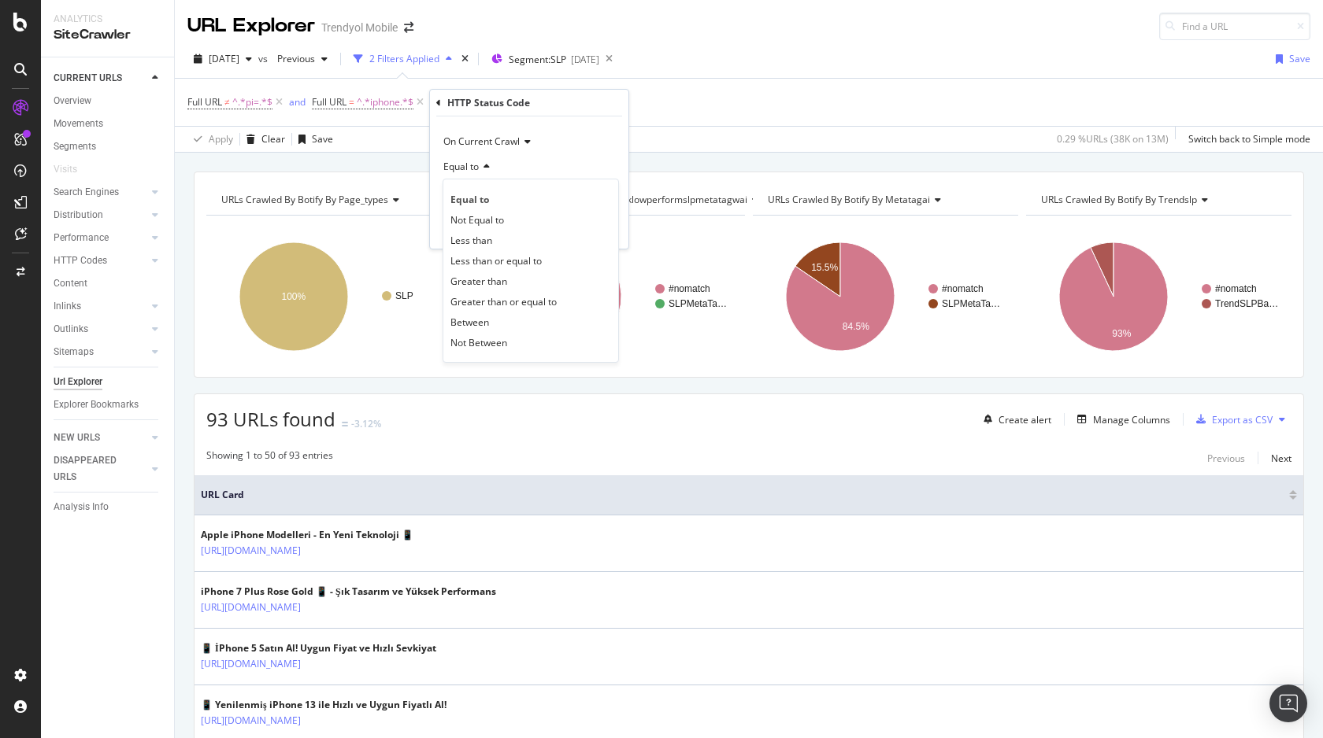
click at [548, 172] on div "Equal to" at bounding box center [528, 166] width 173 height 25
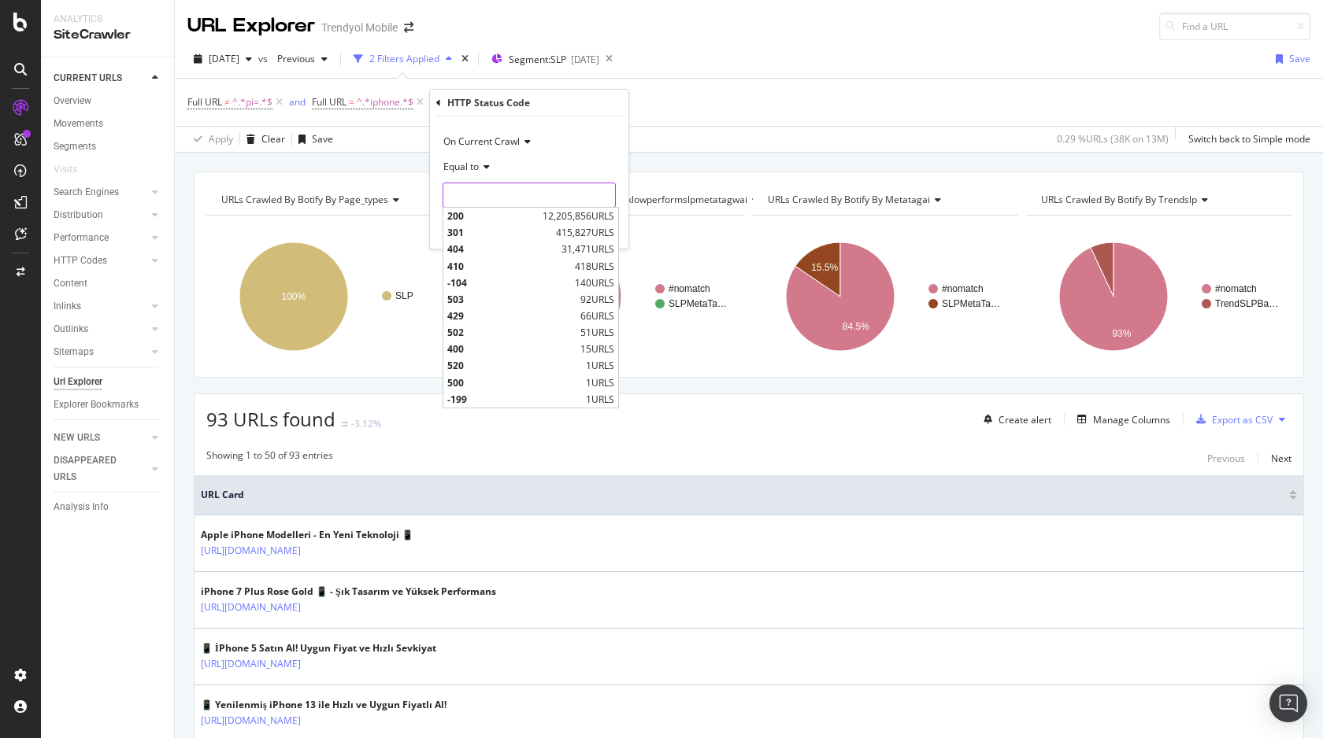
click at [508, 199] on input "number" at bounding box center [528, 195] width 173 height 25
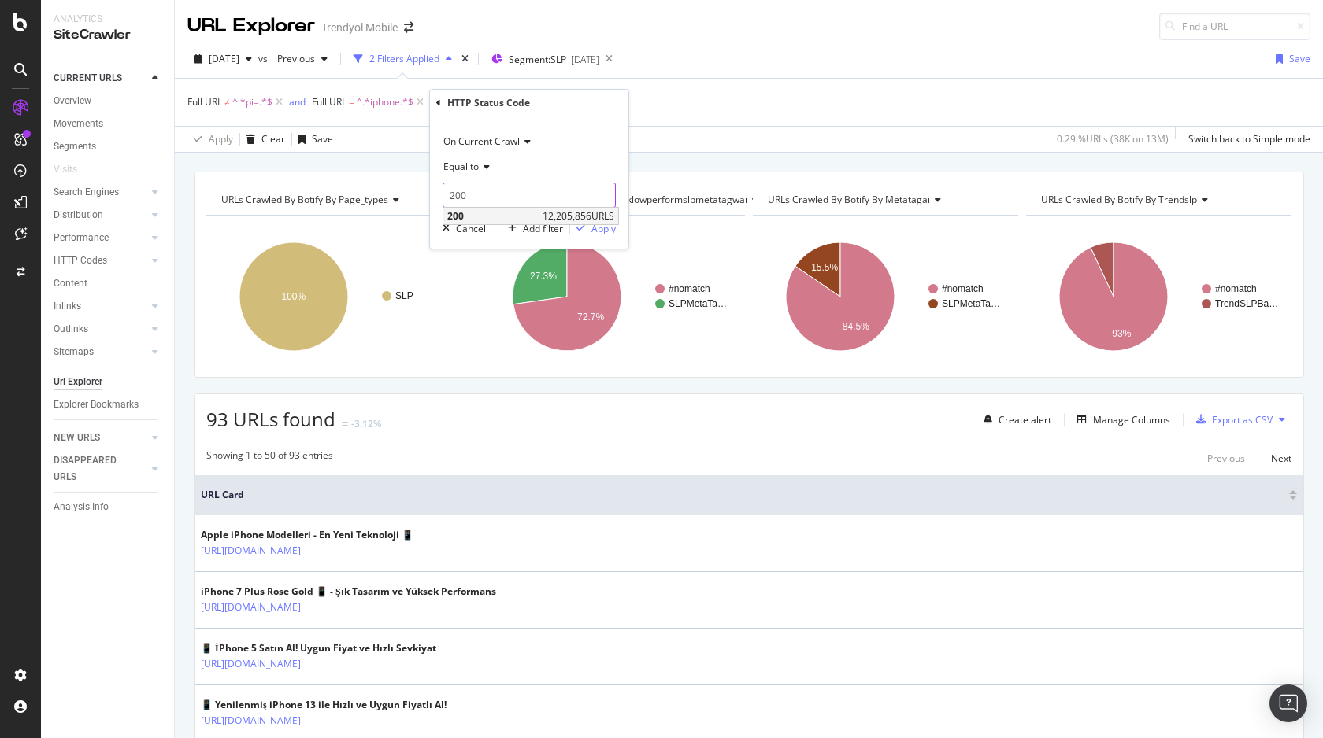
type input "200"
click at [562, 214] on span "12,205,856 URLS" at bounding box center [578, 215] width 72 height 13
click at [603, 238] on div "On Current Crawl Equal to 200 200 Cancel Add filter Apply" at bounding box center [529, 183] width 198 height 132
click at [603, 231] on div "Apply" at bounding box center [603, 228] width 24 height 13
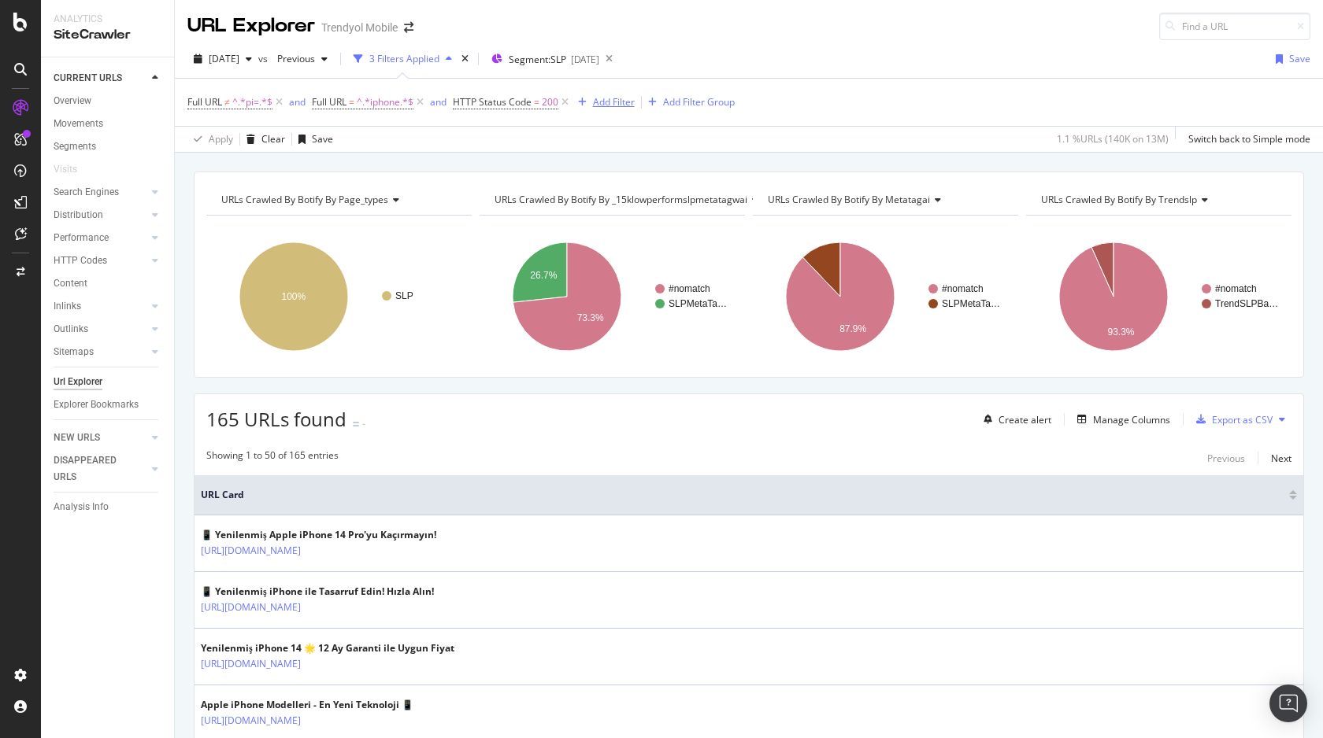
click at [606, 106] on div "Add Filter" at bounding box center [614, 101] width 42 height 13
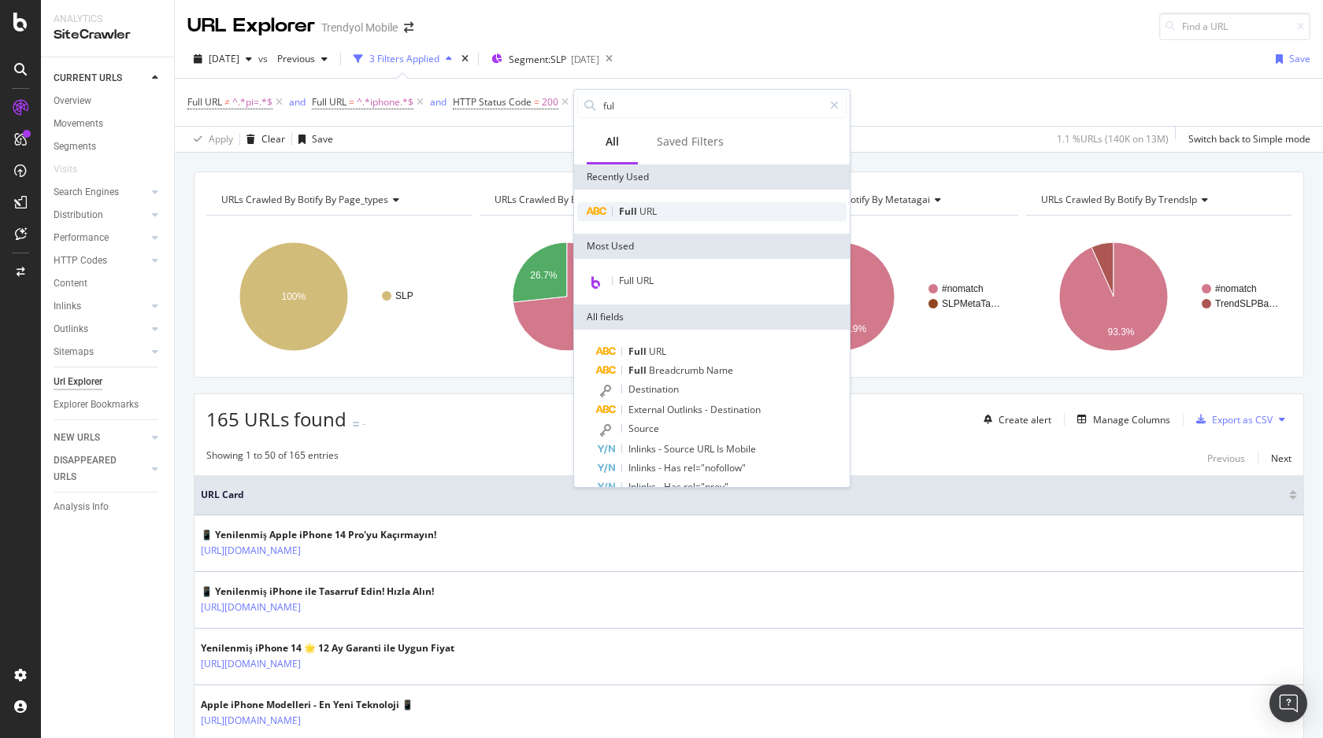
type input "ful"
click at [656, 206] on div "Full URL" at bounding box center [711, 211] width 269 height 19
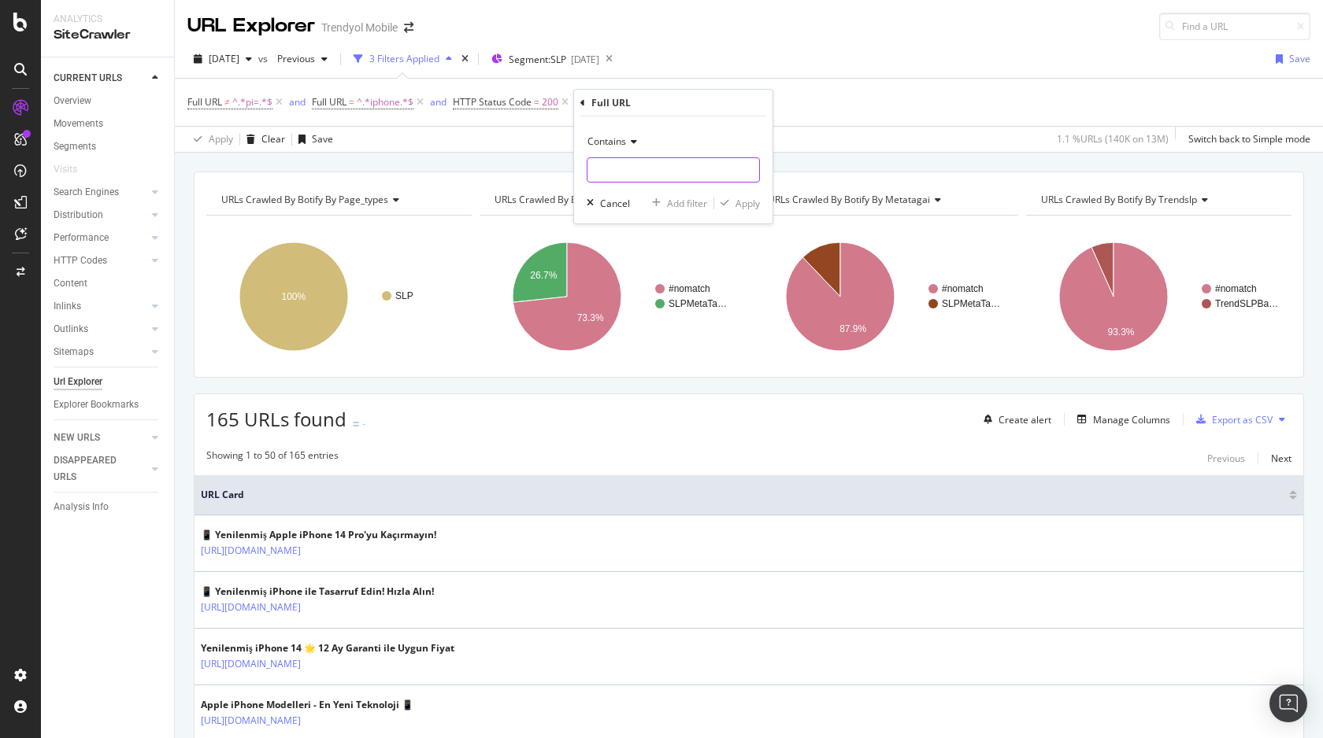
click at [626, 157] on input "text" at bounding box center [673, 169] width 172 height 25
paste input "-pro-max-y"
type input "-pro-max-y"
click at [742, 205] on div "Apply" at bounding box center [747, 203] width 24 height 13
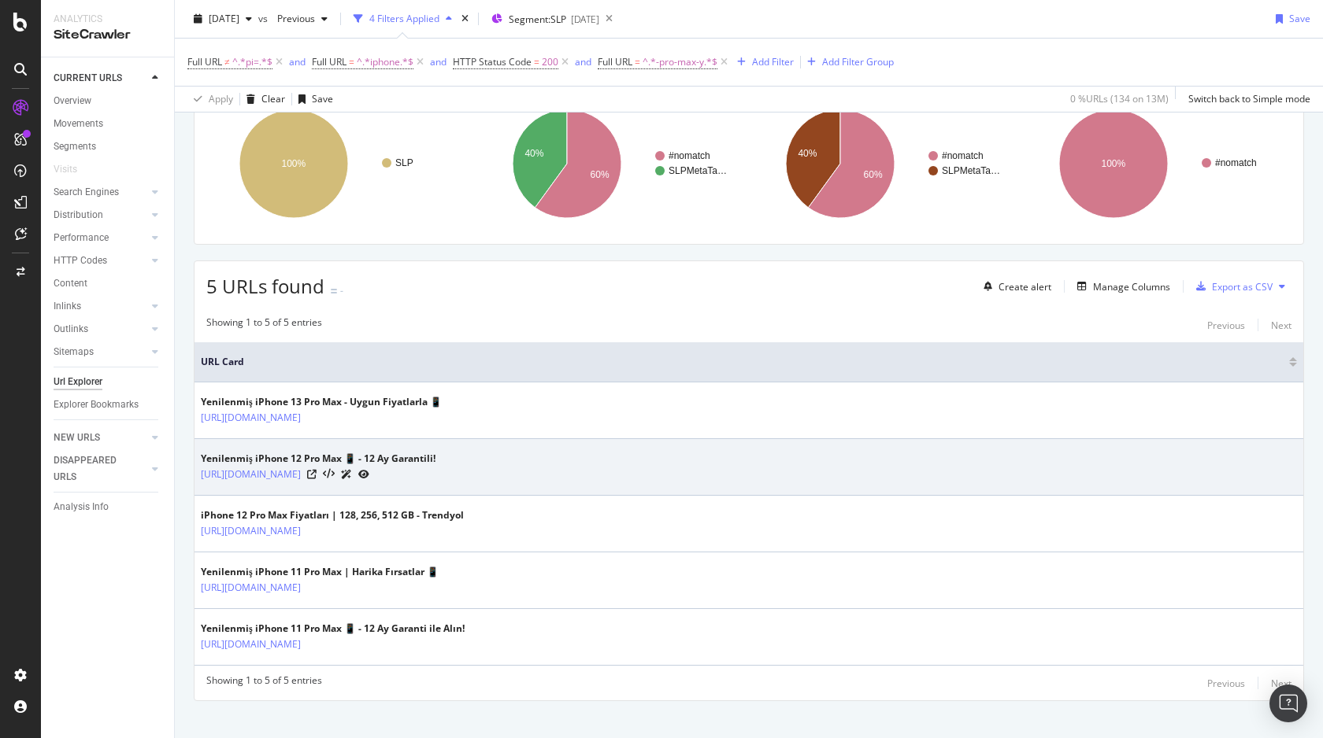
scroll to position [151, 0]
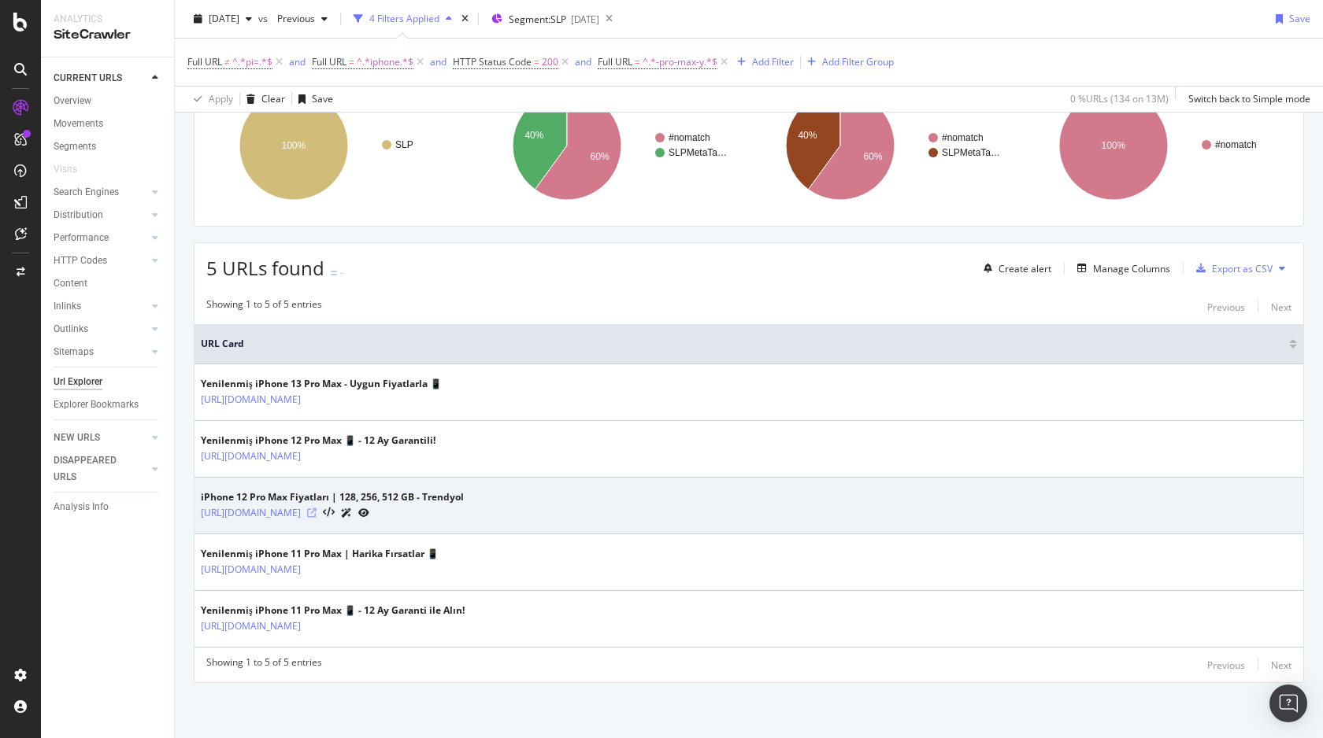
click at [316, 511] on icon at bounding box center [311, 513] width 9 height 9
